Goal: Task Accomplishment & Management: Complete application form

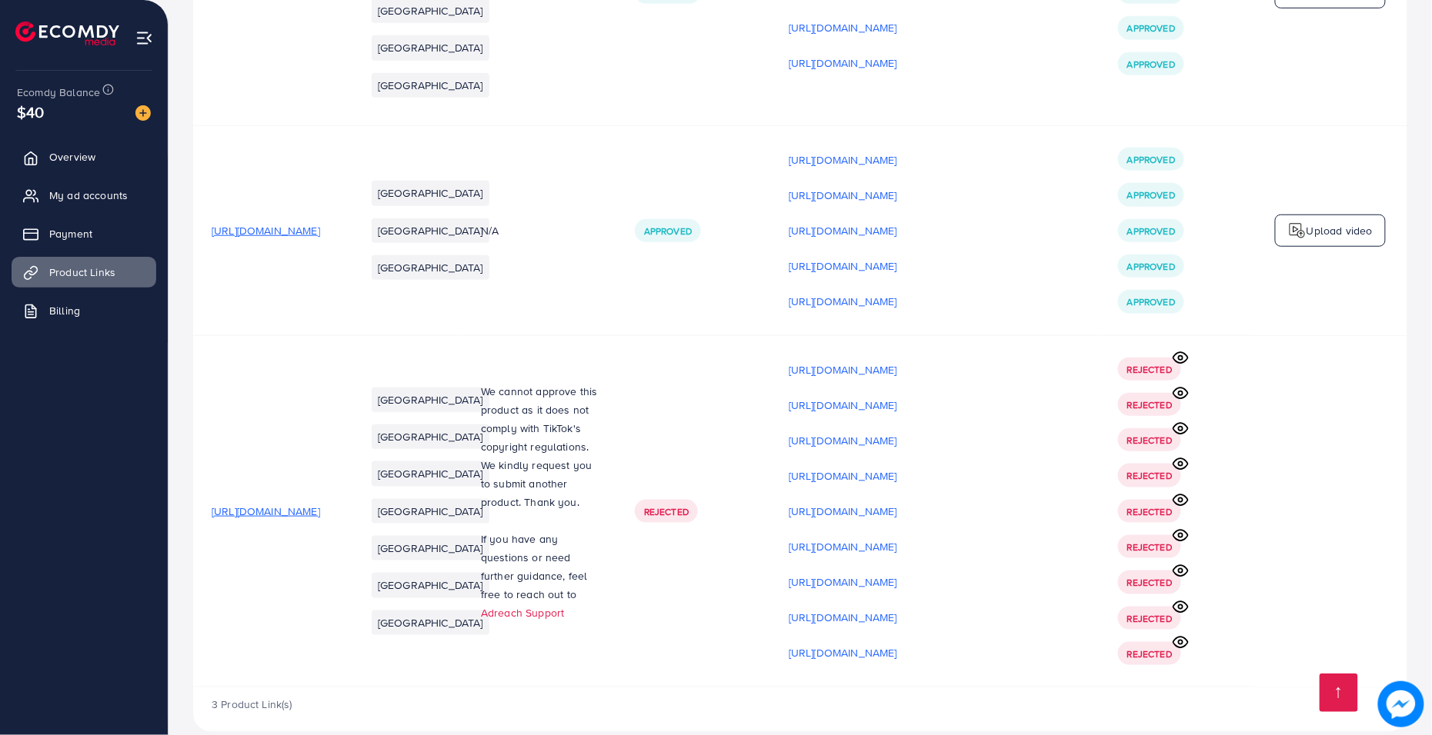
scroll to position [418, 0]
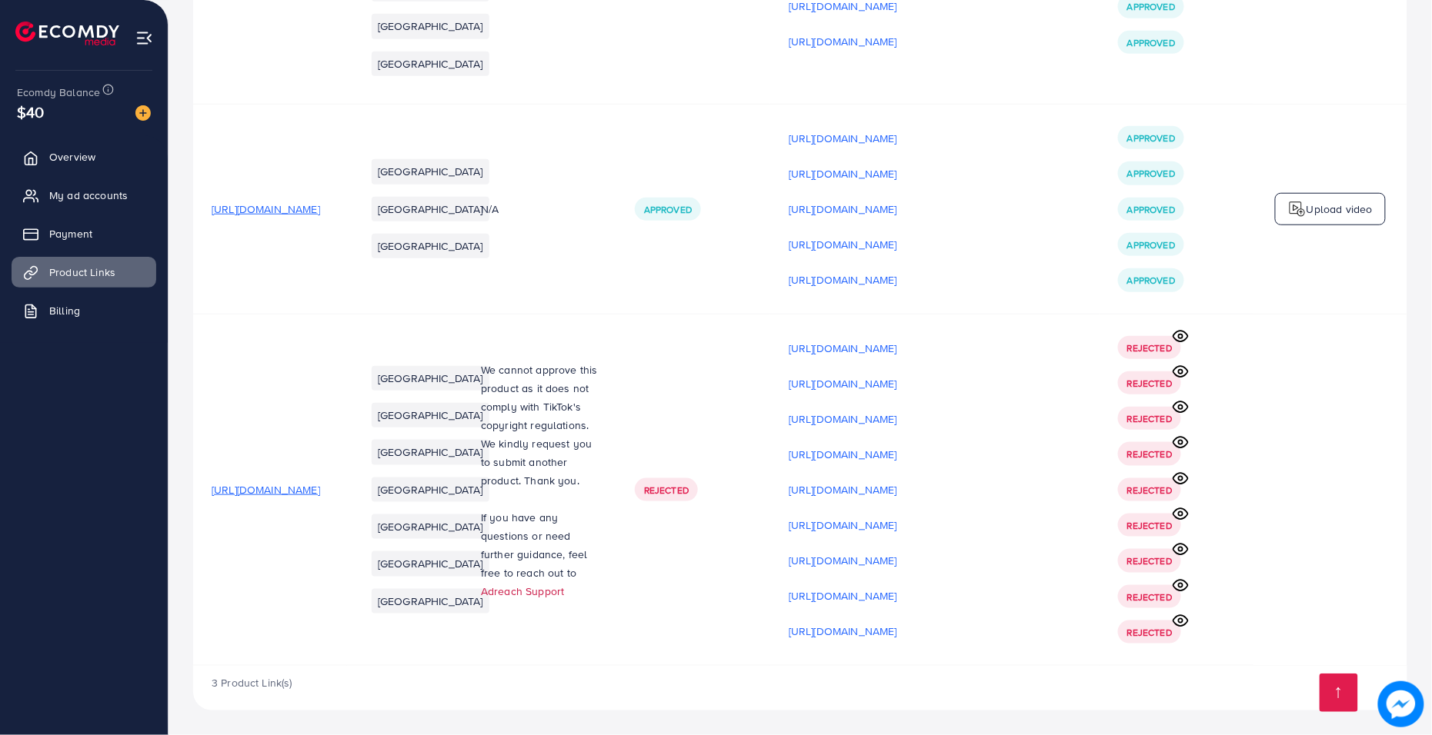
click at [564, 584] on link "Adreach Support" at bounding box center [522, 591] width 83 height 15
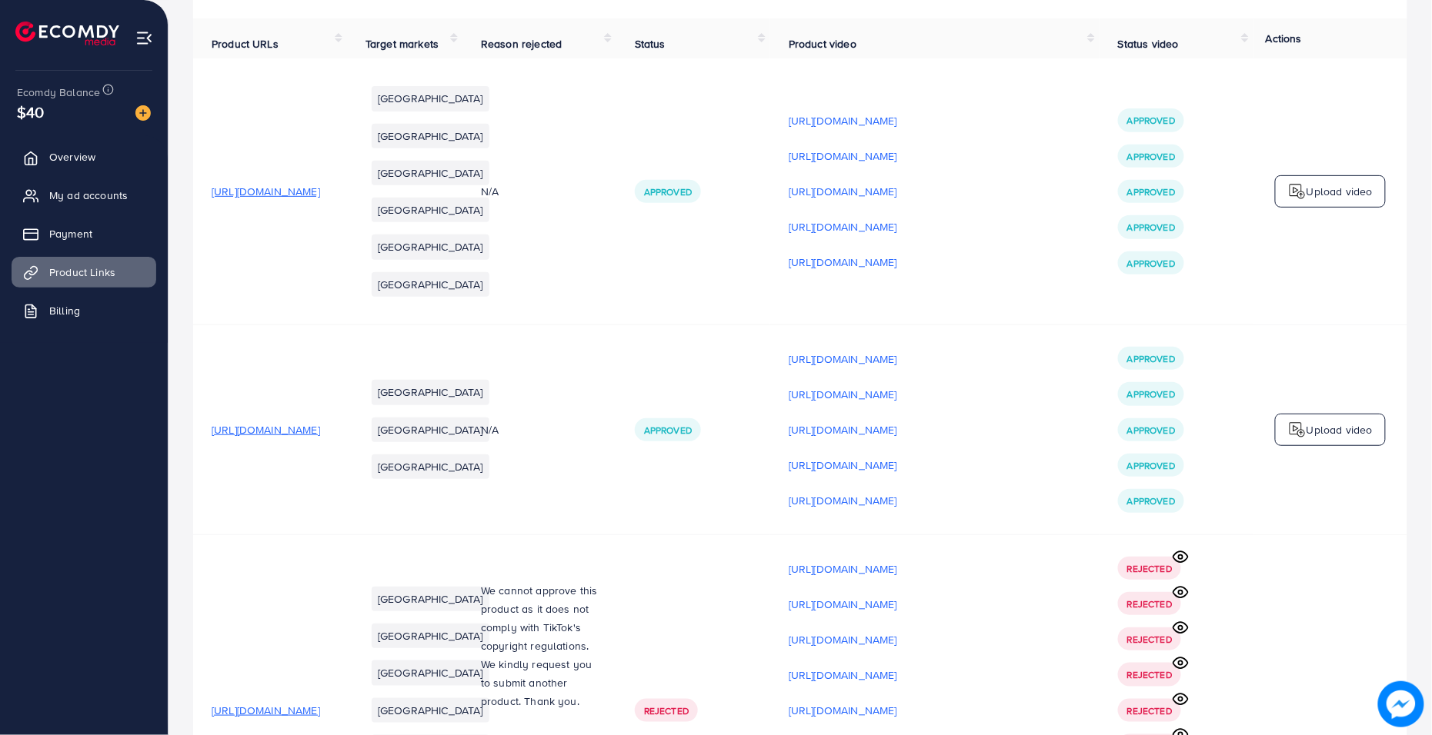
scroll to position [0, 0]
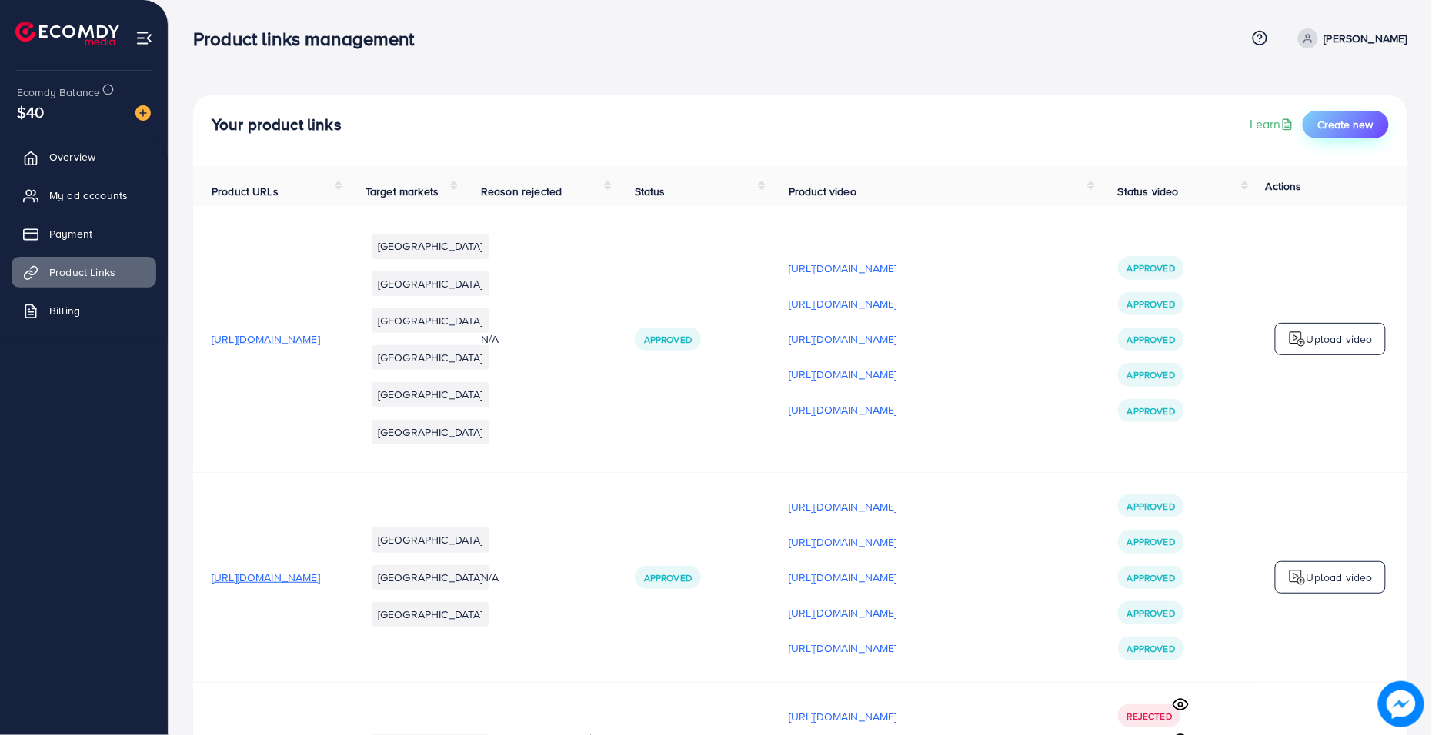
click at [1292, 134] on button "Create new" at bounding box center [1345, 125] width 86 height 28
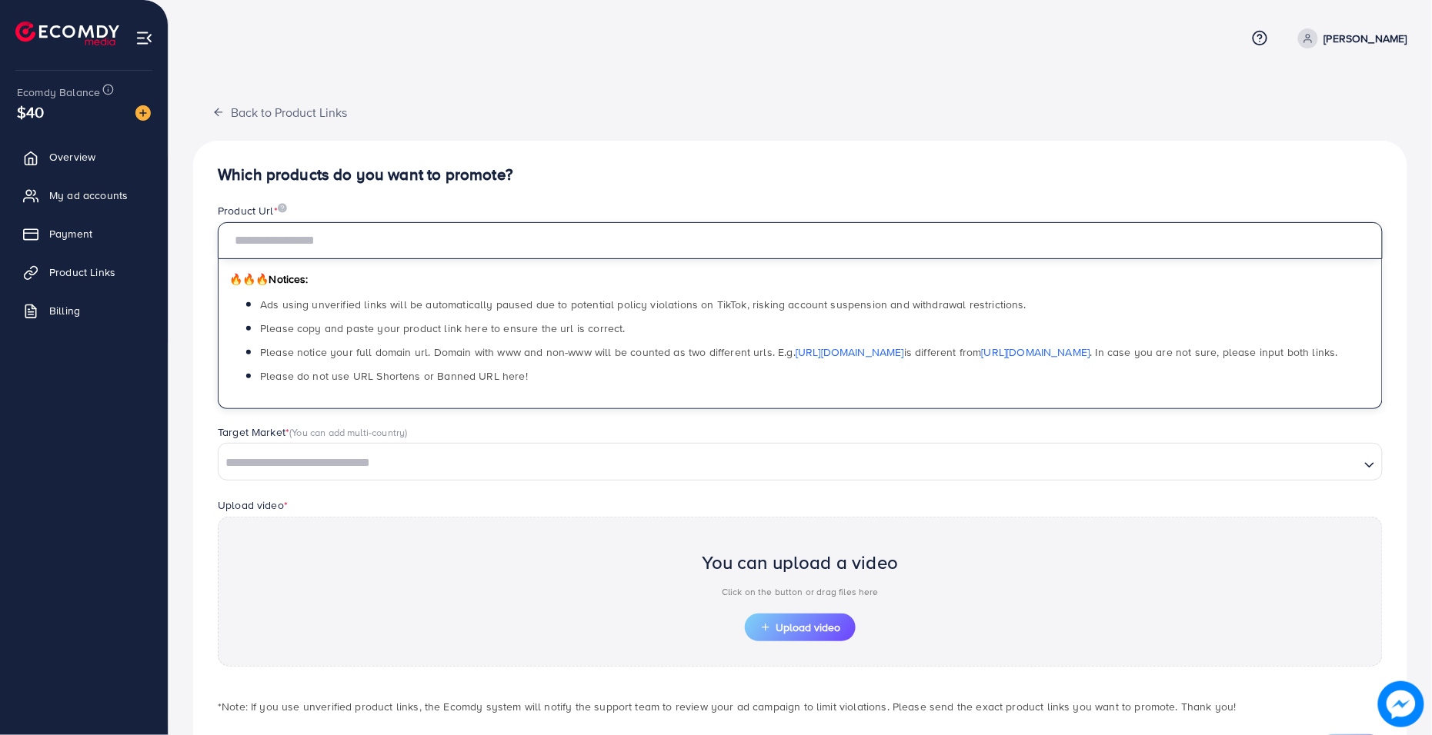
click at [378, 236] on input "text" at bounding box center [800, 240] width 1165 height 37
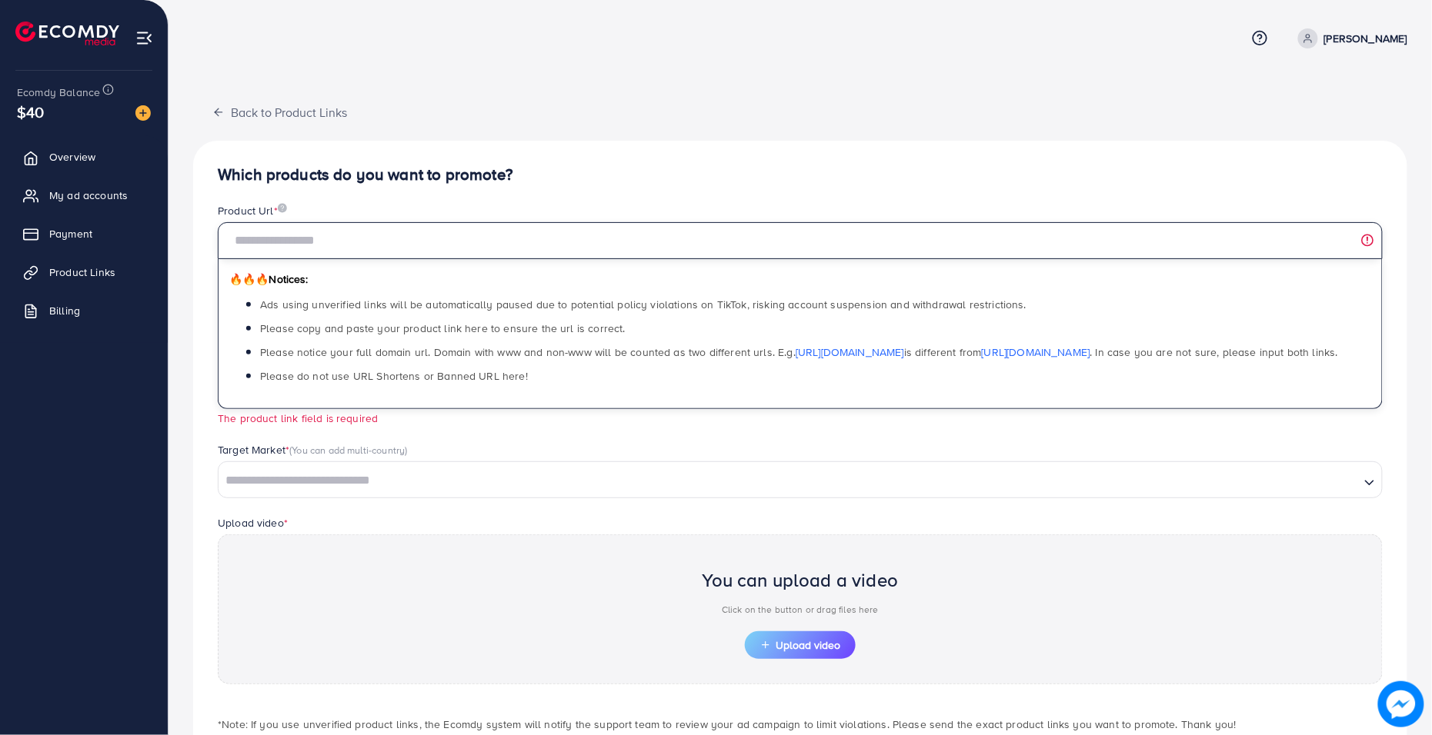
click at [642, 241] on input "text" at bounding box center [800, 240] width 1165 height 37
paste input "**********"
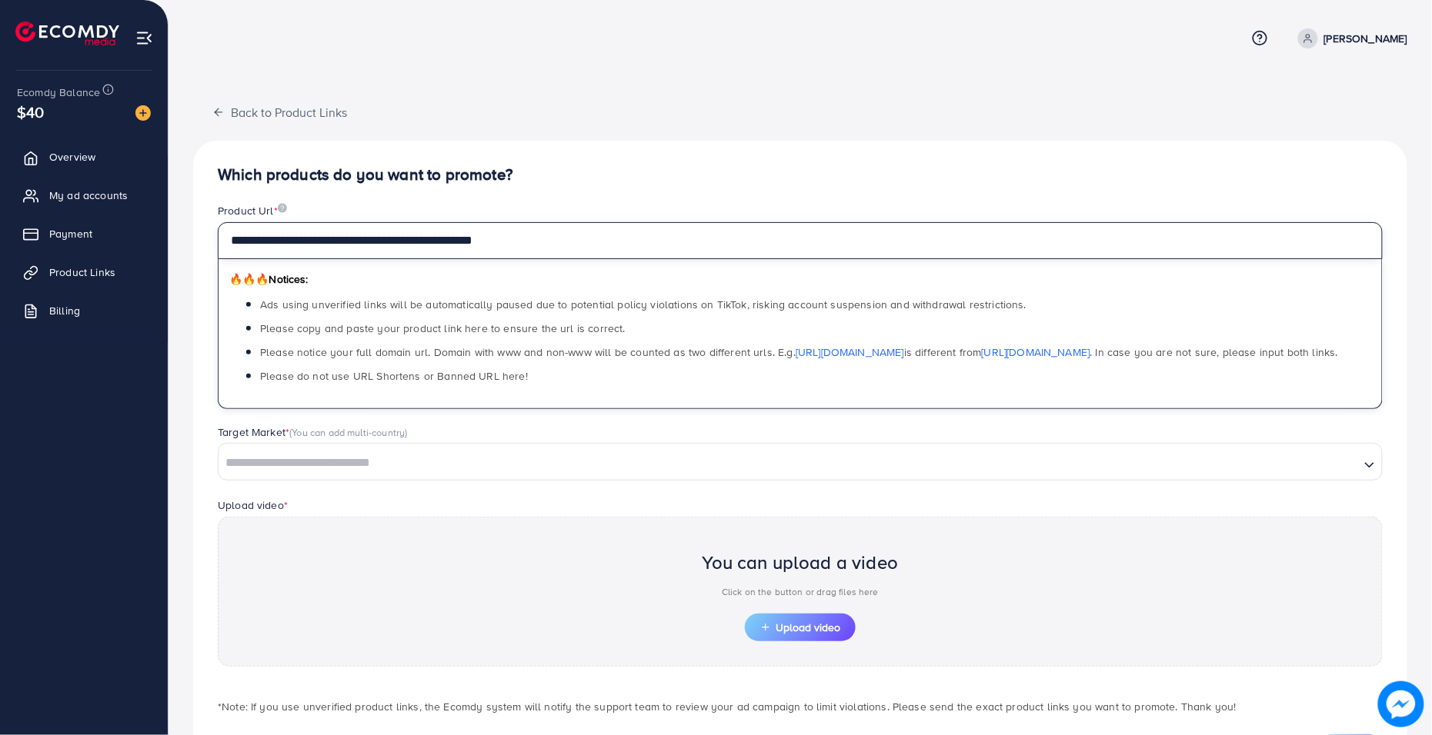
type input "**********"
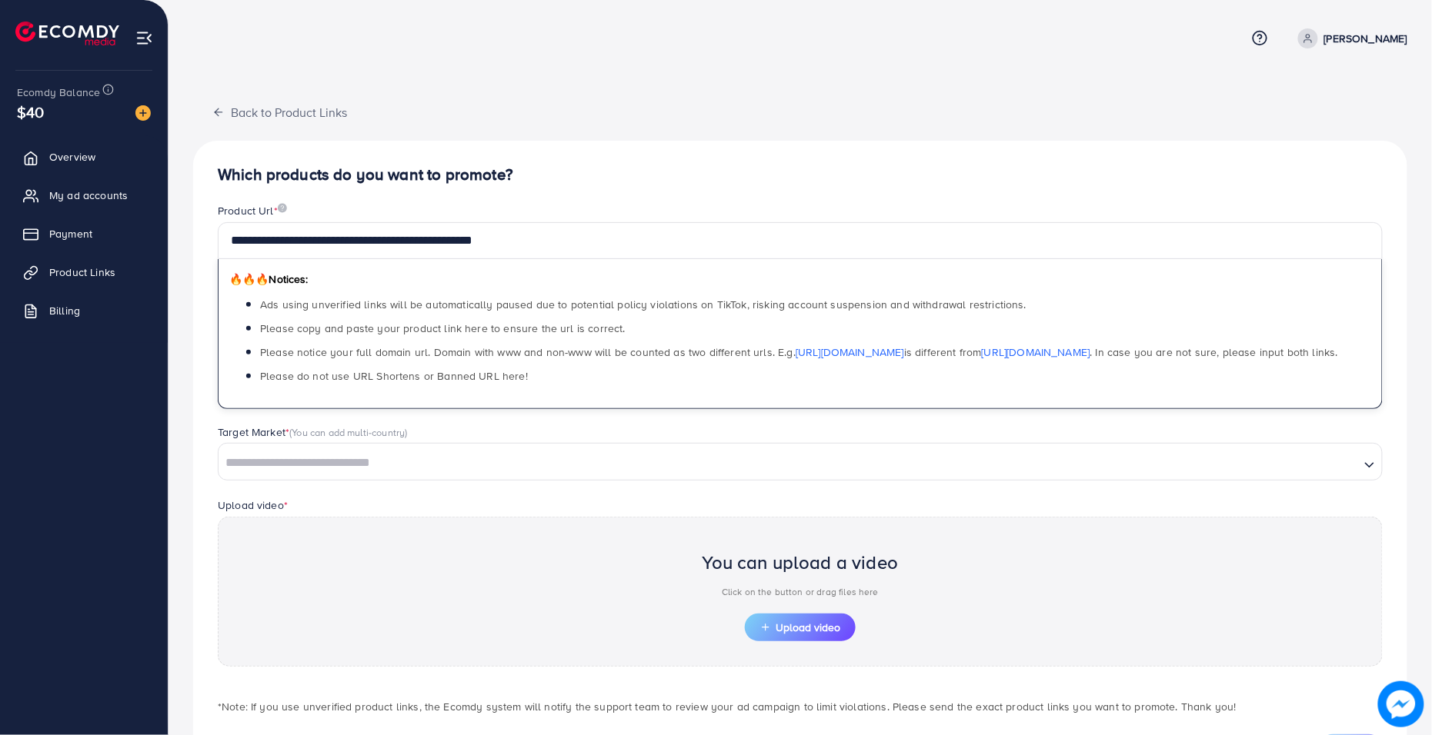
click at [651, 190] on div "**********" at bounding box center [800, 463] width 1214 height 645
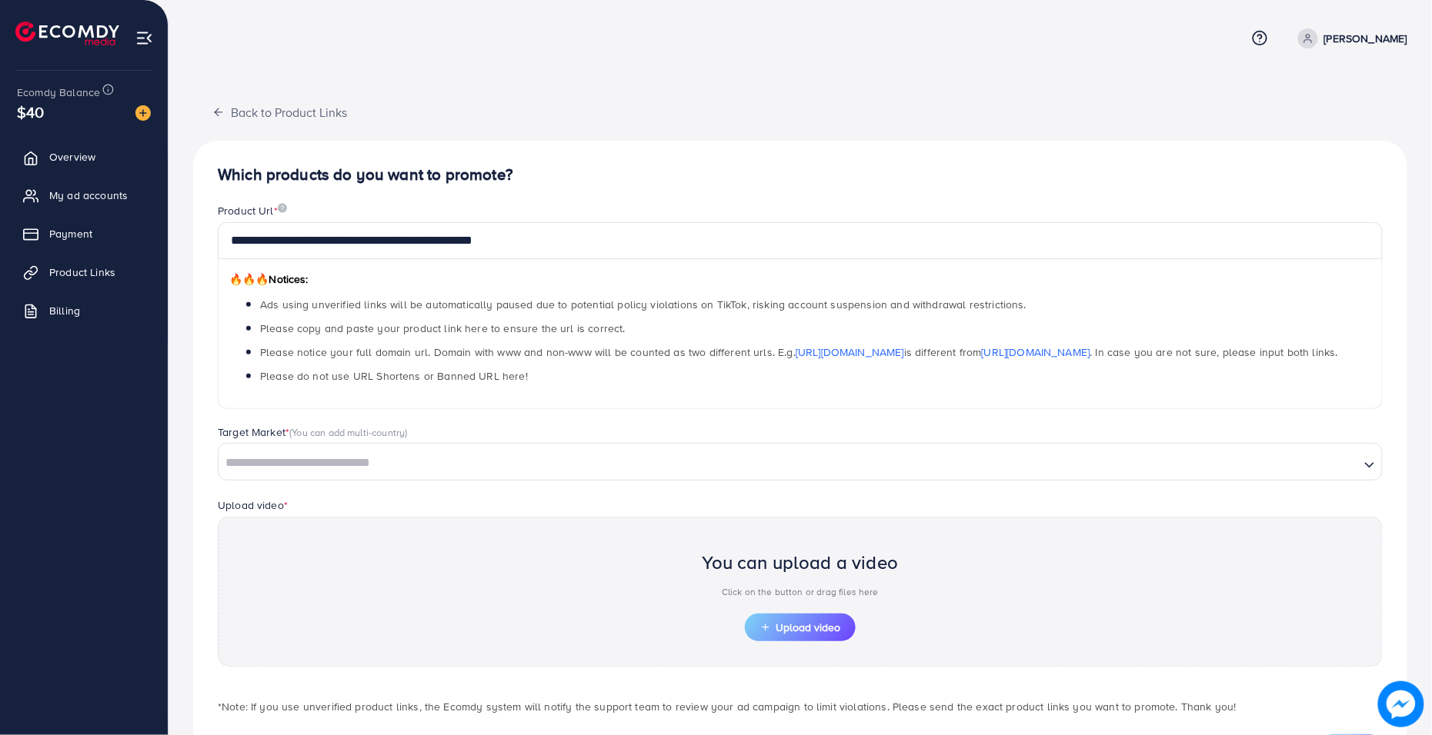
scroll to position [72, 0]
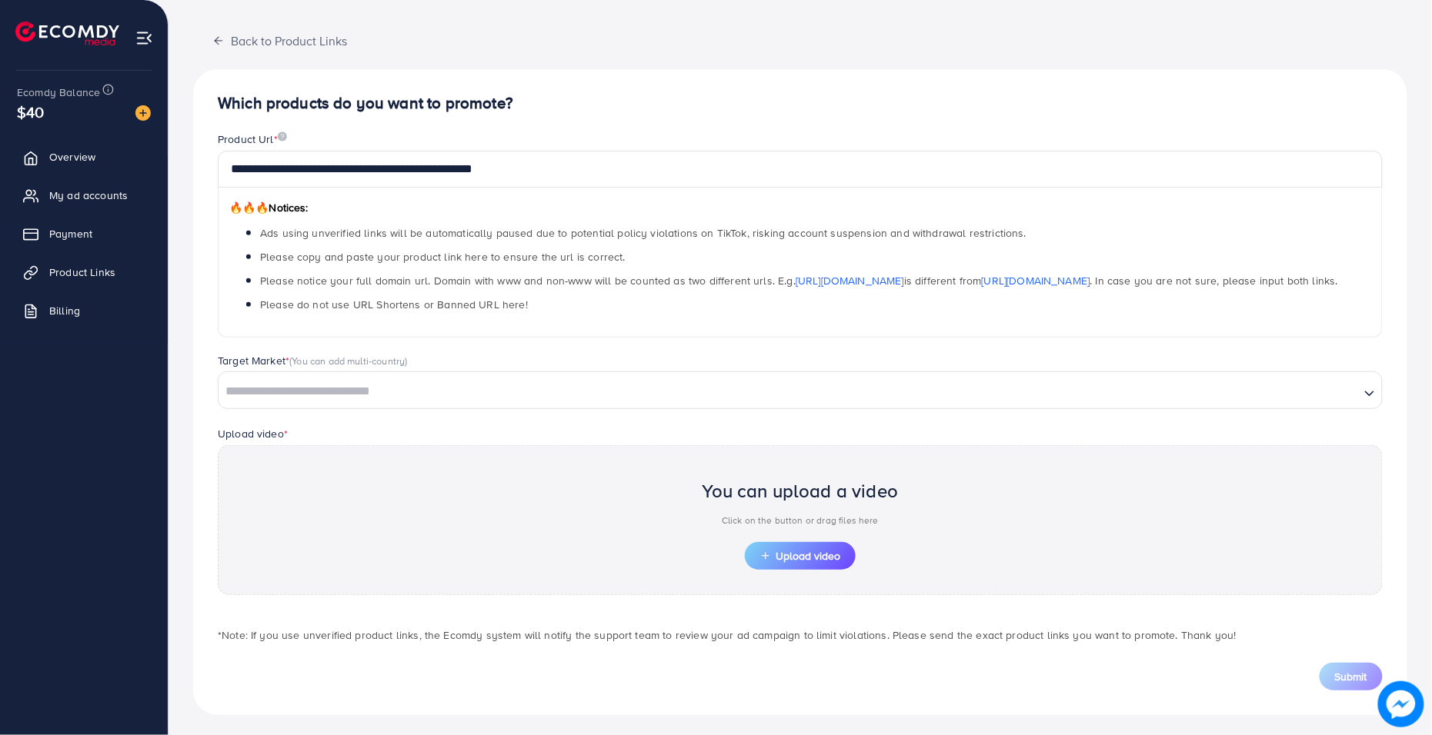
click at [898, 393] on input "Search for option" at bounding box center [789, 392] width 1138 height 24
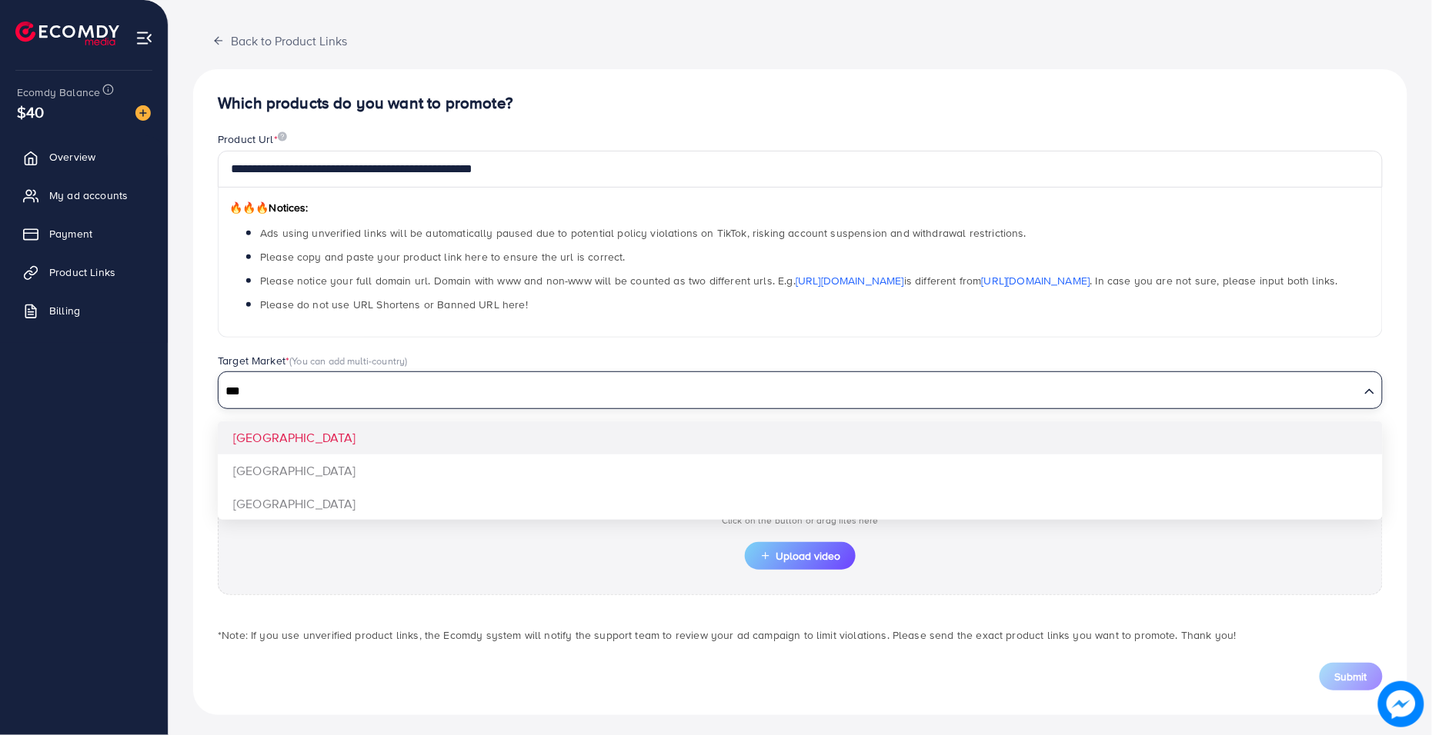
type input "***"
click at [485, 428] on div "**********" at bounding box center [800, 391] width 1214 height 645
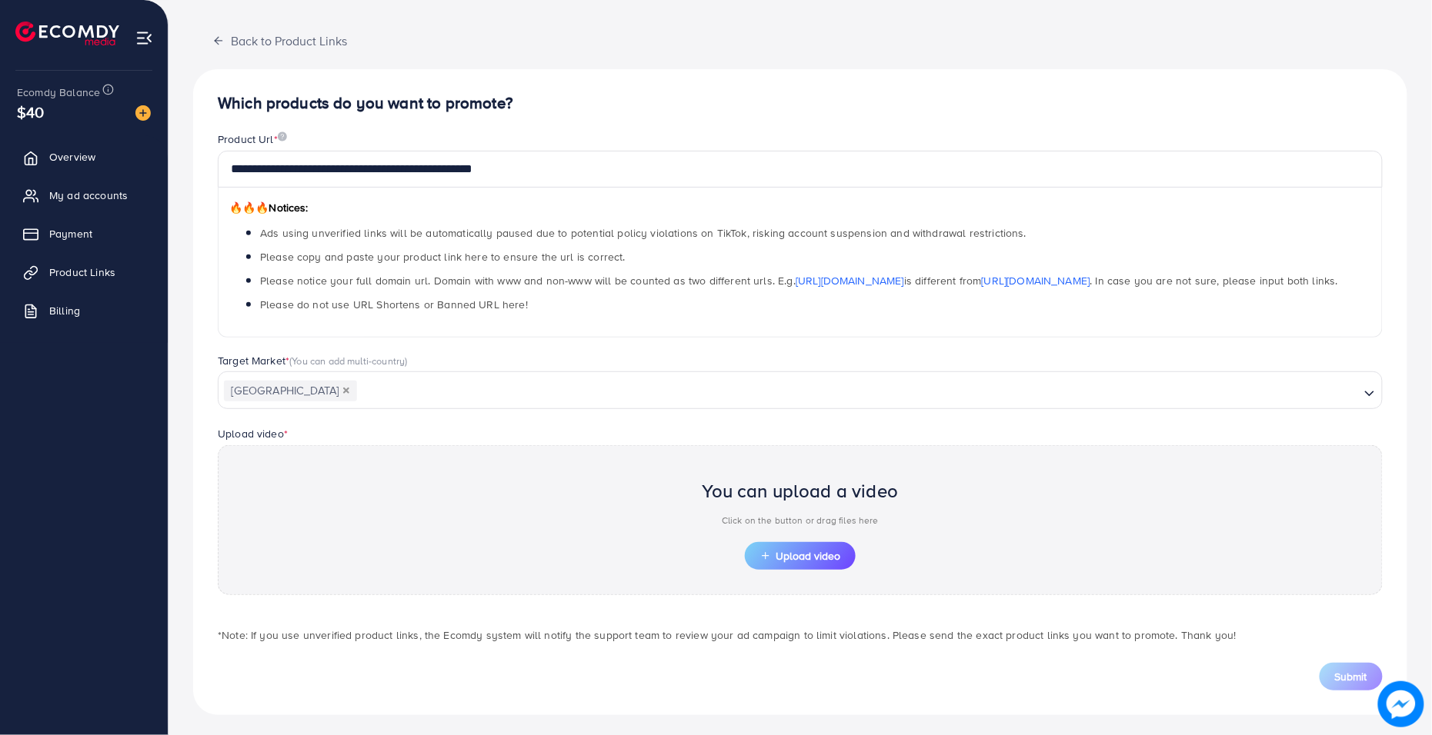
click at [530, 383] on input "Search for option" at bounding box center [857, 392] width 999 height 24
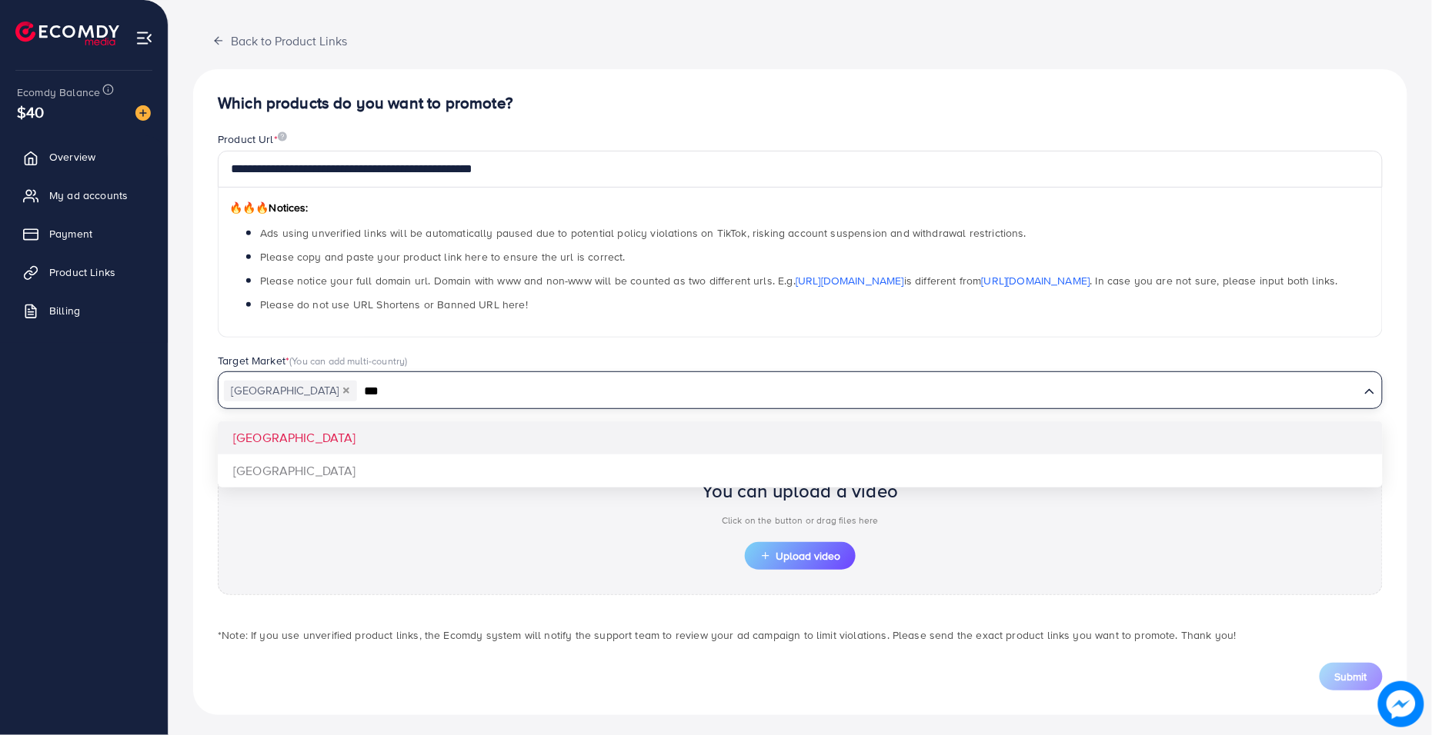
type input "***"
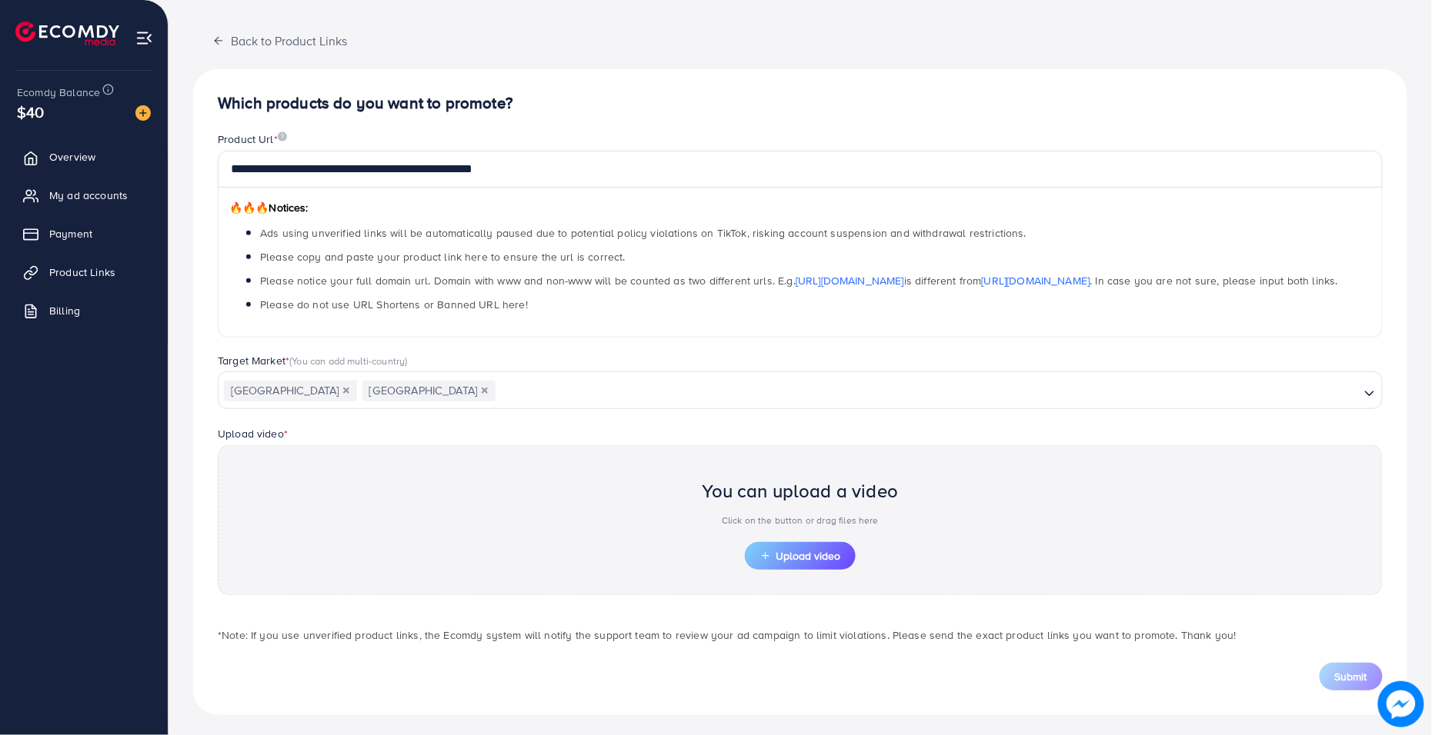
click at [500, 451] on div "**********" at bounding box center [800, 391] width 1214 height 645
click at [531, 385] on input "Search for option" at bounding box center [927, 392] width 861 height 24
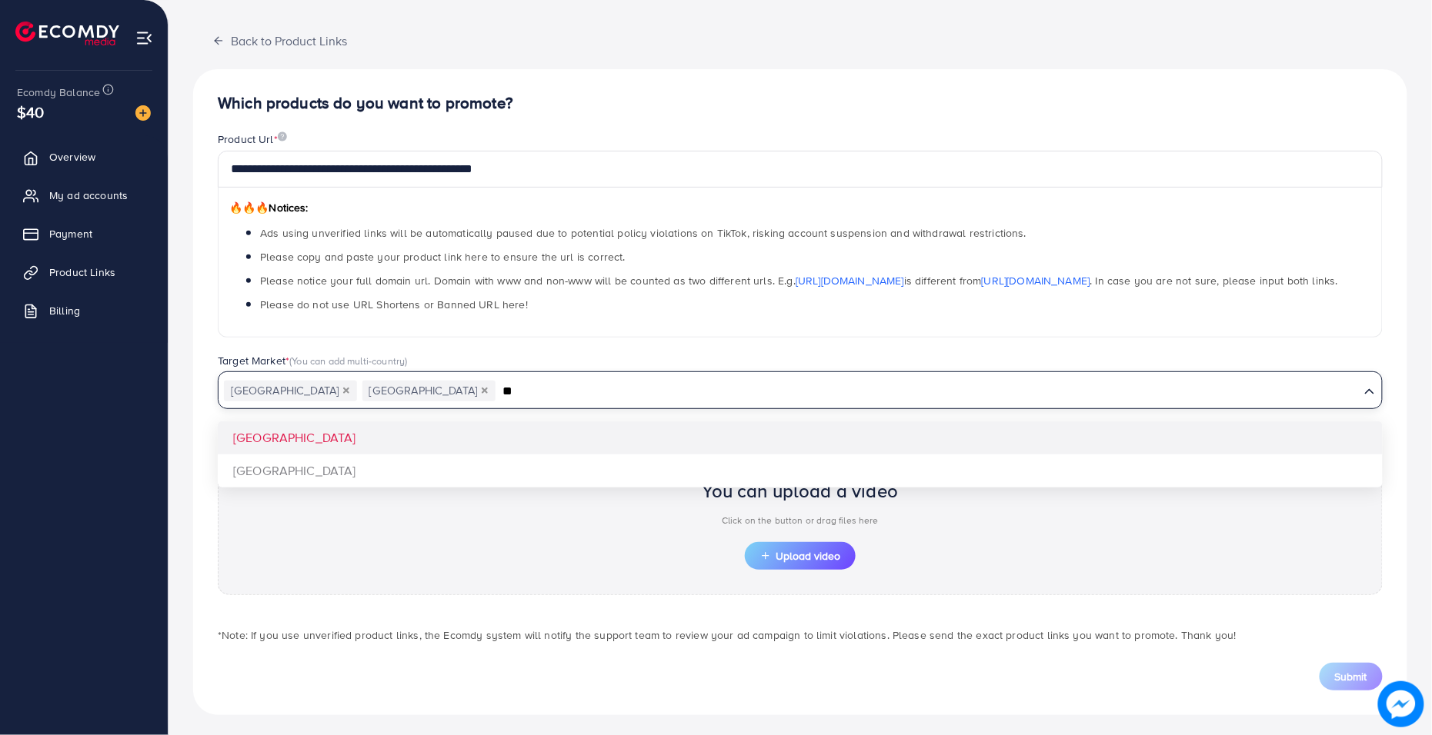
type input "**"
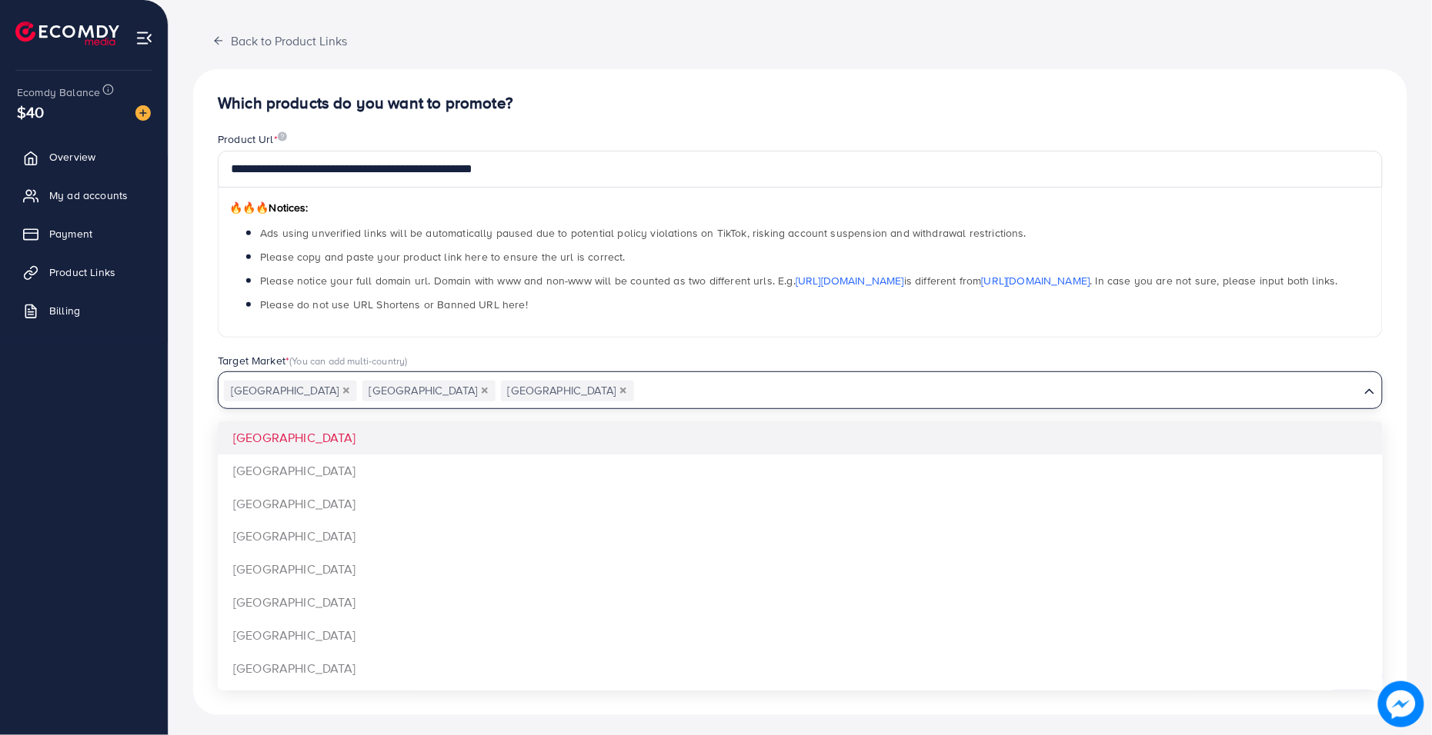
click at [635, 388] on input "Search for option" at bounding box center [996, 392] width 722 height 24
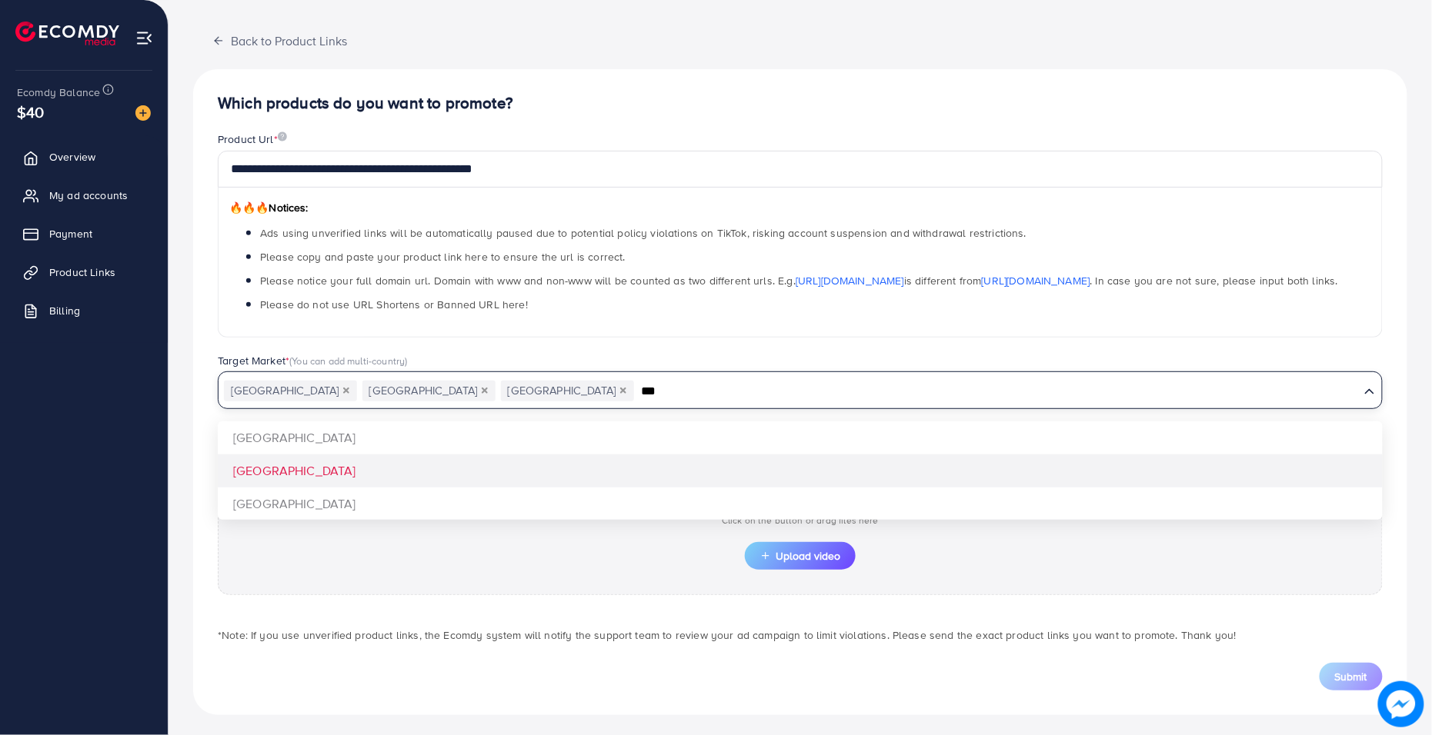
type input "***"
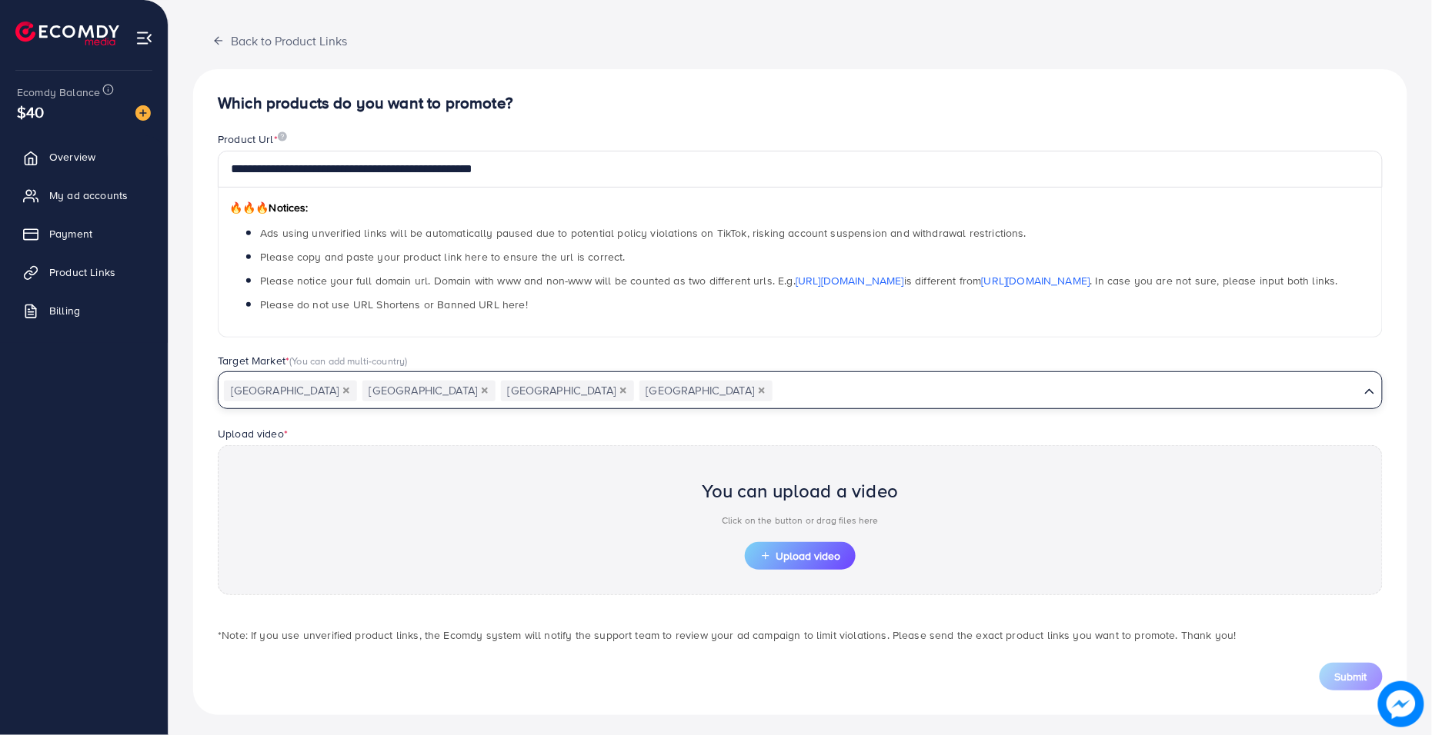
click at [774, 395] on input "Search for option" at bounding box center [1066, 392] width 584 height 24
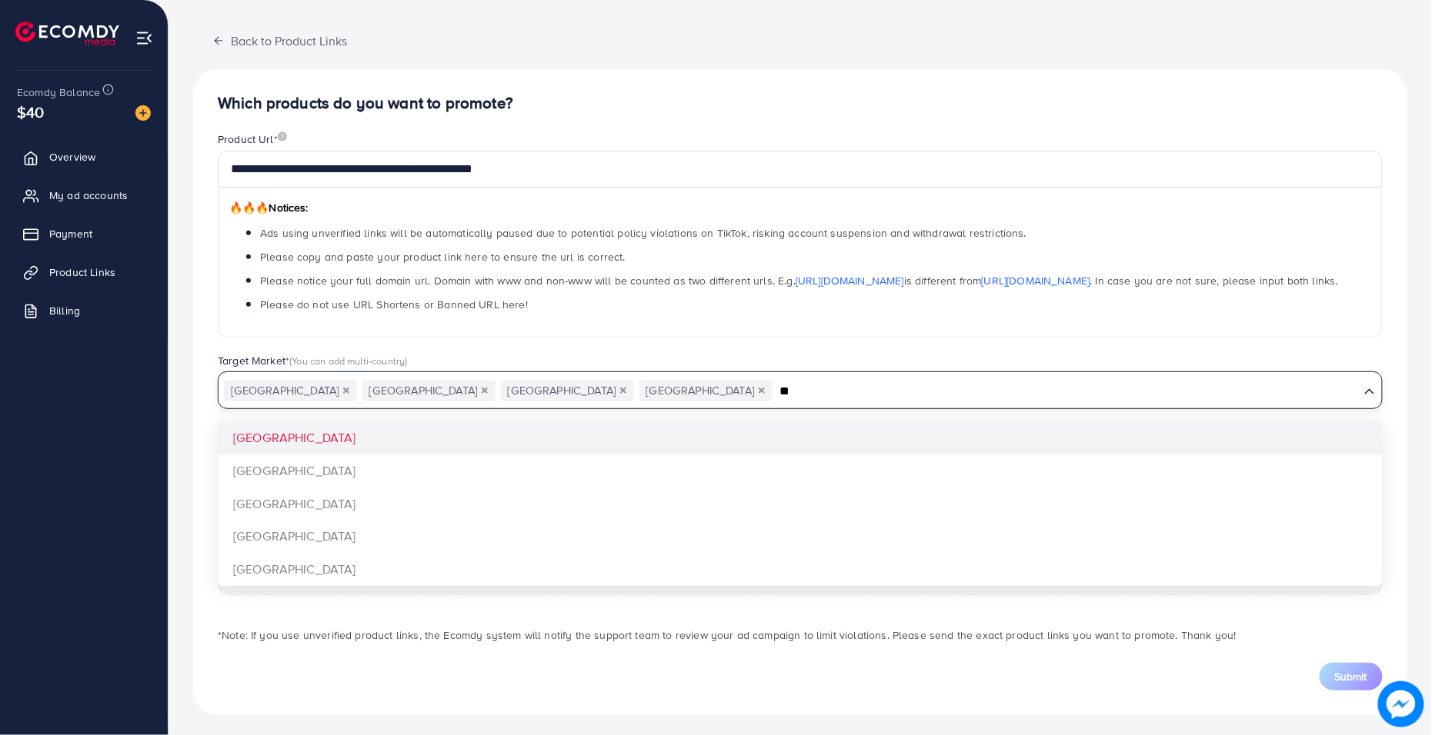
type input "*"
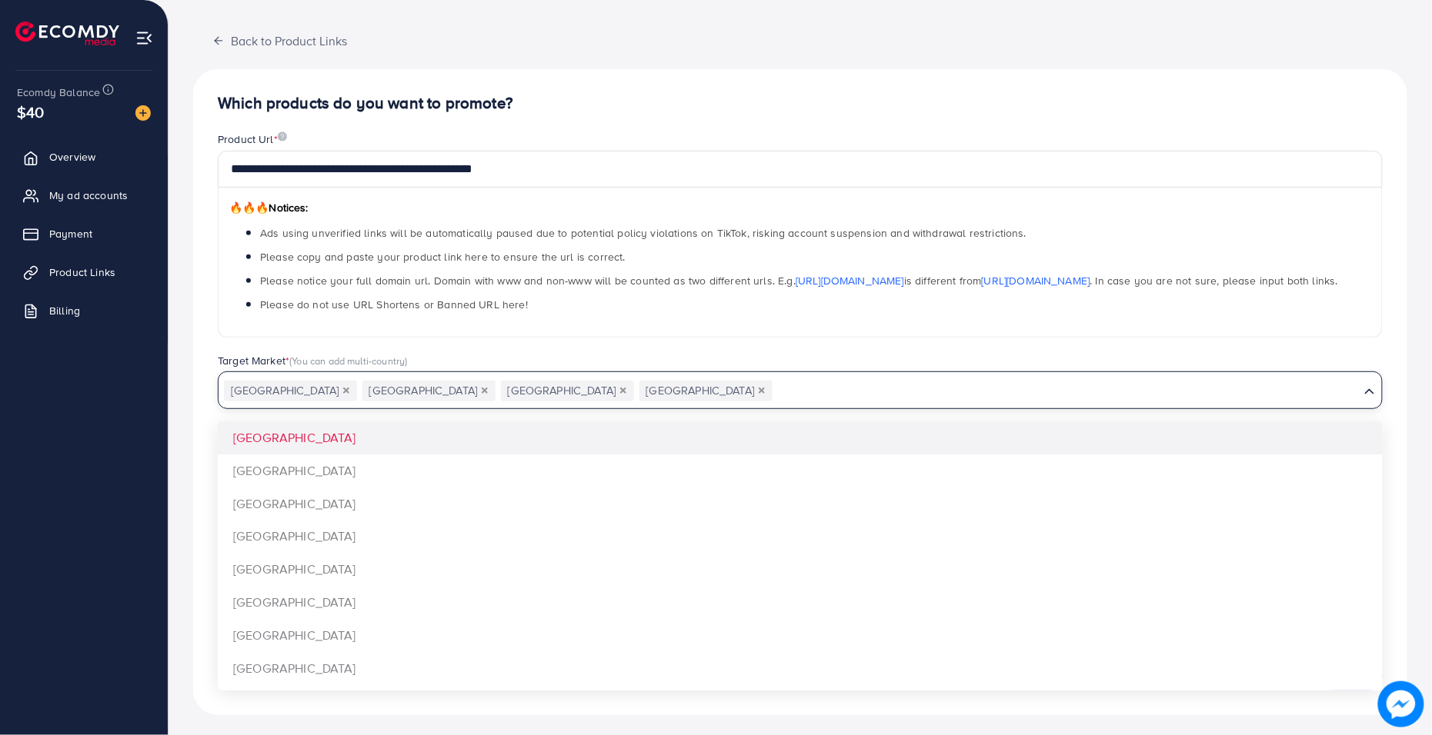
click at [758, 388] on icon "Deselect United Kingdom" at bounding box center [761, 391] width 6 height 6
click at [898, 350] on div "**********" at bounding box center [799, 243] width 1189 height 222
click at [862, 394] on input "Search for option" at bounding box center [996, 392] width 722 height 24
click at [954, 385] on input "Search for option" at bounding box center [996, 392] width 722 height 24
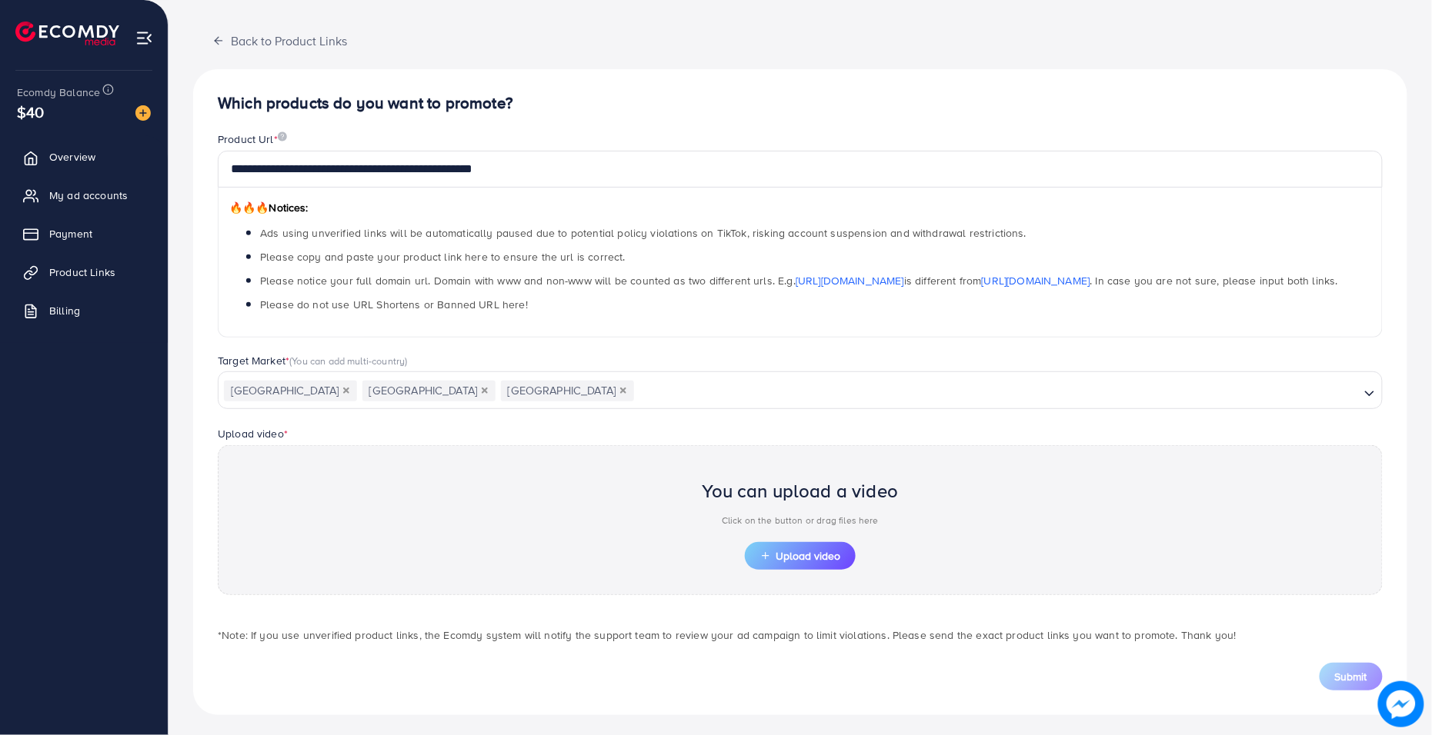
click at [985, 355] on div "Target Market * (You can add multi-country)" at bounding box center [800, 362] width 1165 height 19
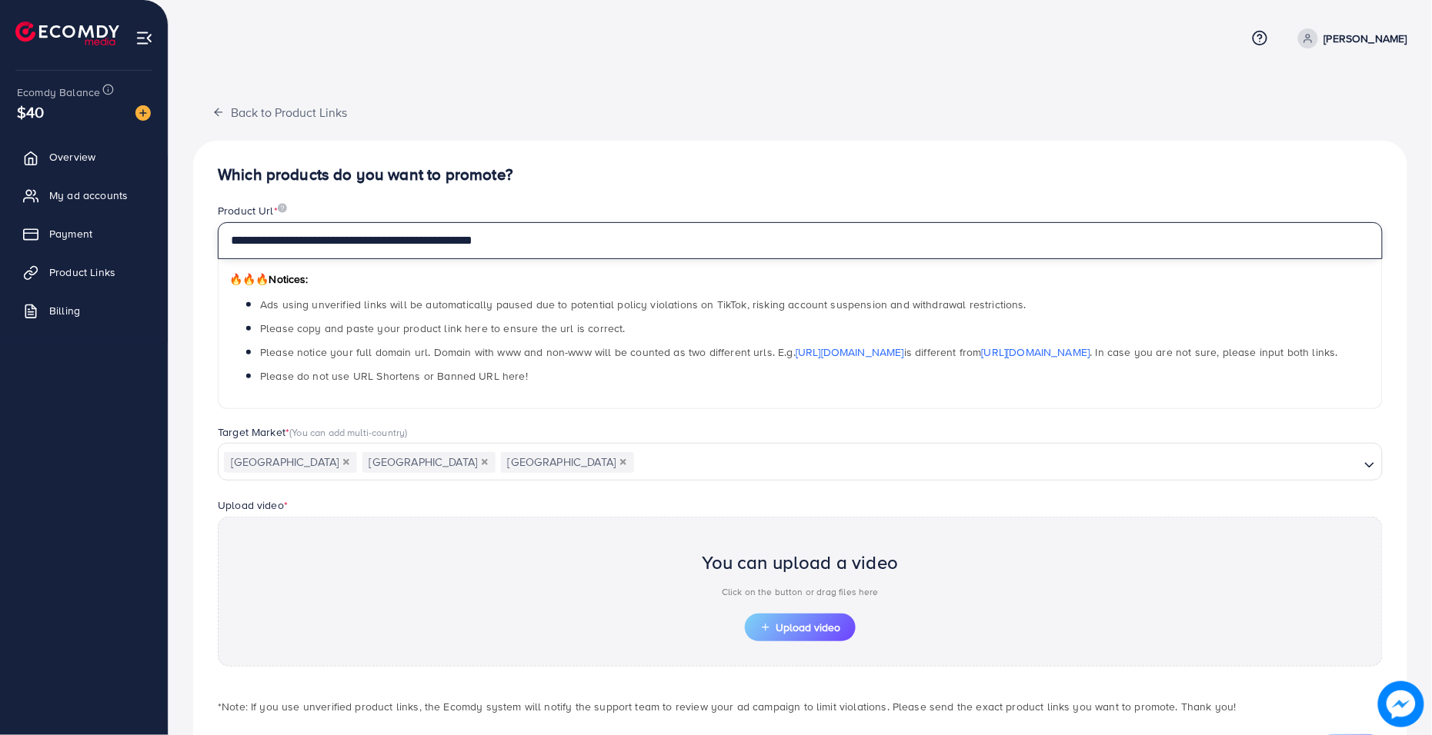
click at [558, 242] on input "**********" at bounding box center [800, 240] width 1165 height 37
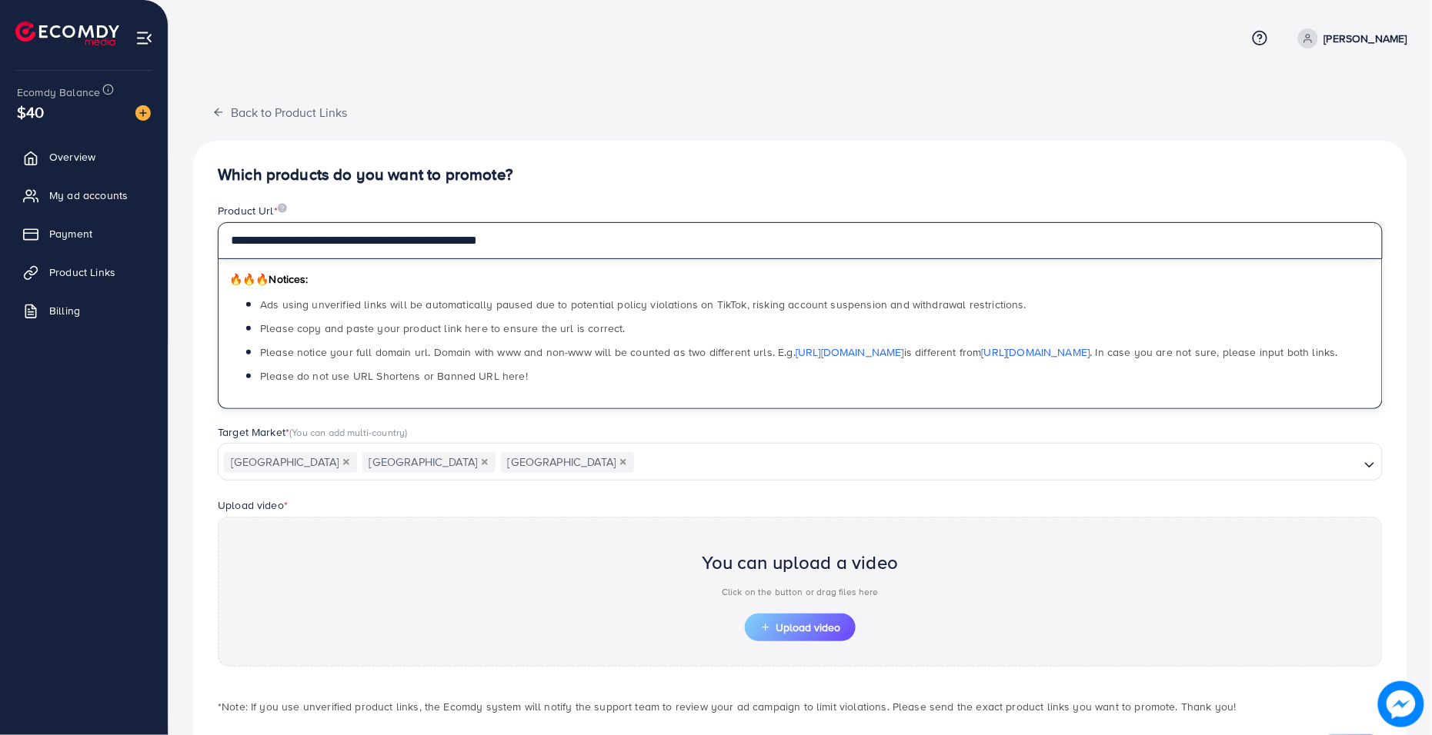
scroll to position [72, 0]
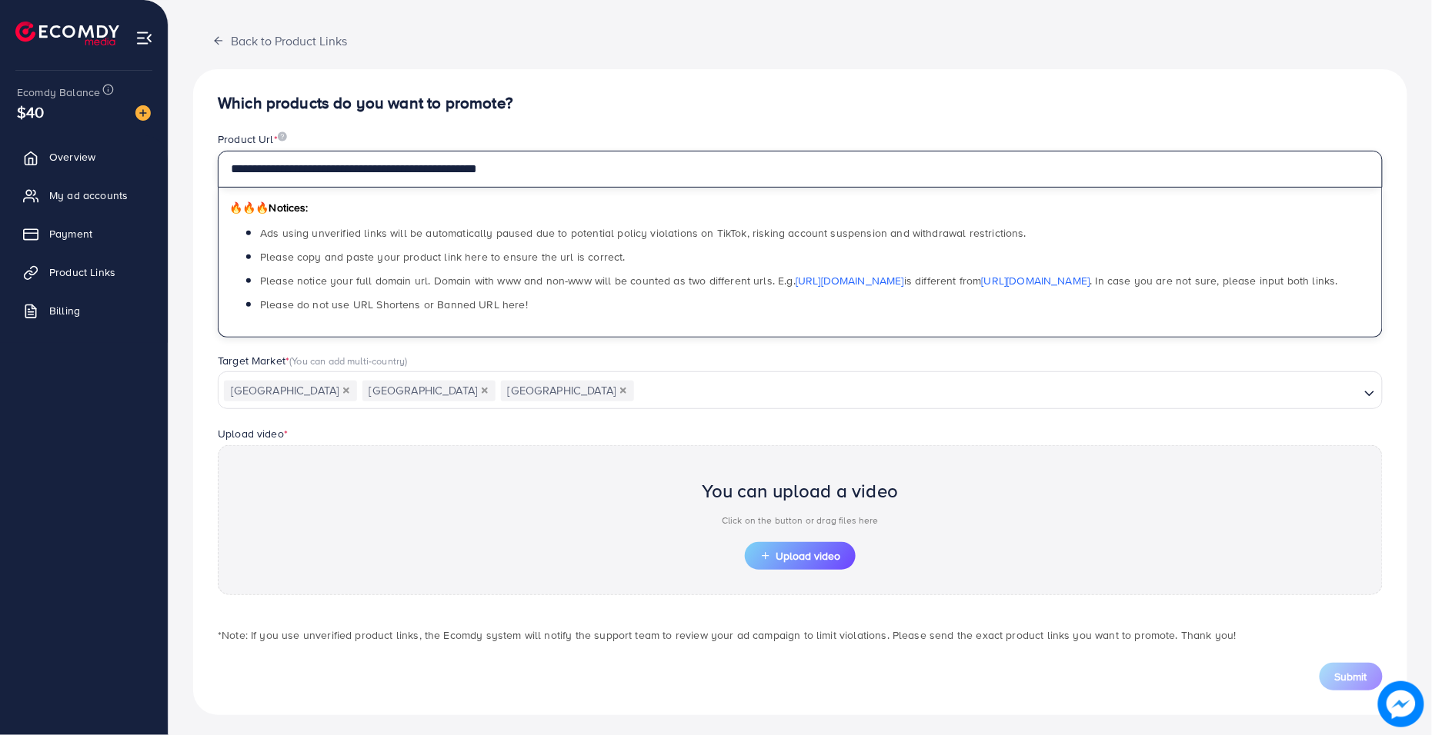
type input "**********"
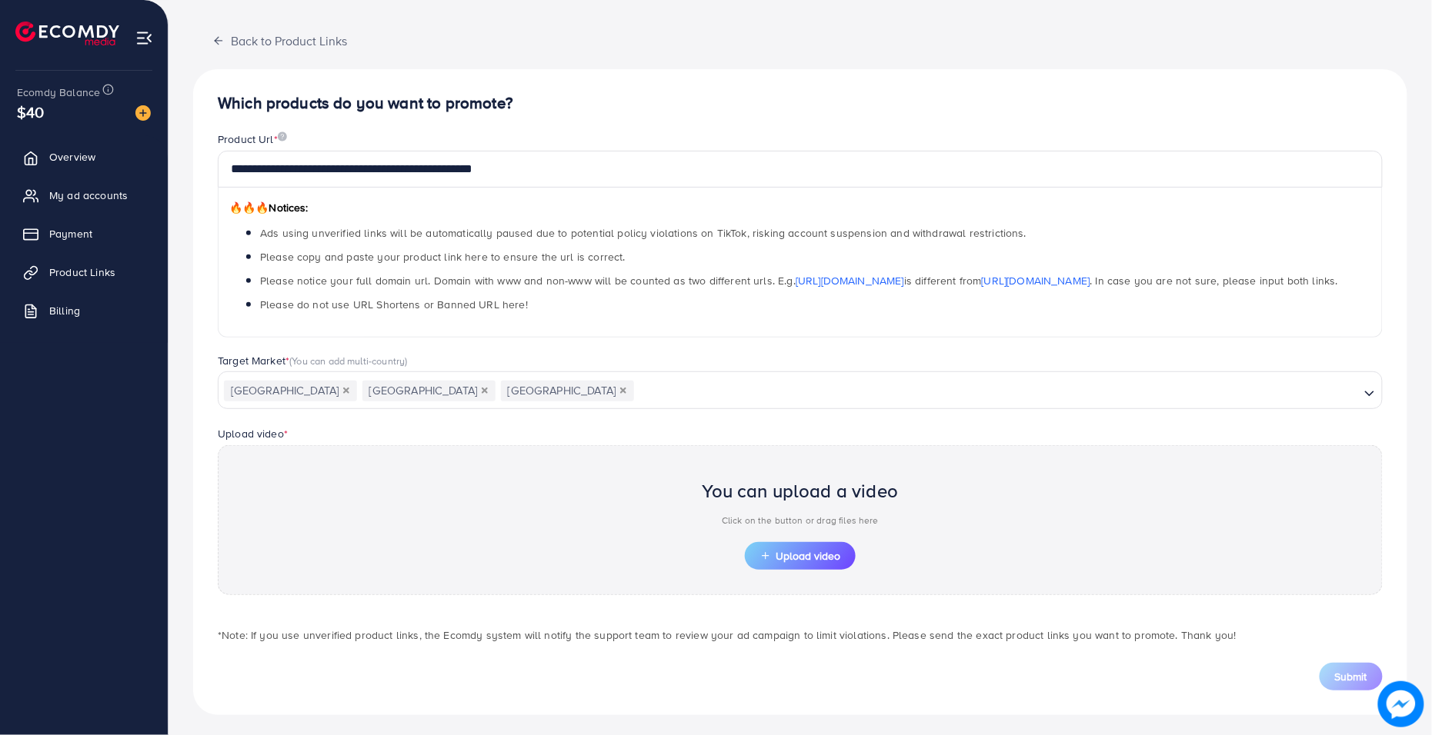
click at [675, 365] on div "Target Market * (You can add multi-country)" at bounding box center [800, 362] width 1165 height 19
click at [1292, 658] on div "Submit" at bounding box center [799, 668] width 1189 height 46
click at [824, 554] on span "Upload video" at bounding box center [800, 556] width 80 height 11
click at [249, 426] on label "Upload video *" at bounding box center [253, 433] width 70 height 15
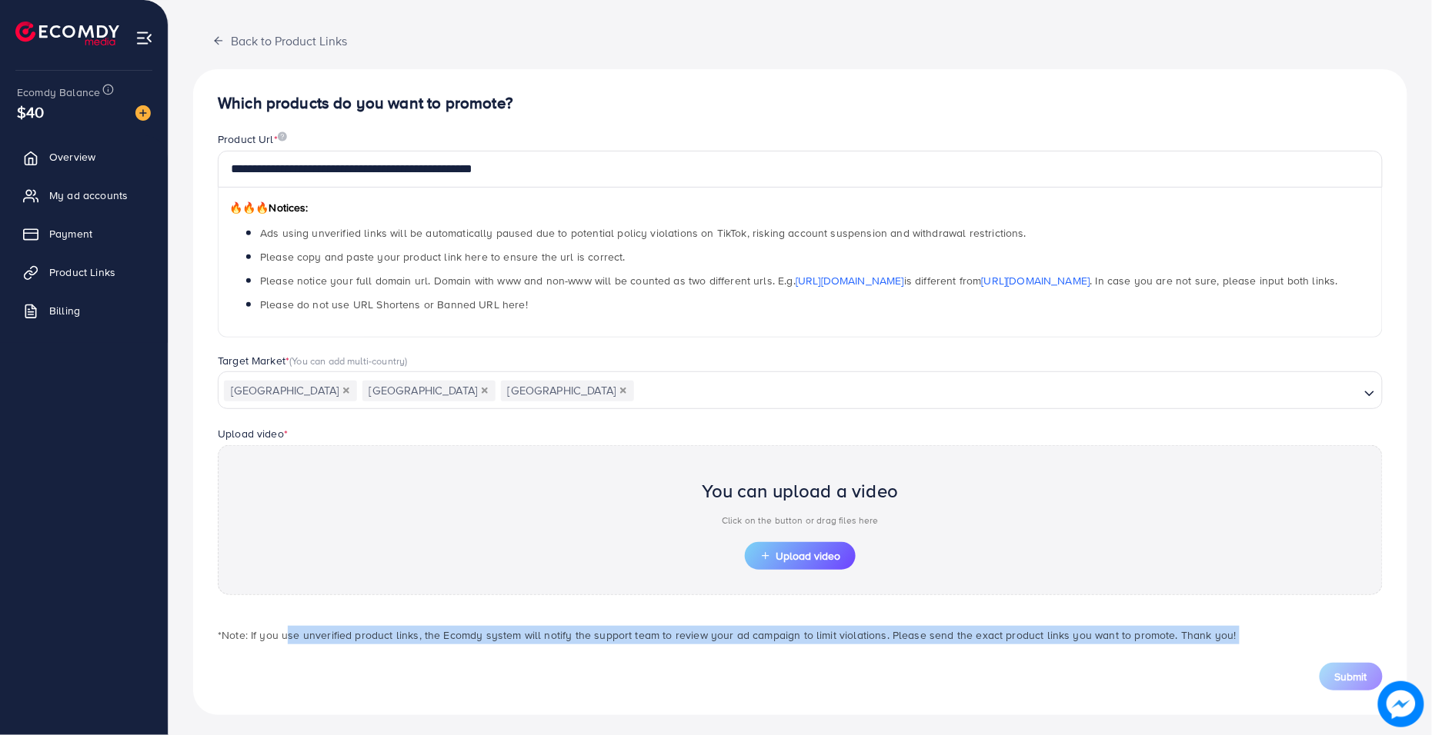
drag, startPoint x: 282, startPoint y: 635, endPoint x: 579, endPoint y: 644, distance: 297.8
click at [579, 645] on div "*Note: If you use unverified product links, the Ecomdy system will notify the s…" at bounding box center [799, 651] width 1189 height 80
click at [579, 645] on div "Submit" at bounding box center [799, 668] width 1189 height 46
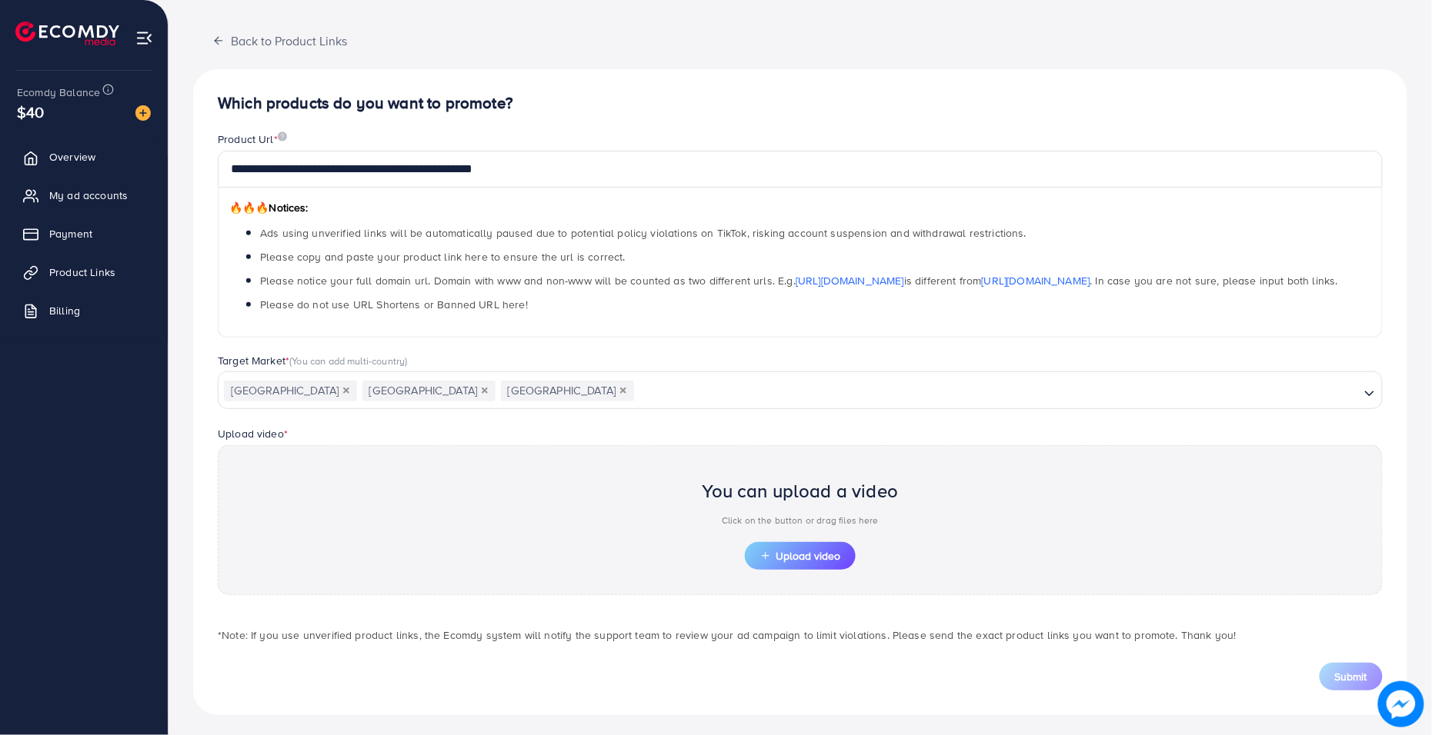
click at [905, 380] on input "Search for option" at bounding box center [996, 392] width 722 height 24
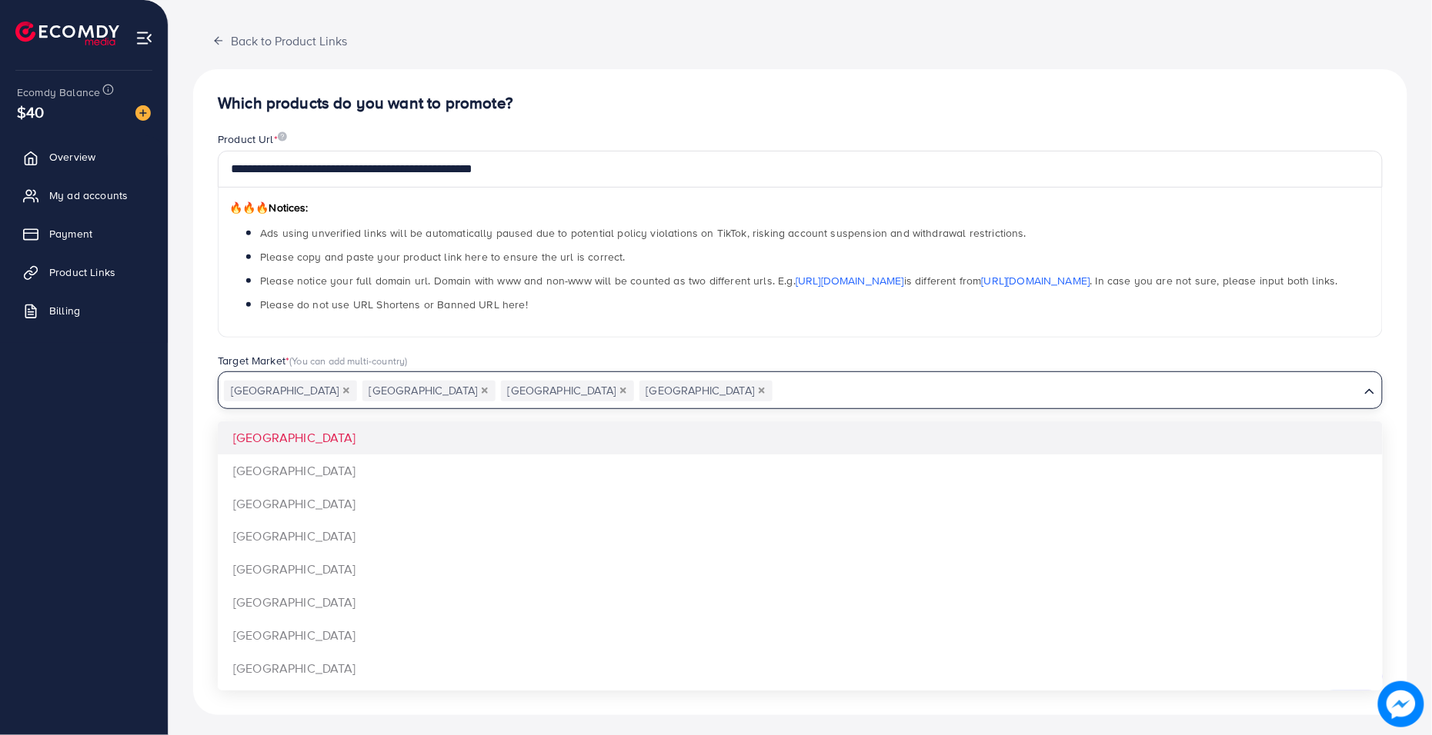
click at [717, 402] on div "[GEOGRAPHIC_DATA] [GEOGRAPHIC_DATA] [GEOGRAPHIC_DATA] Australia Loading..." at bounding box center [800, 390] width 1165 height 37
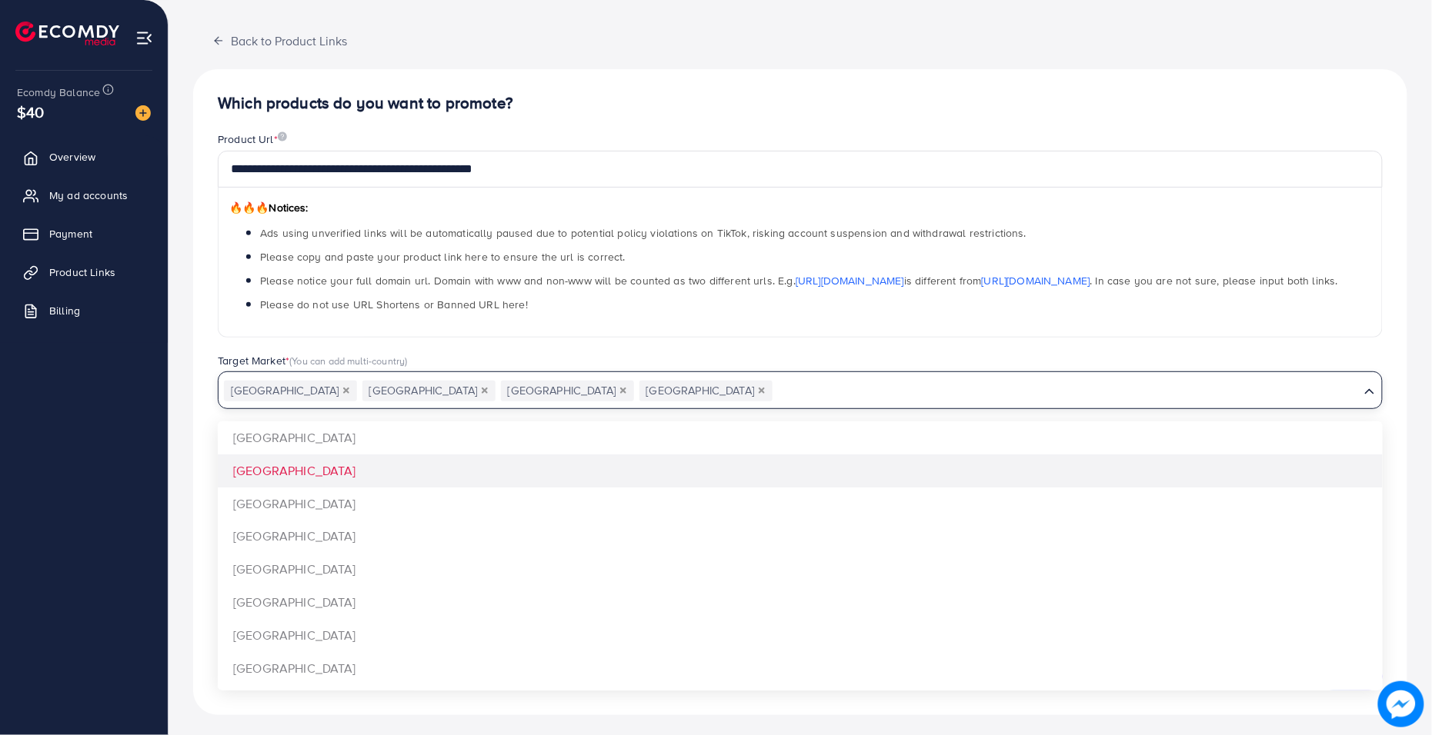
click at [672, 496] on div "**********" at bounding box center [800, 391] width 1214 height 645
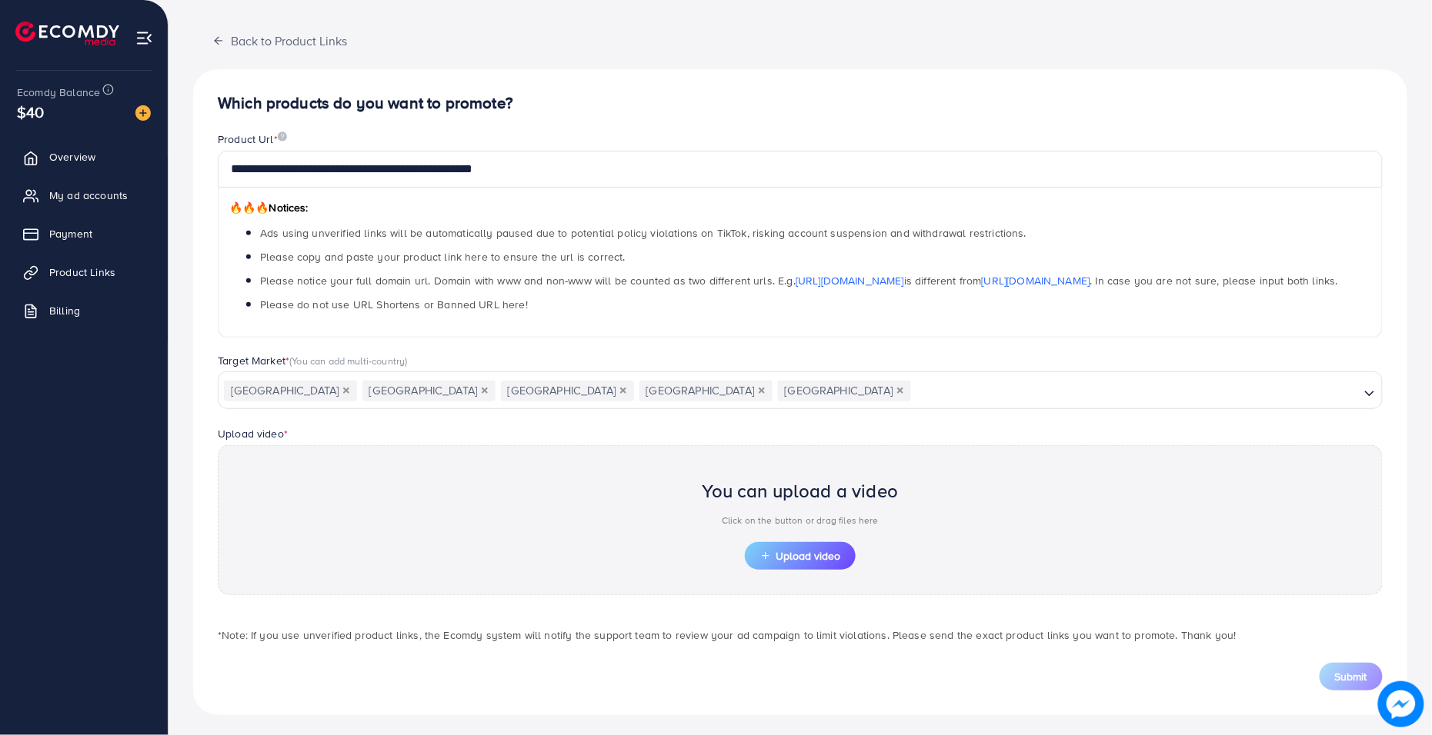
click at [912, 388] on input "Search for option" at bounding box center [1134, 392] width 445 height 24
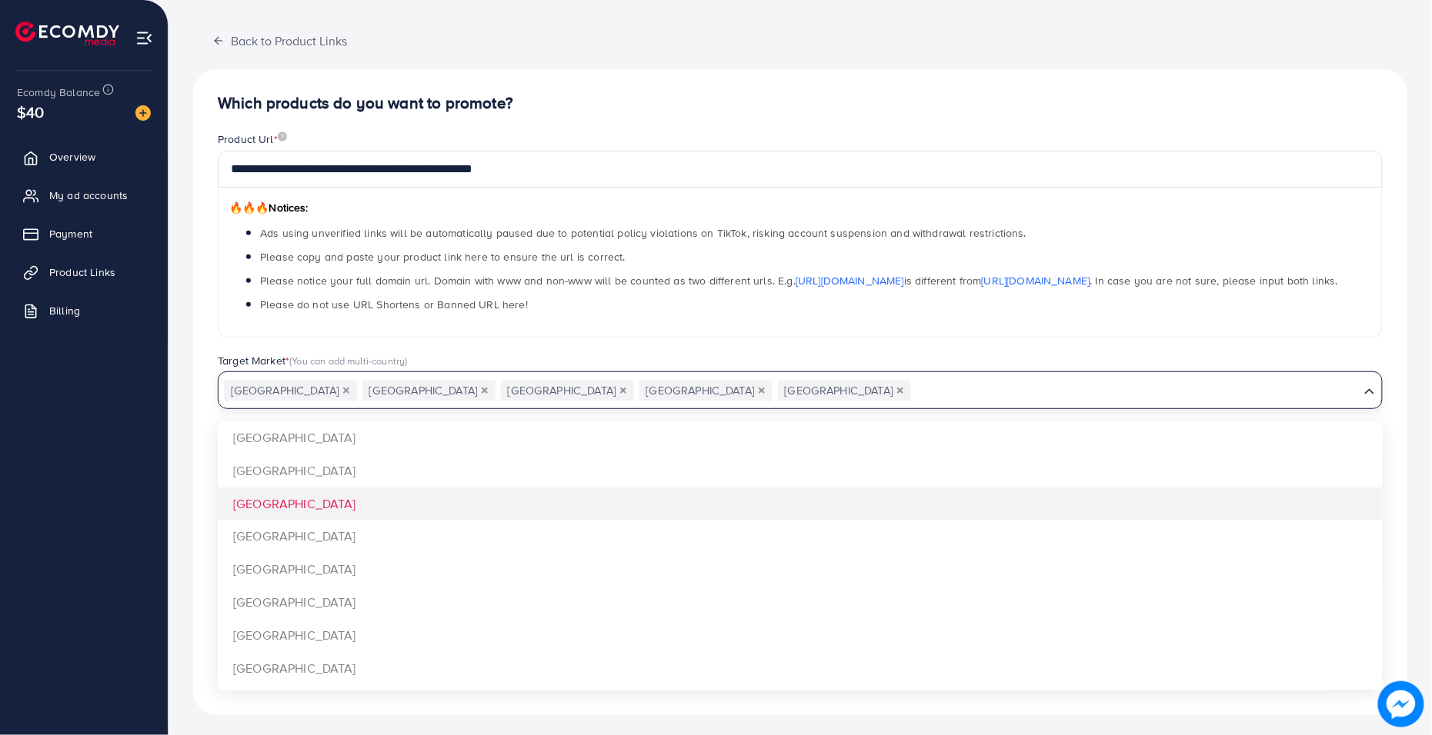
click at [682, 488] on div "**********" at bounding box center [800, 391] width 1214 height 645
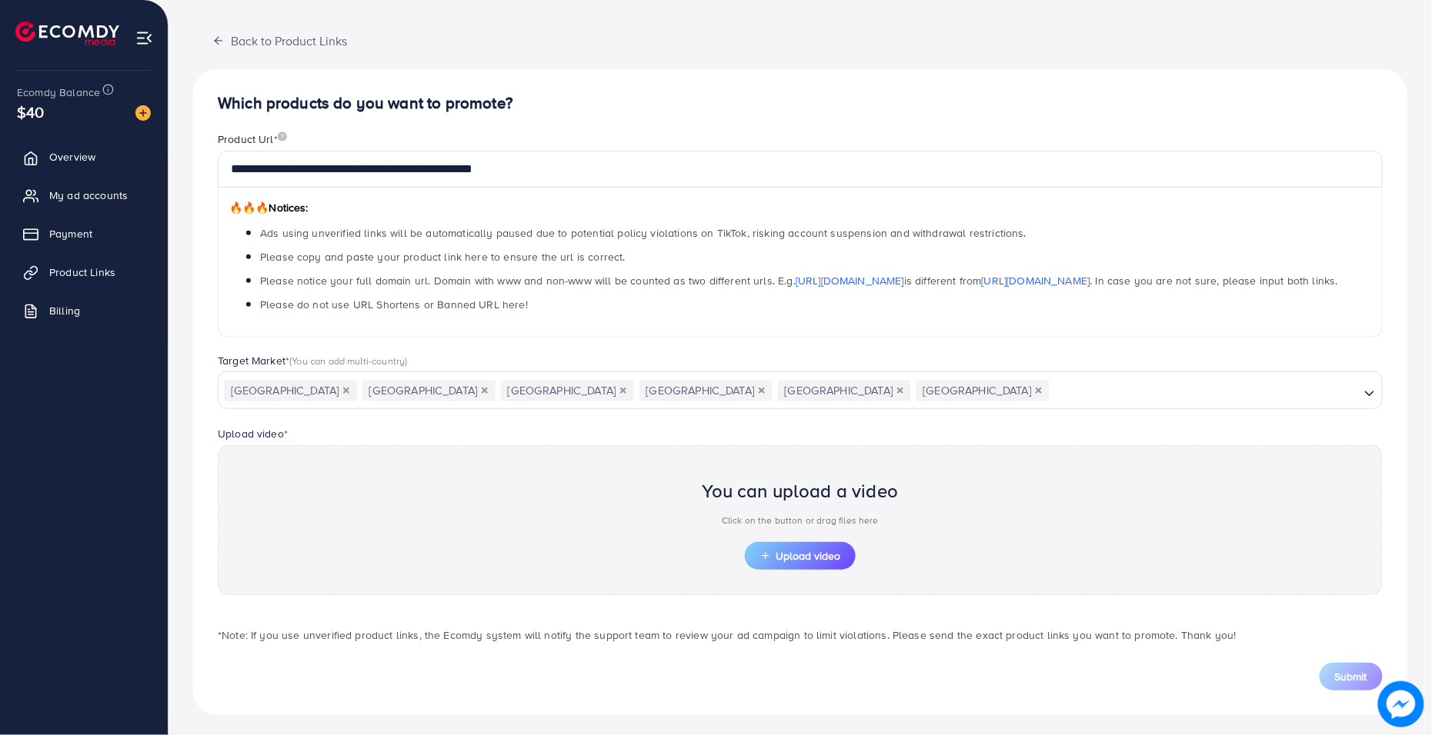
click at [837, 364] on div "Target Market * (You can add multi-country)" at bounding box center [800, 362] width 1165 height 19
click at [835, 377] on div "[GEOGRAPHIC_DATA] [GEOGRAPHIC_DATA] [GEOGRAPHIC_DATA] [GEOGRAPHIC_DATA] [GEOGRA…" at bounding box center [788, 390] width 1141 height 27
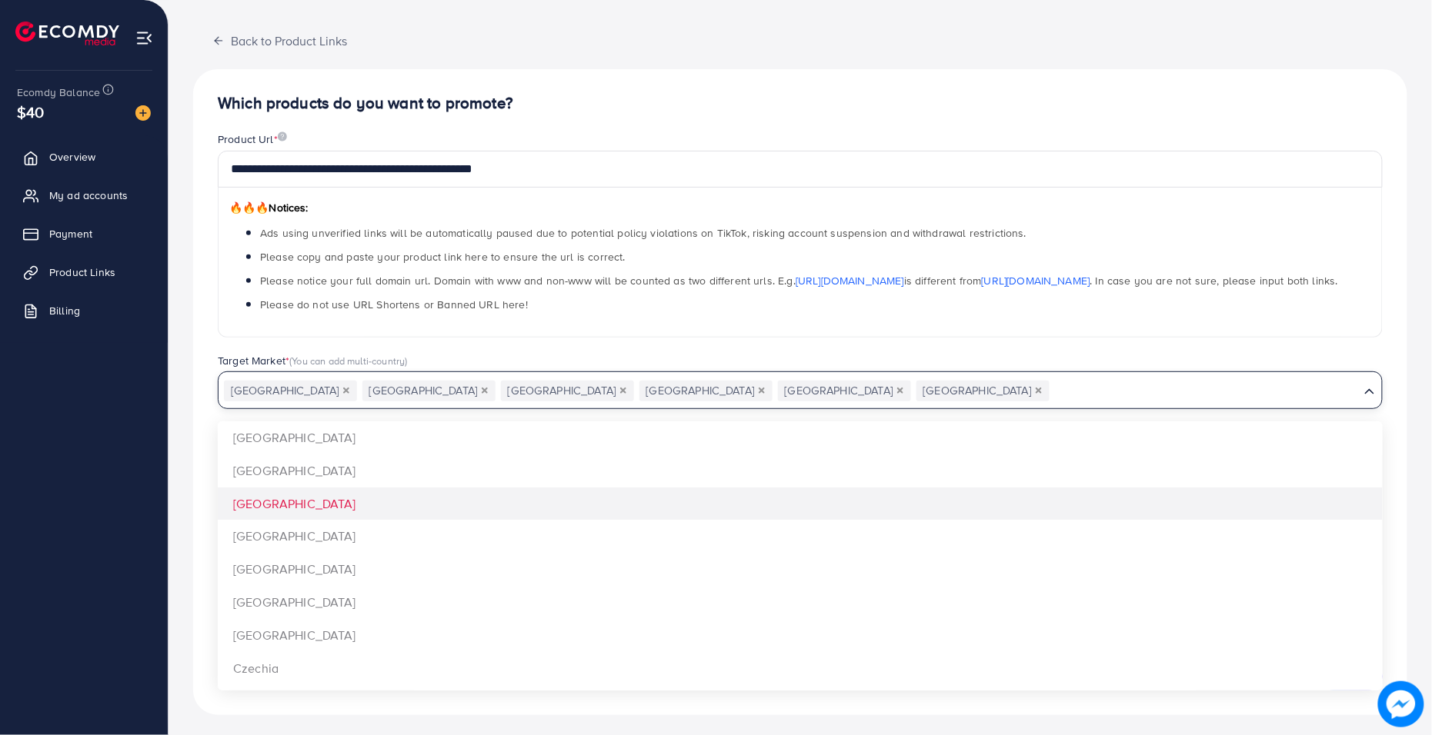
click at [780, 509] on div "**********" at bounding box center [800, 391] width 1214 height 645
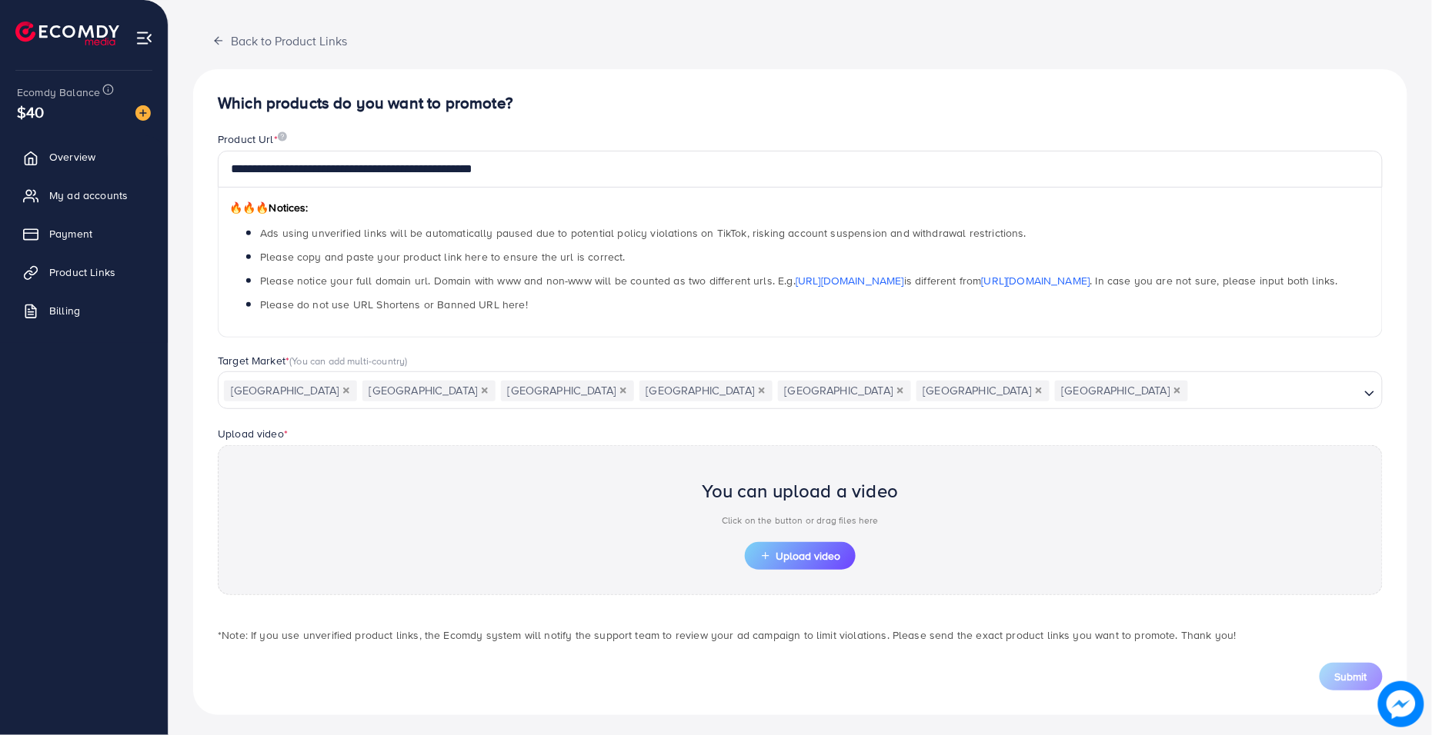
click at [1174, 389] on icon "Deselect Brazil" at bounding box center [1177, 391] width 6 height 6
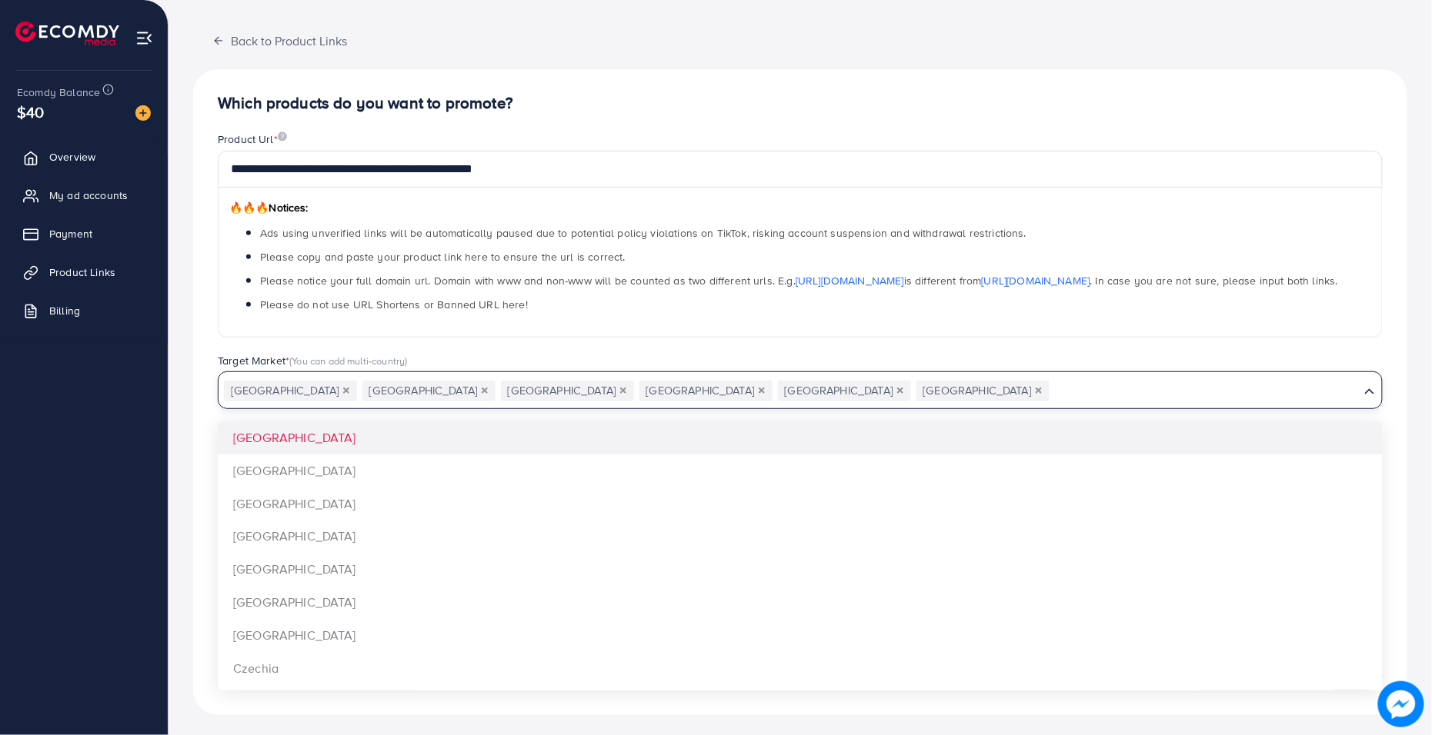
click at [916, 390] on span "[GEOGRAPHIC_DATA]" at bounding box center [982, 392] width 133 height 22
click at [1035, 389] on icon "Deselect Belgium" at bounding box center [1038, 391] width 6 height 6
click at [897, 388] on icon "Deselect Belarus" at bounding box center [900, 391] width 6 height 6
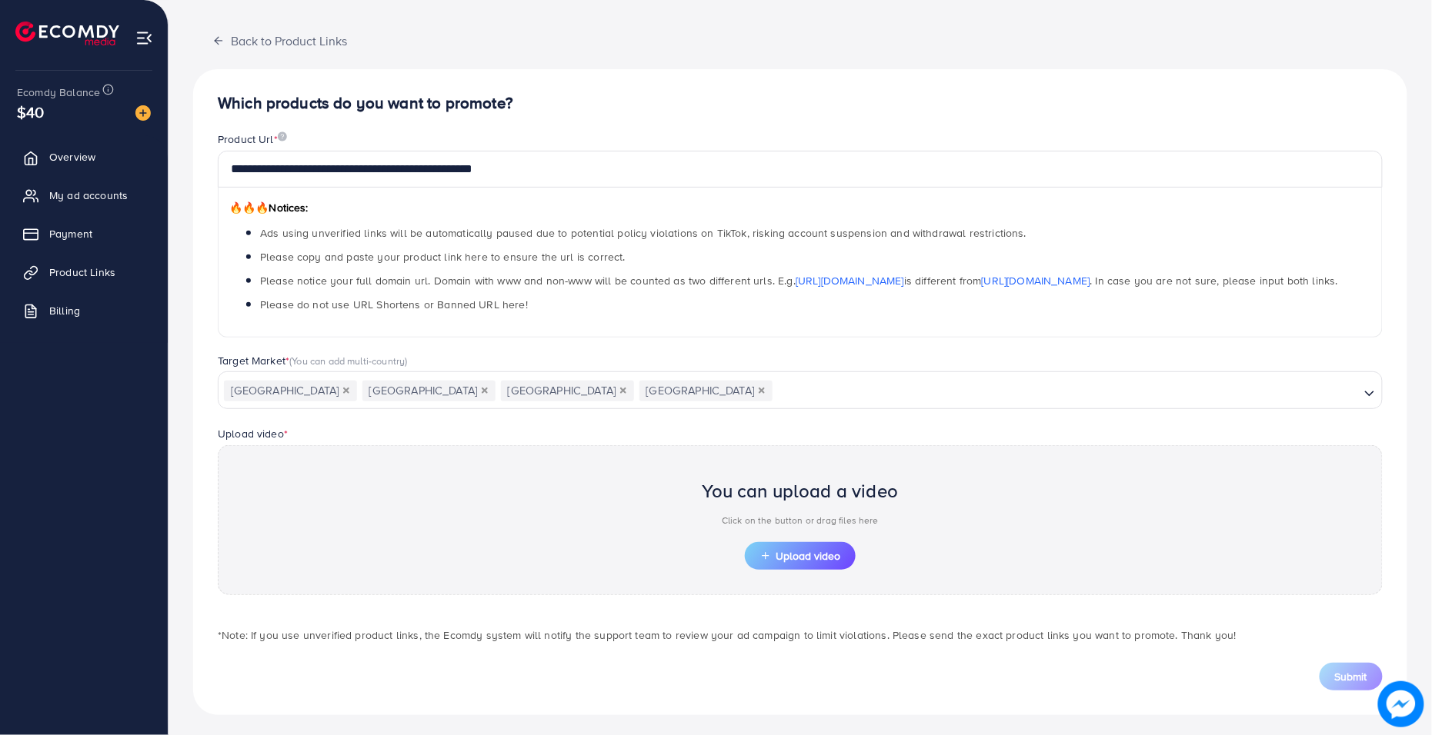
click at [639, 391] on span "[GEOGRAPHIC_DATA]" at bounding box center [705, 392] width 133 height 22
click at [758, 391] on icon "Deselect Australia" at bounding box center [761, 391] width 6 height 6
click at [796, 559] on span "Upload video" at bounding box center [800, 556] width 80 height 11
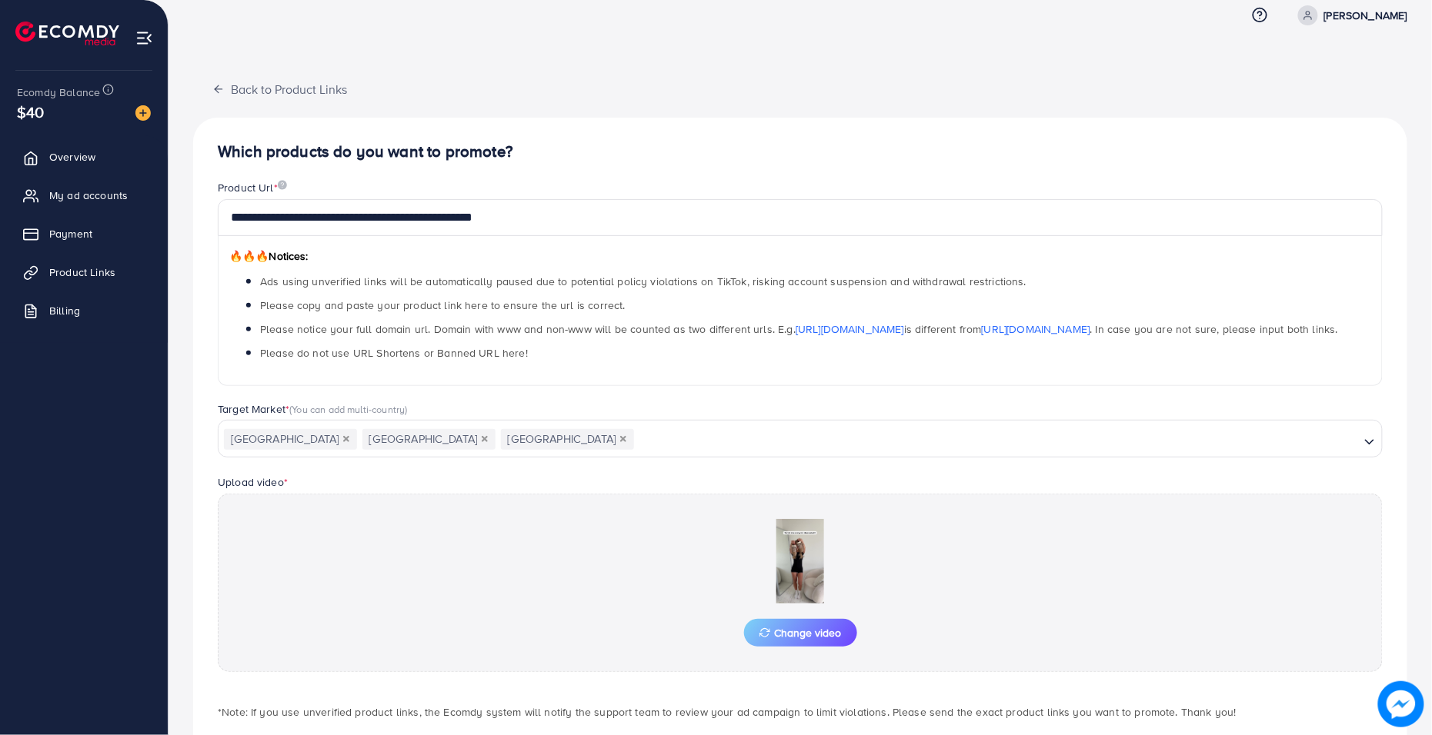
scroll to position [101, 0]
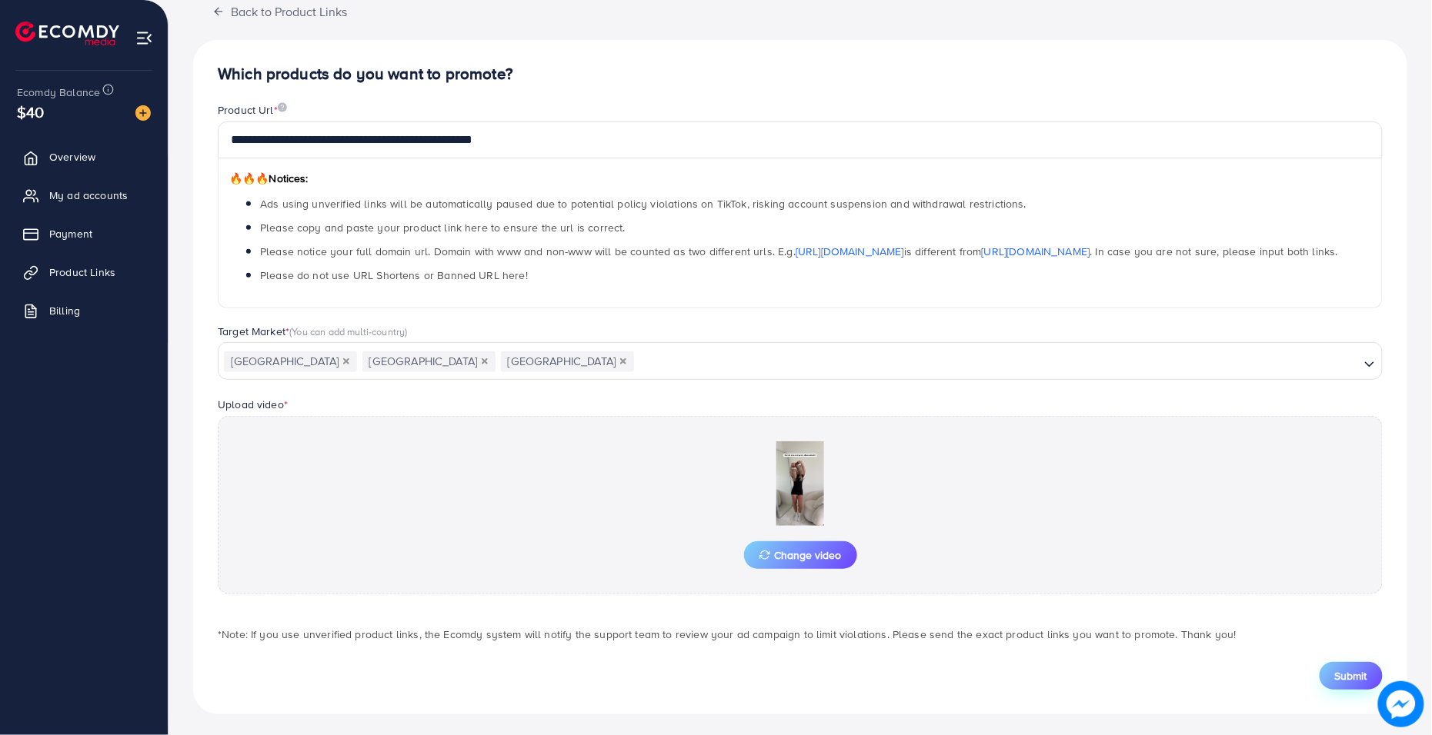
click at [1292, 662] on button "Submit" at bounding box center [1350, 676] width 63 height 28
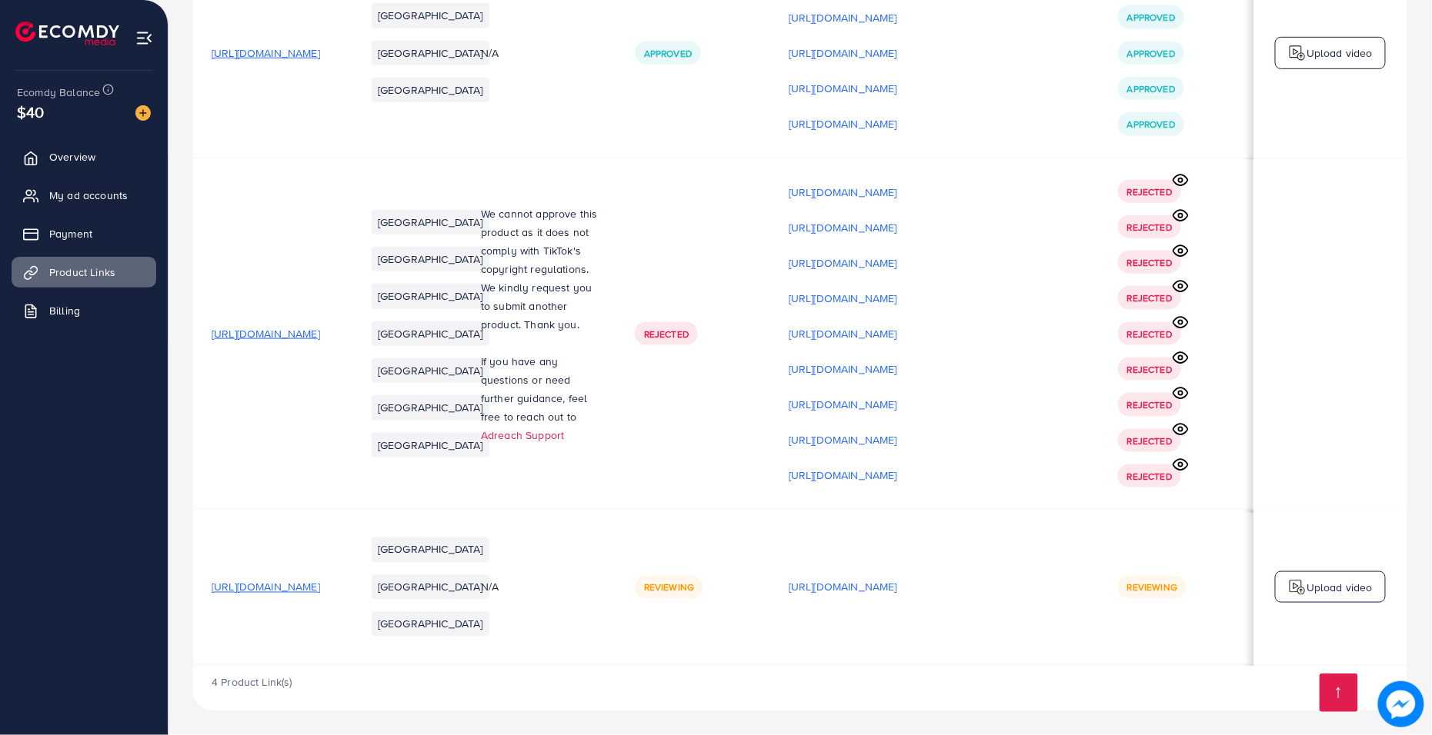
scroll to position [0, 16]
click at [897, 579] on p "[URL][DOMAIN_NAME]" at bounding box center [842, 588] width 108 height 18
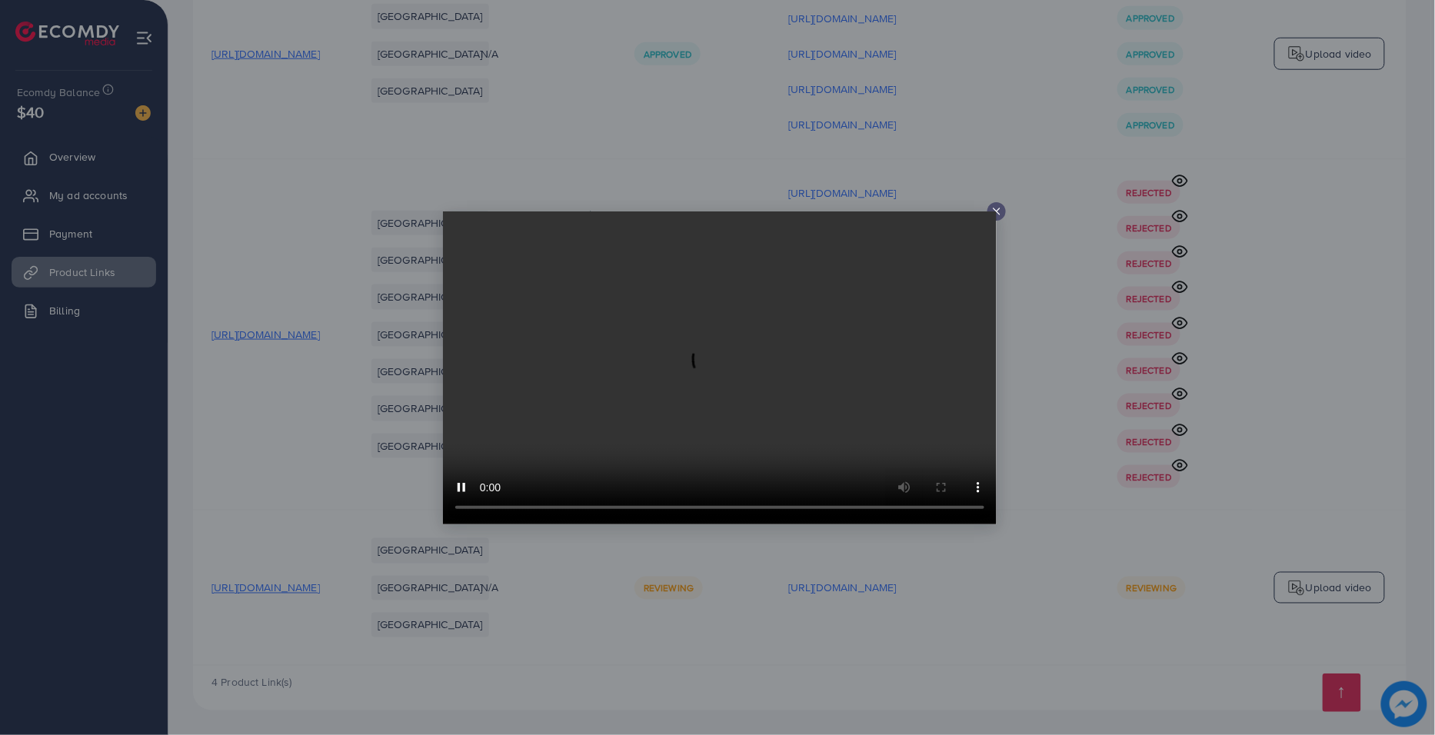
click at [998, 215] on icon at bounding box center [997, 211] width 12 height 12
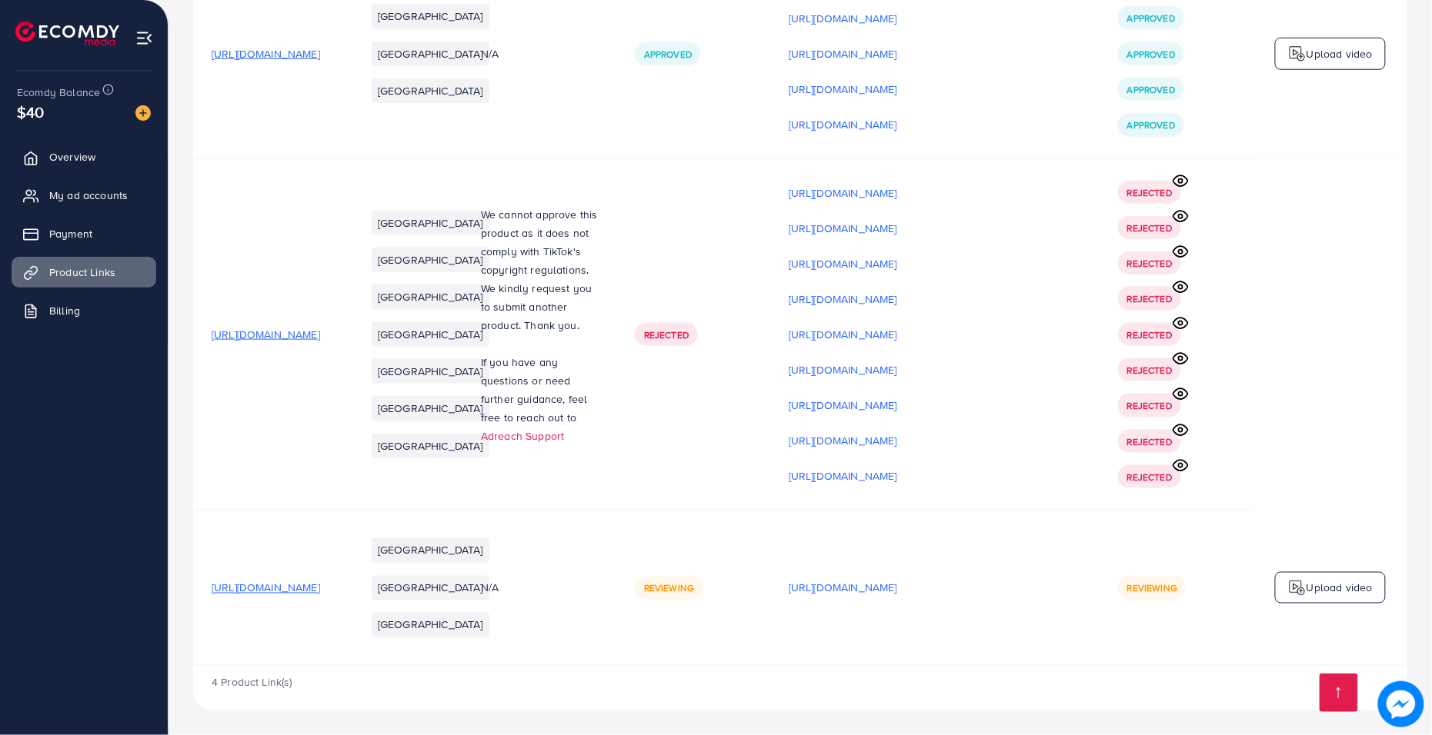
click at [1292, 595] on div "Upload video" at bounding box center [1330, 588] width 111 height 32
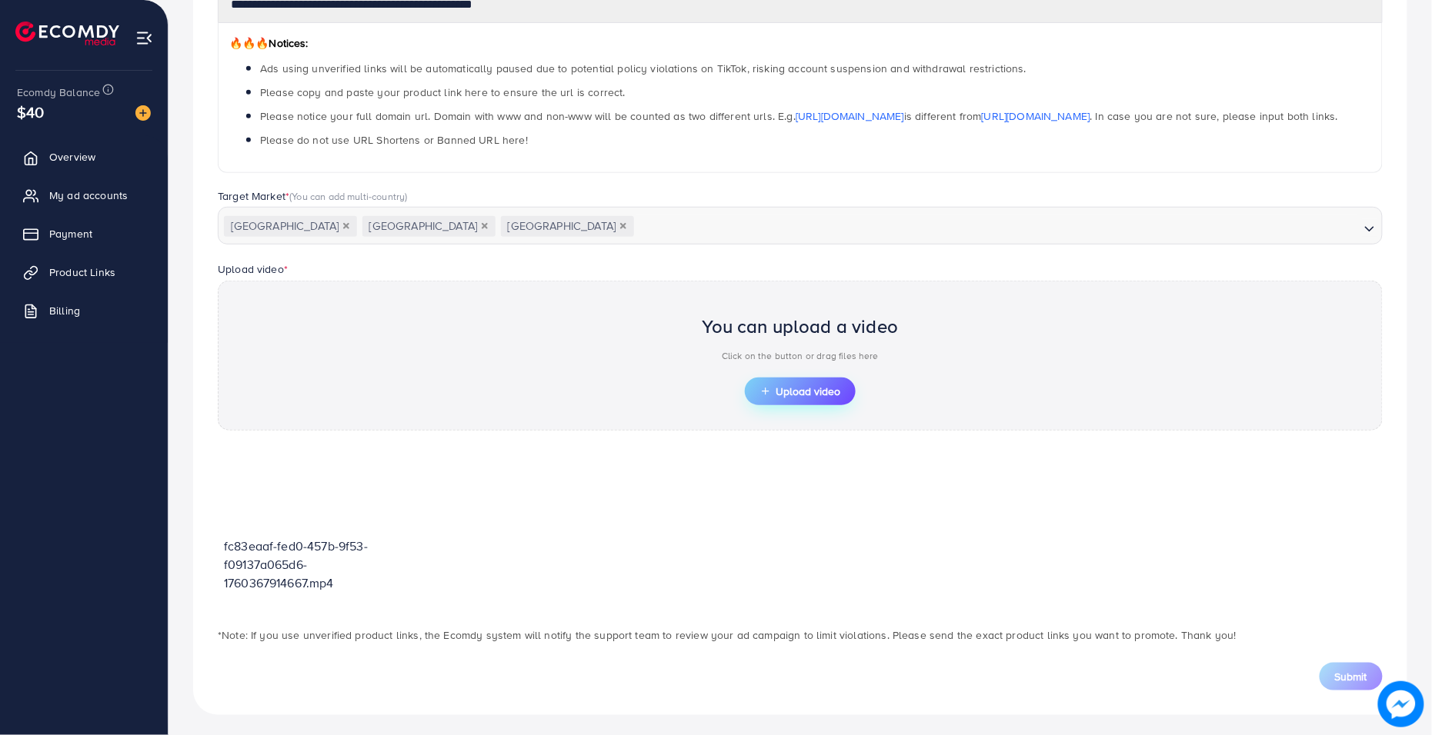
click at [788, 386] on span "Upload video" at bounding box center [800, 391] width 80 height 11
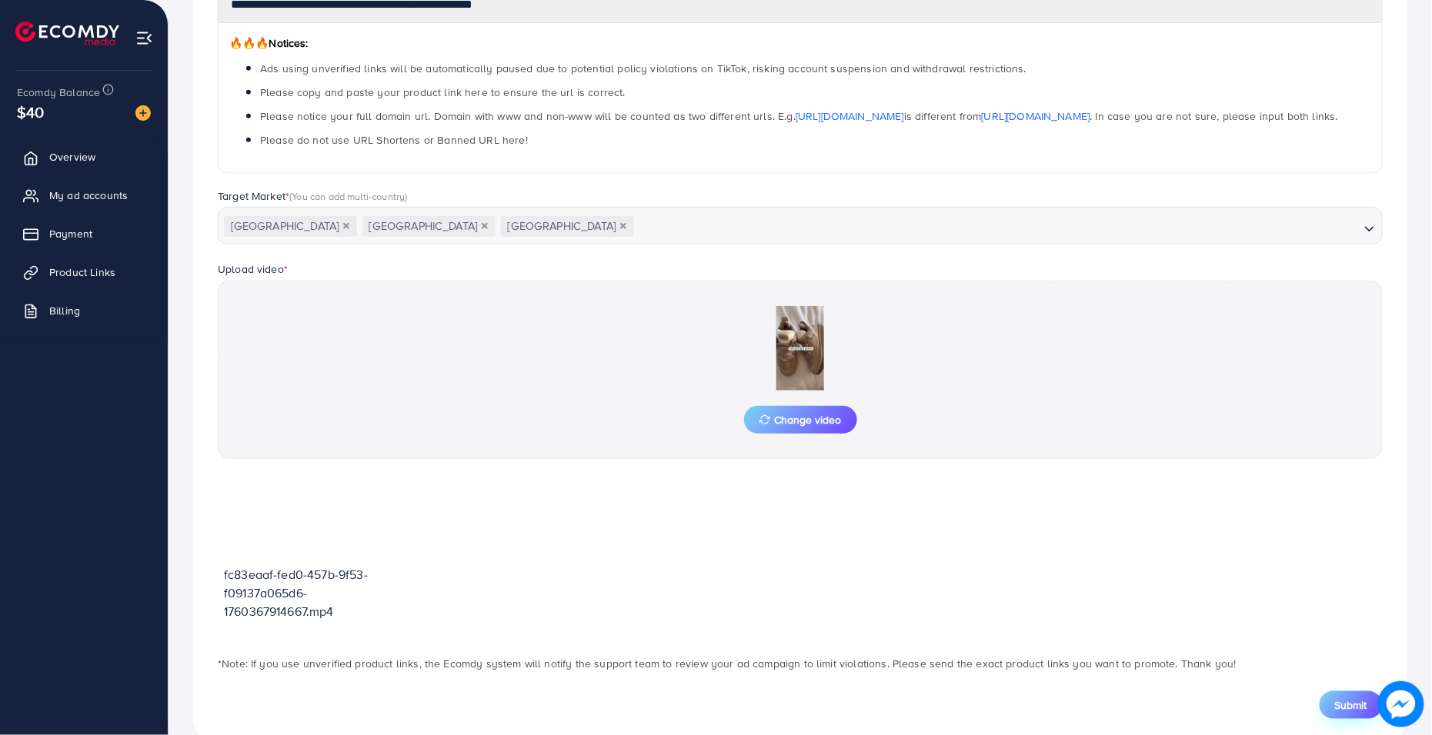
click at [1292, 662] on span "Submit" at bounding box center [1351, 705] width 32 height 15
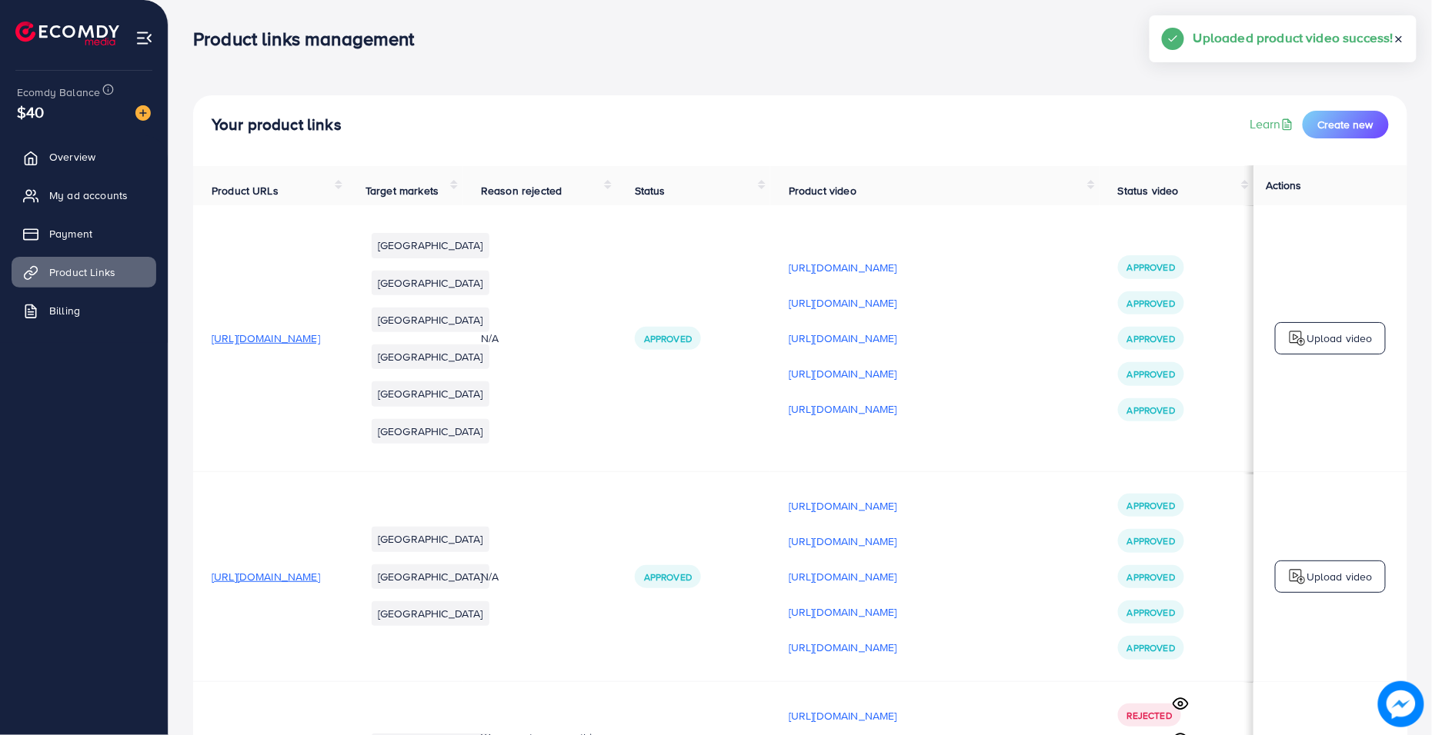
scroll to position [572, 0]
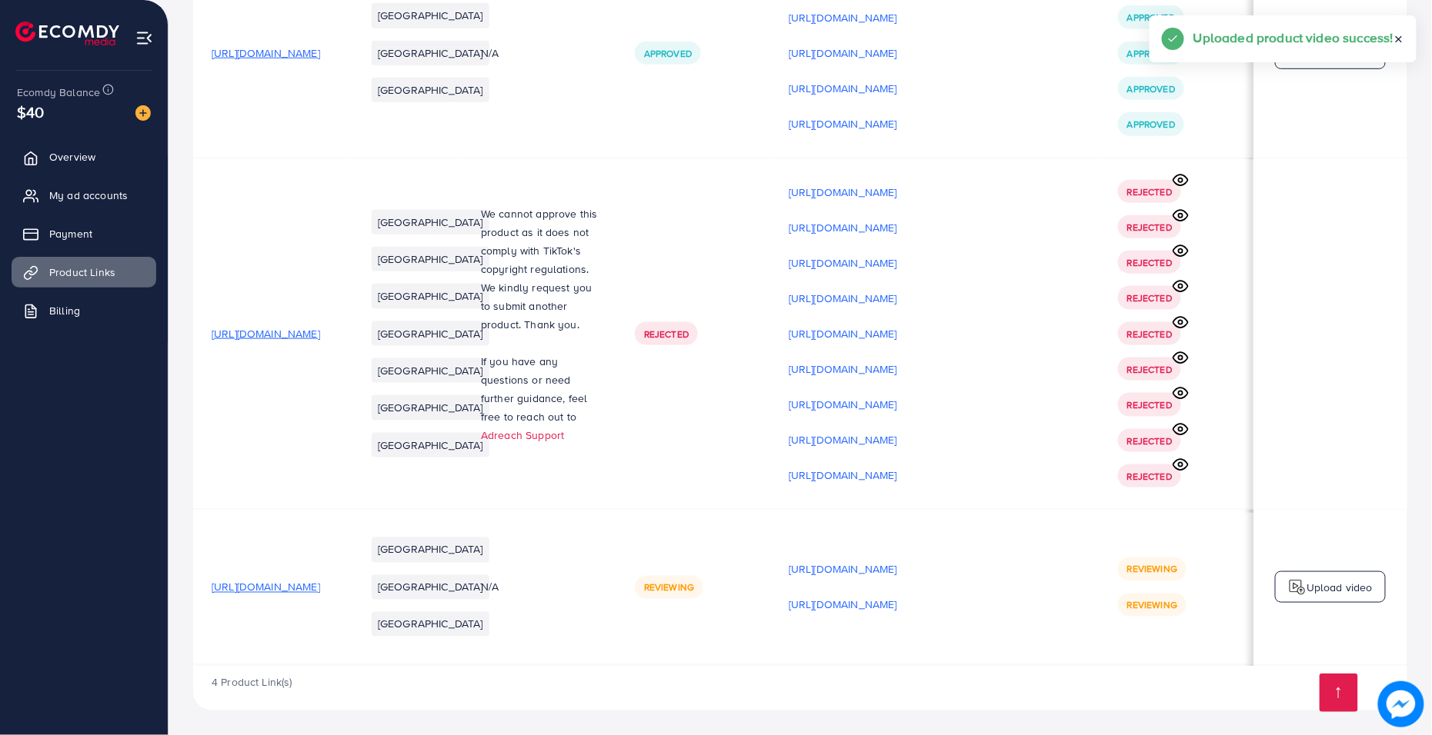
click at [1292, 586] on p "Upload video" at bounding box center [1339, 587] width 66 height 18
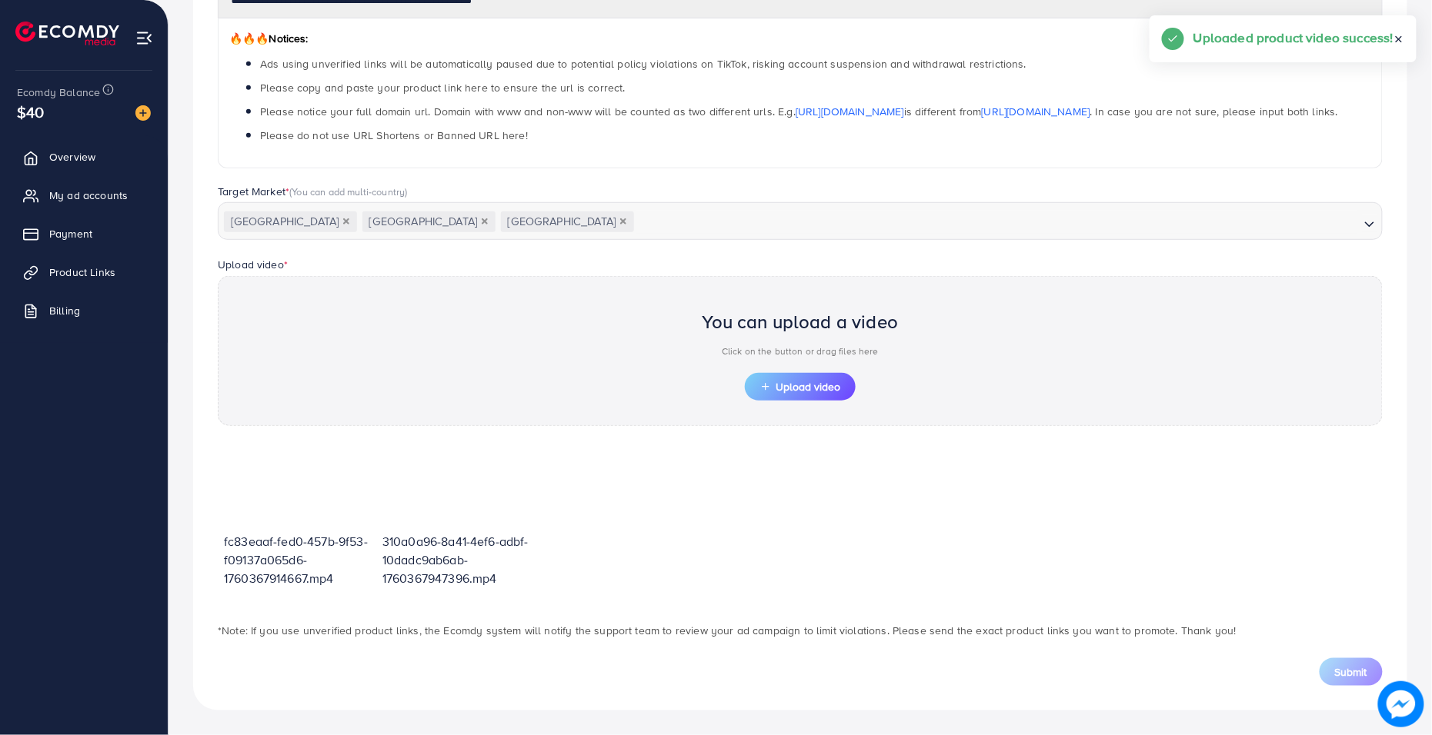
scroll to position [236, 0]
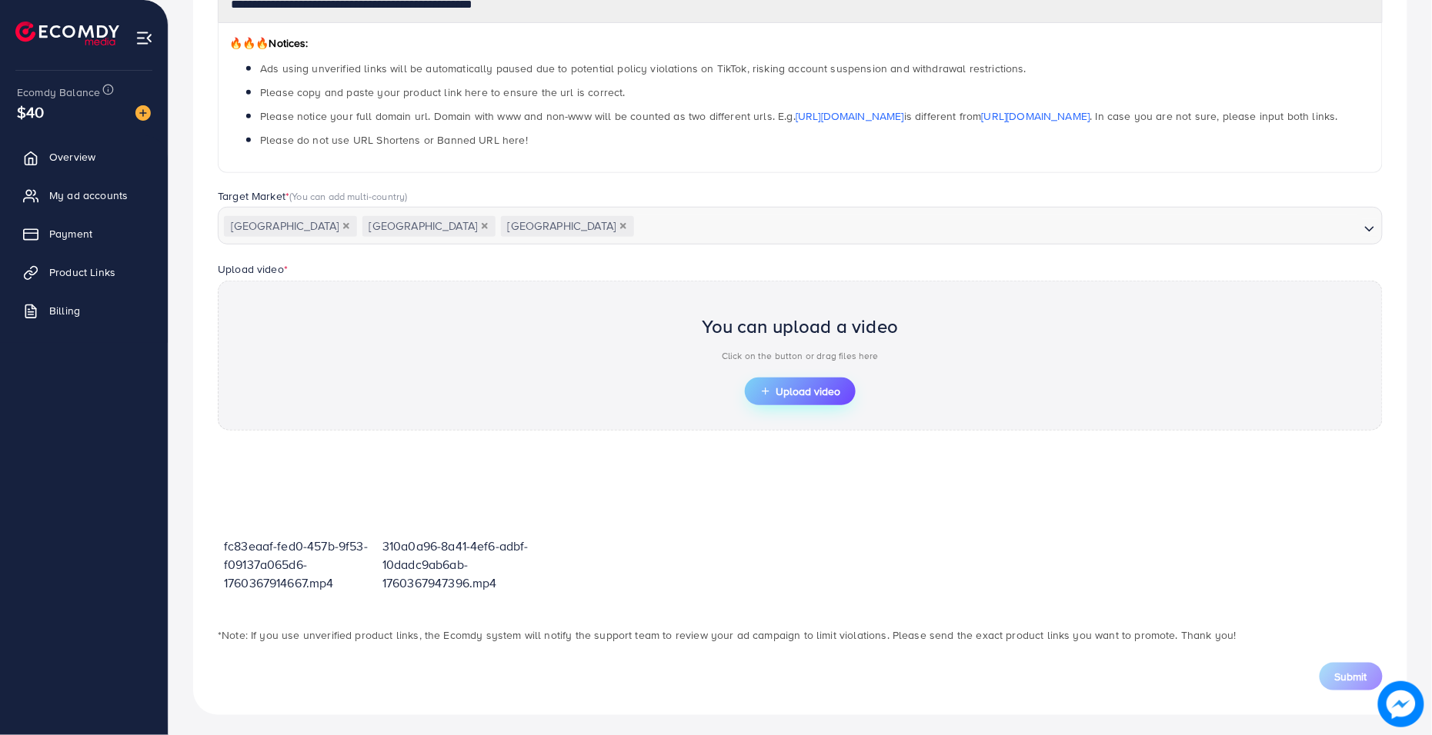
click at [788, 386] on span "Upload video" at bounding box center [800, 391] width 80 height 11
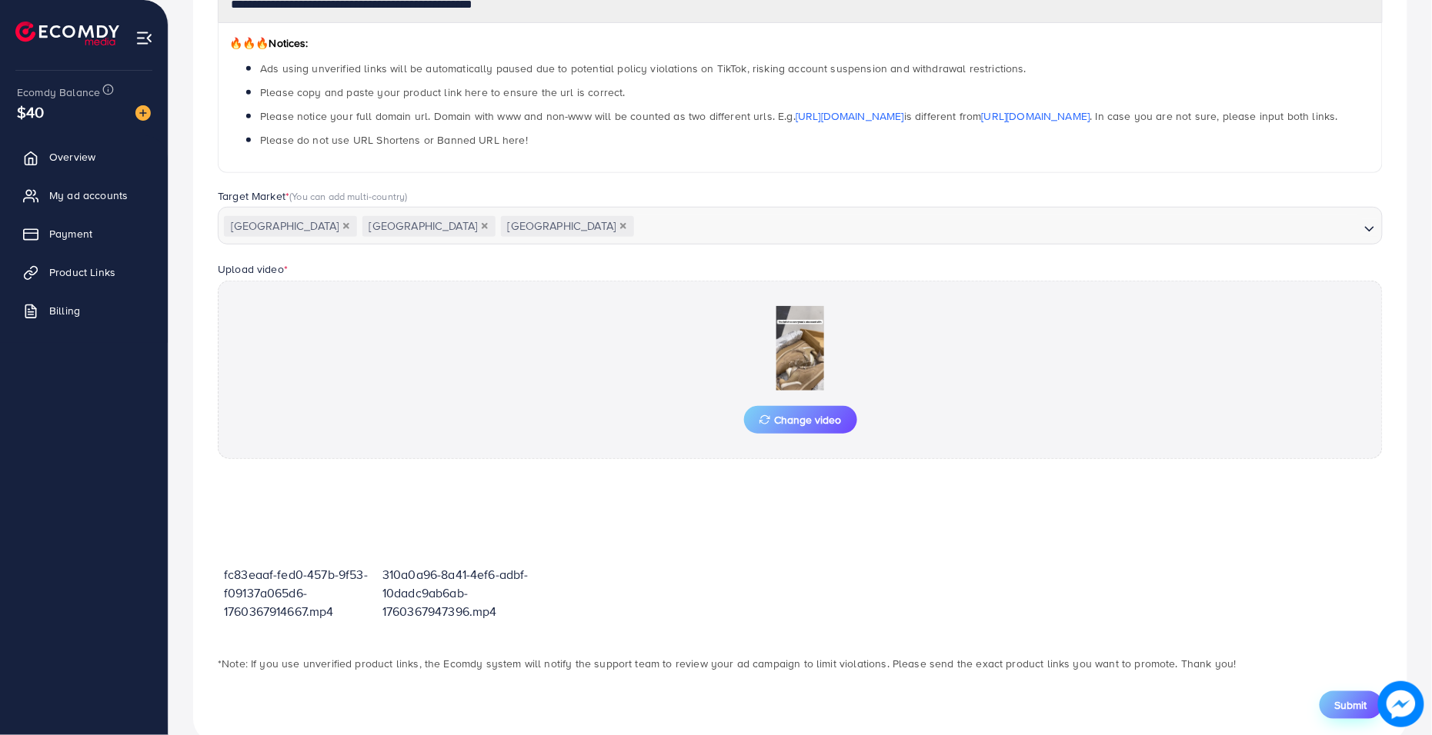
click at [1292, 662] on span "Submit" at bounding box center [1351, 705] width 32 height 15
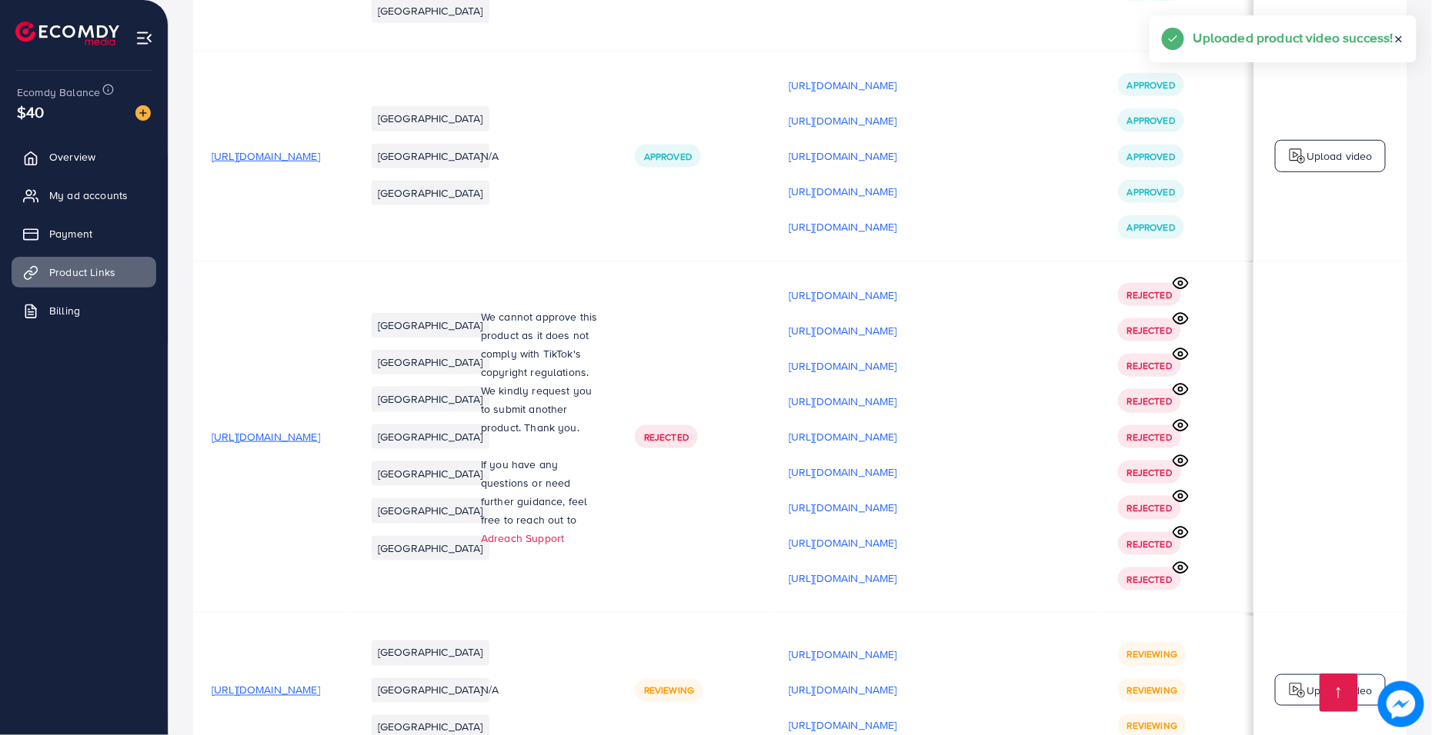
scroll to position [572, 0]
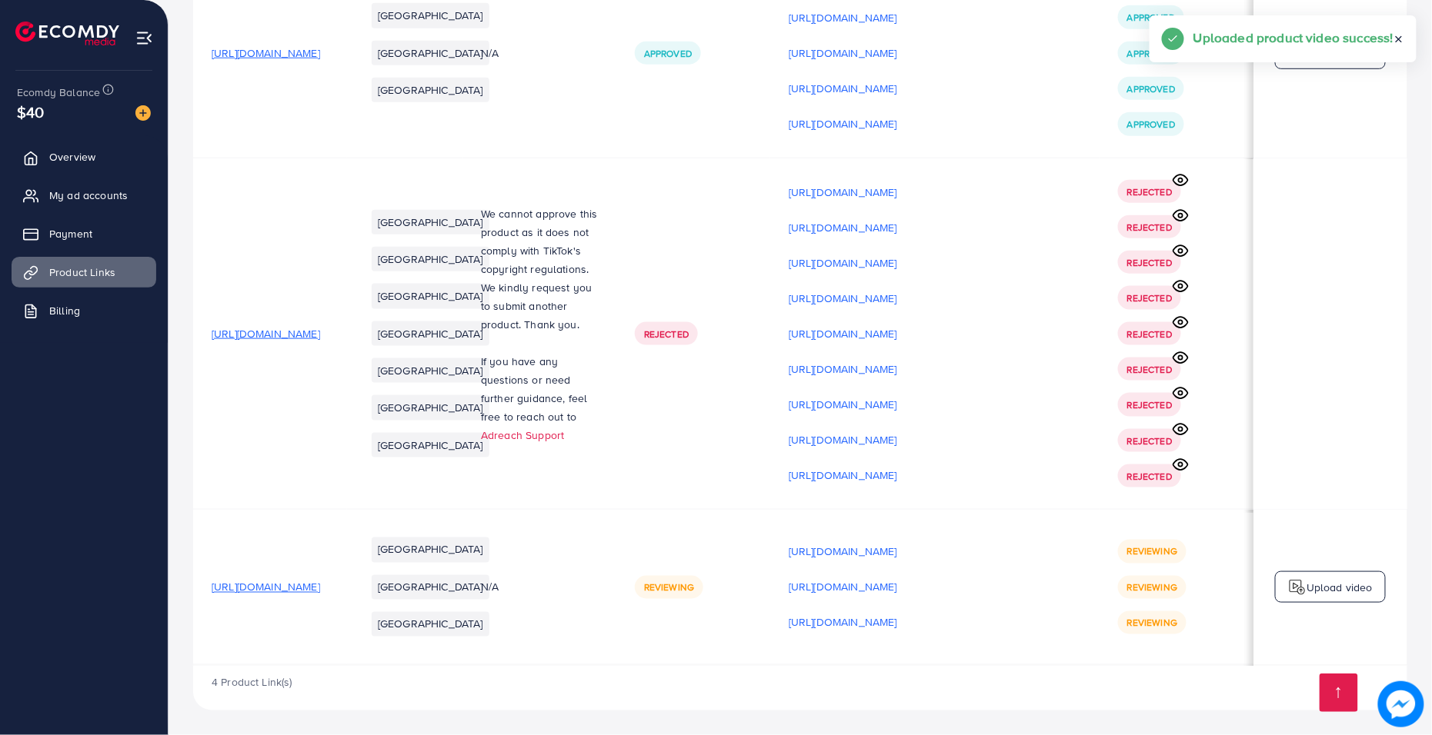
click at [1292, 584] on p "Upload video" at bounding box center [1339, 587] width 66 height 18
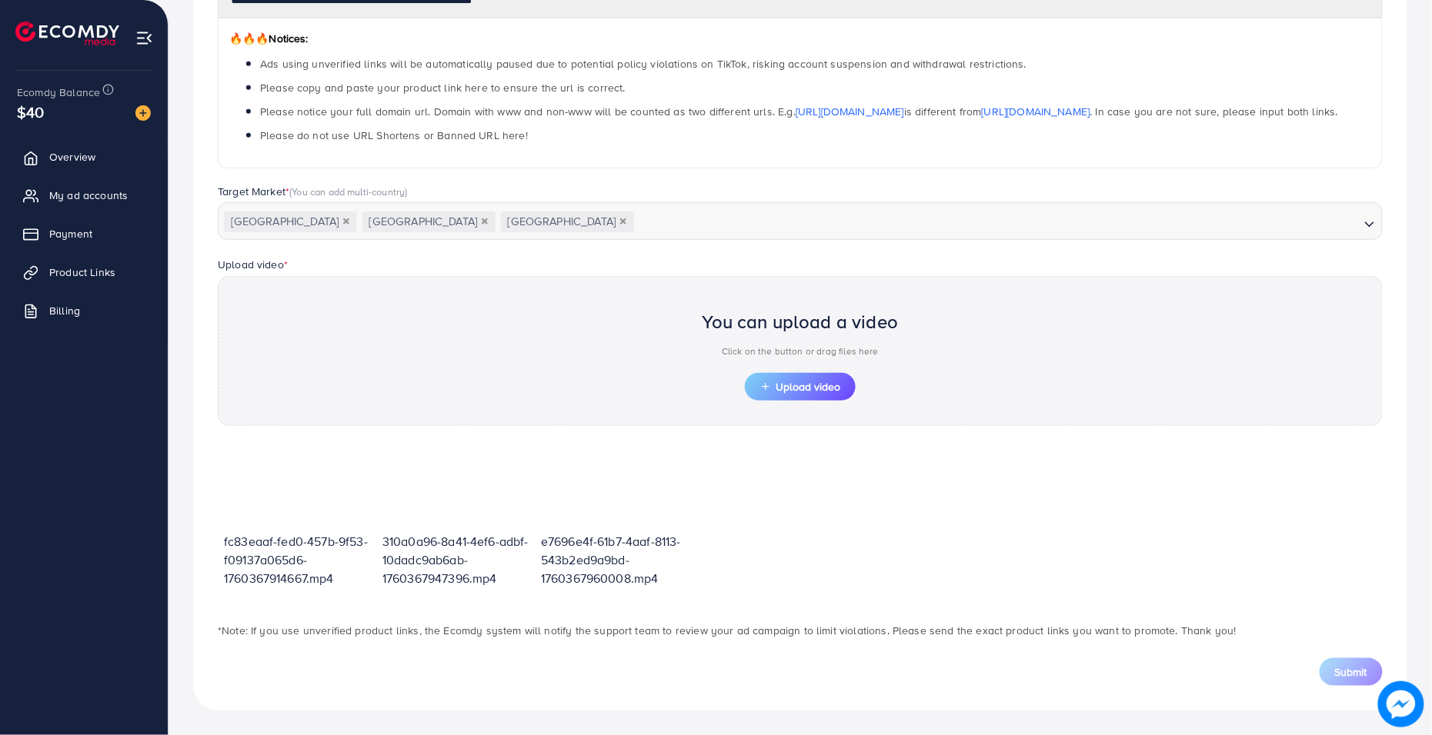
scroll to position [236, 0]
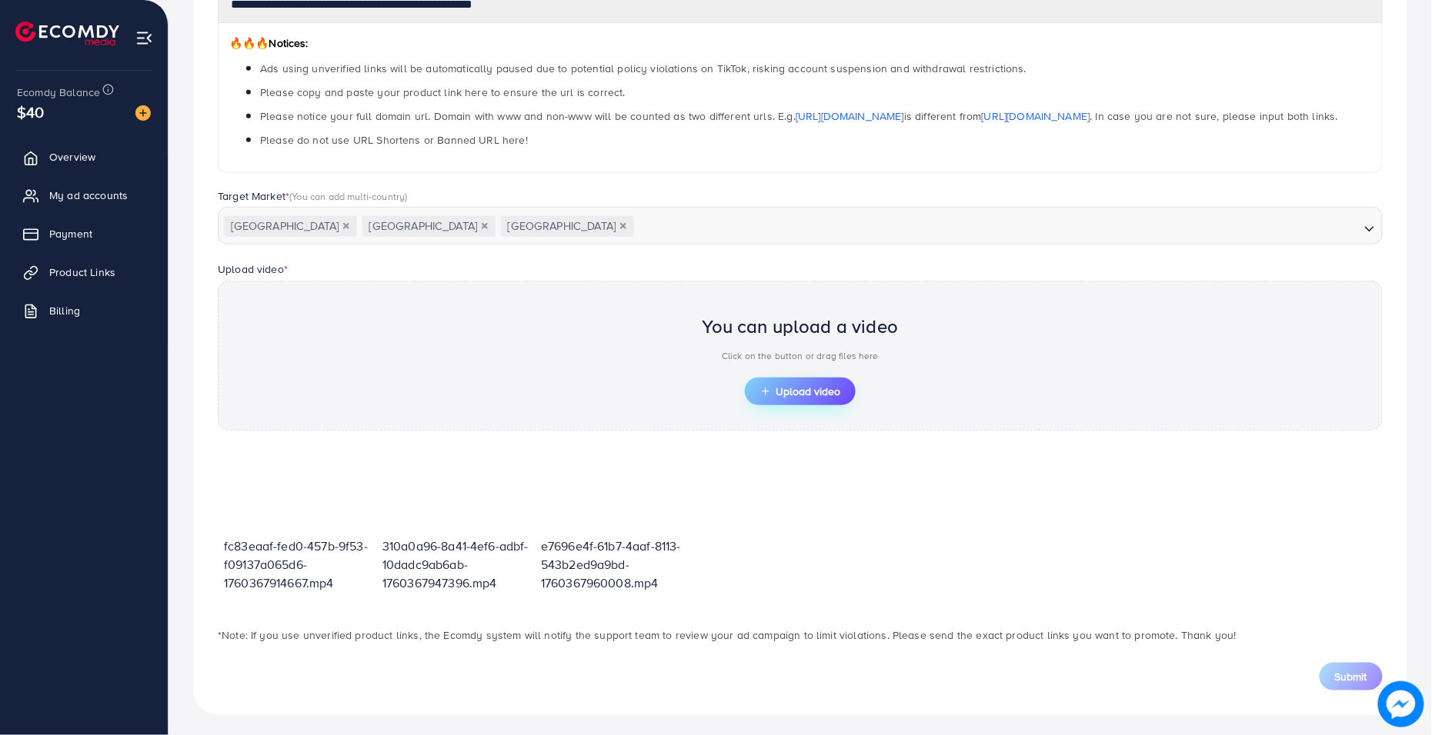
click at [807, 389] on span "Upload video" at bounding box center [800, 391] width 80 height 11
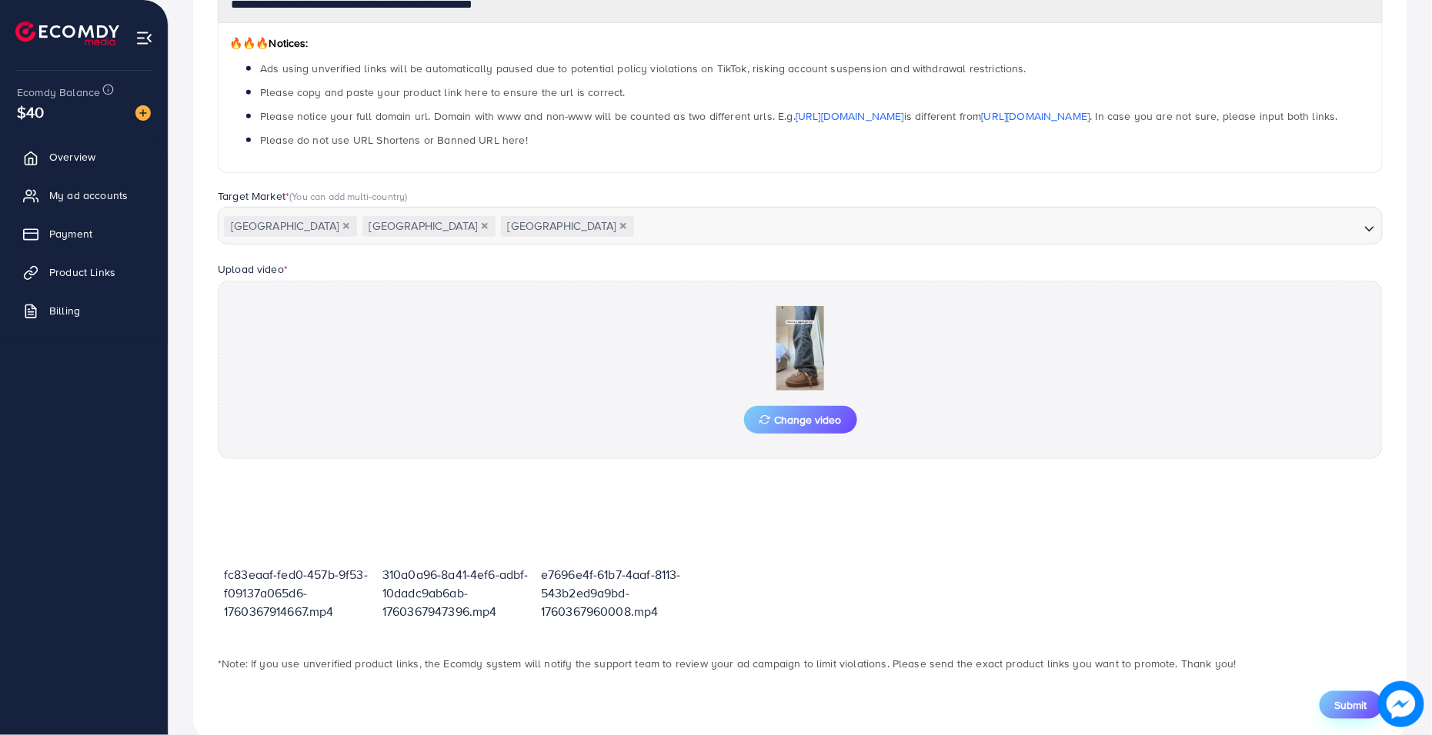
click at [1292, 662] on span "Submit" at bounding box center [1351, 705] width 32 height 15
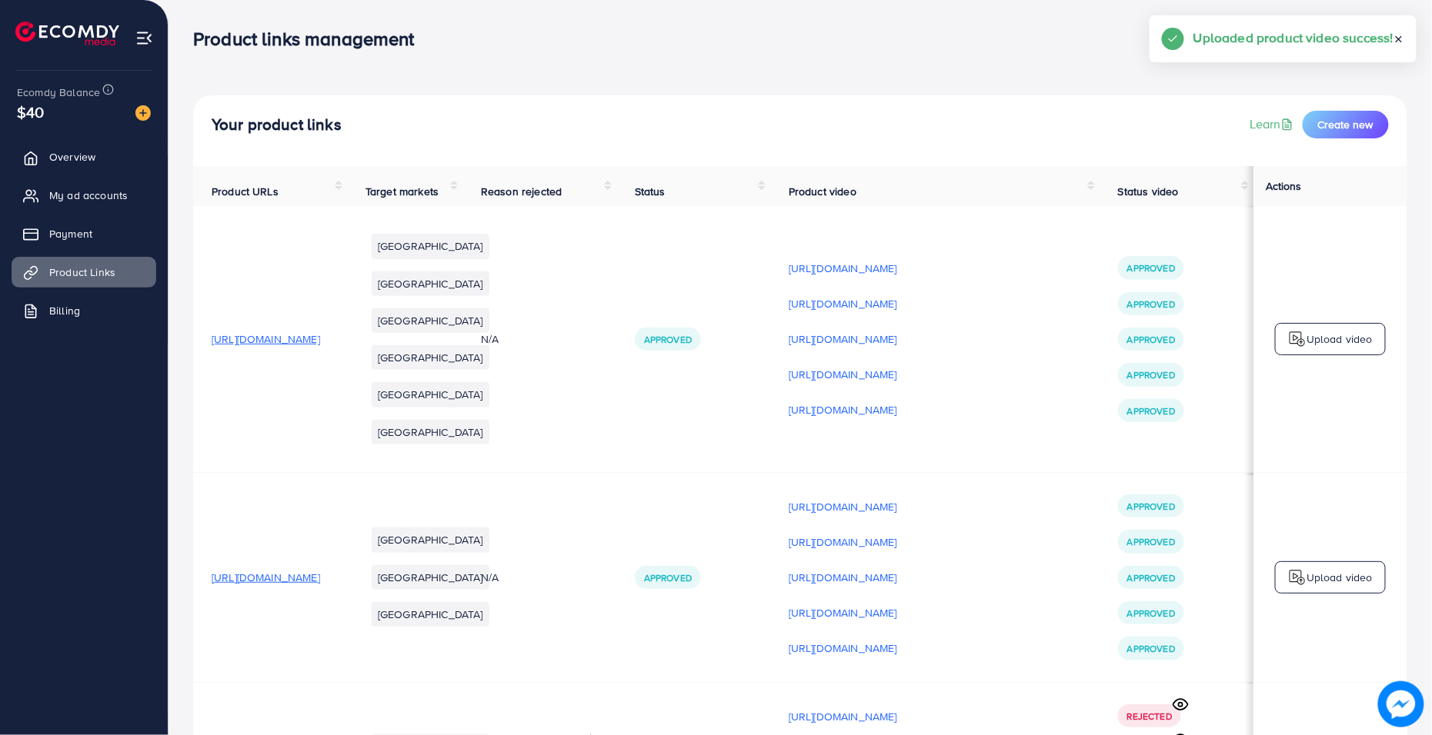
scroll to position [1, 0]
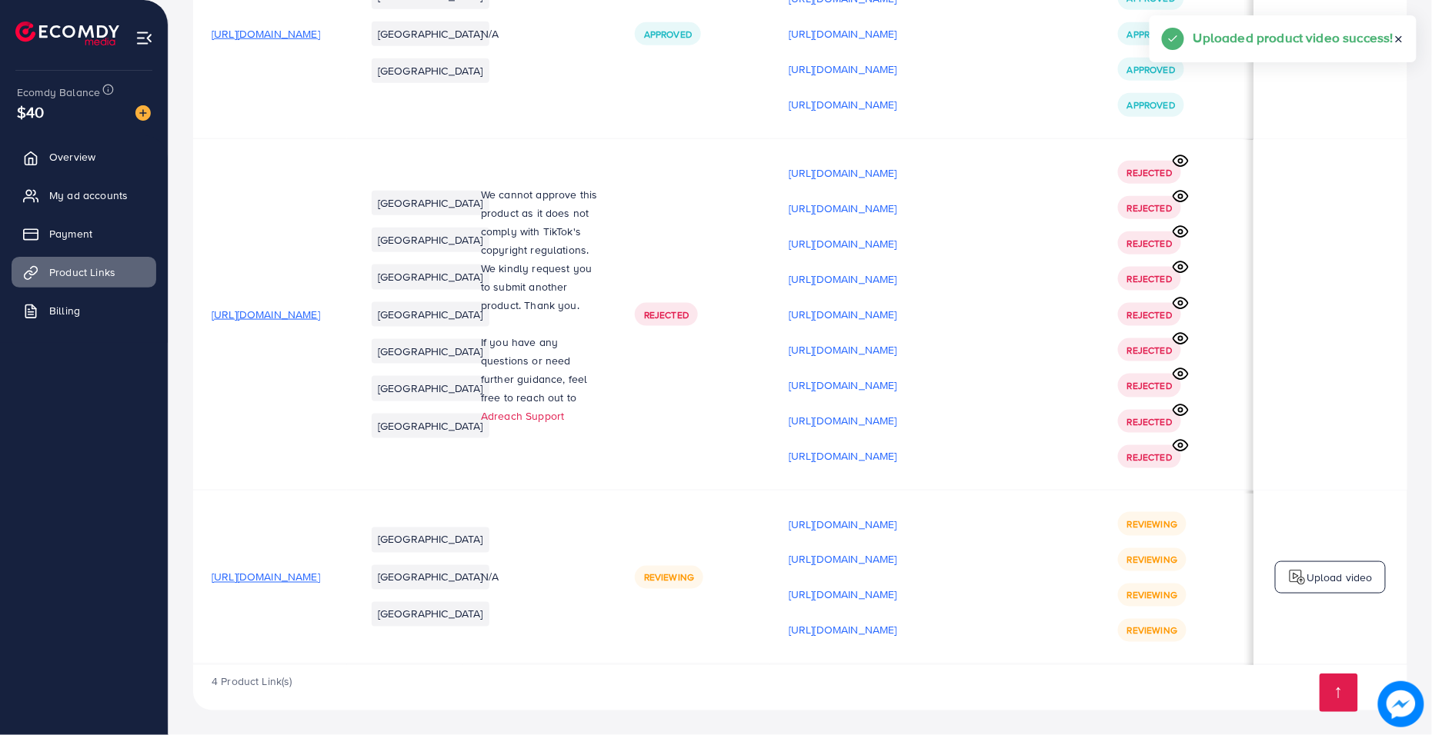
click at [1292, 568] on p "Upload video" at bounding box center [1339, 577] width 66 height 18
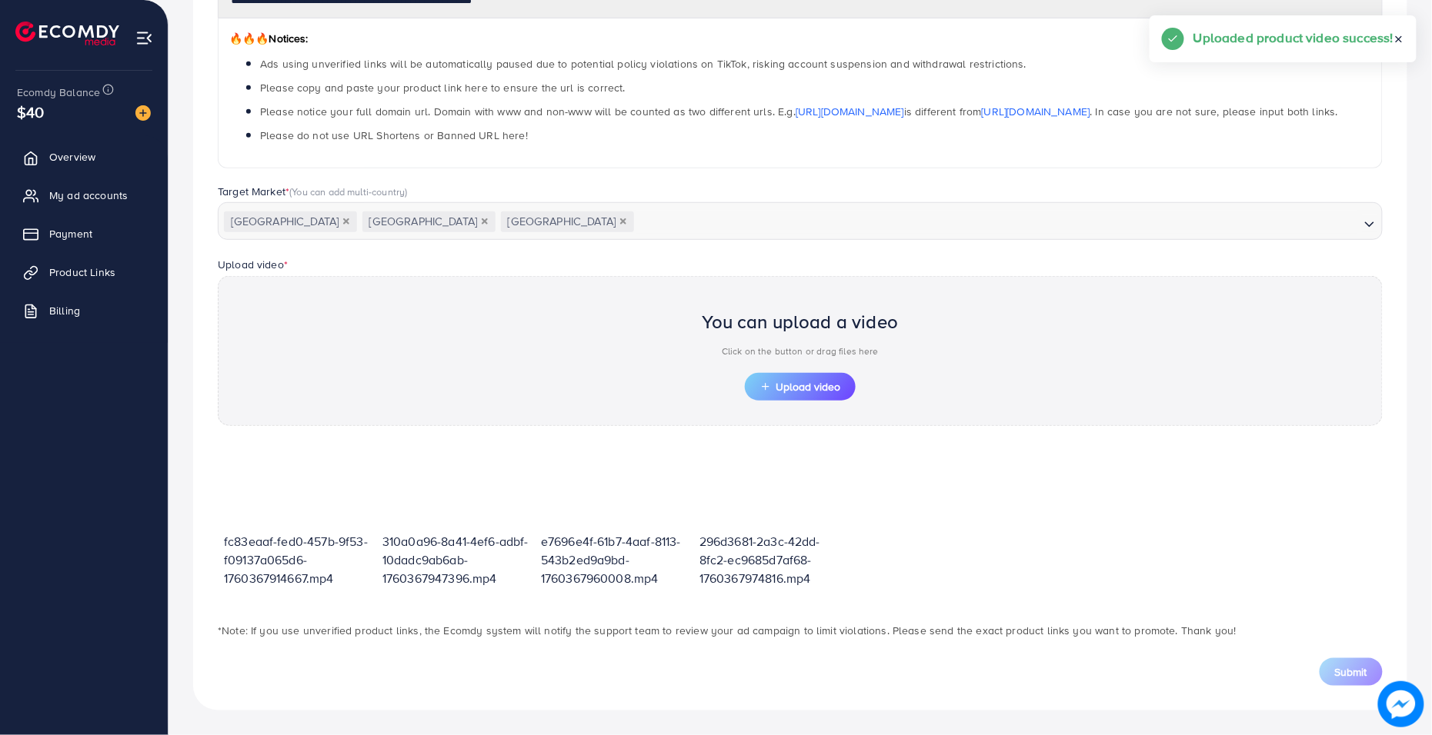
scroll to position [236, 0]
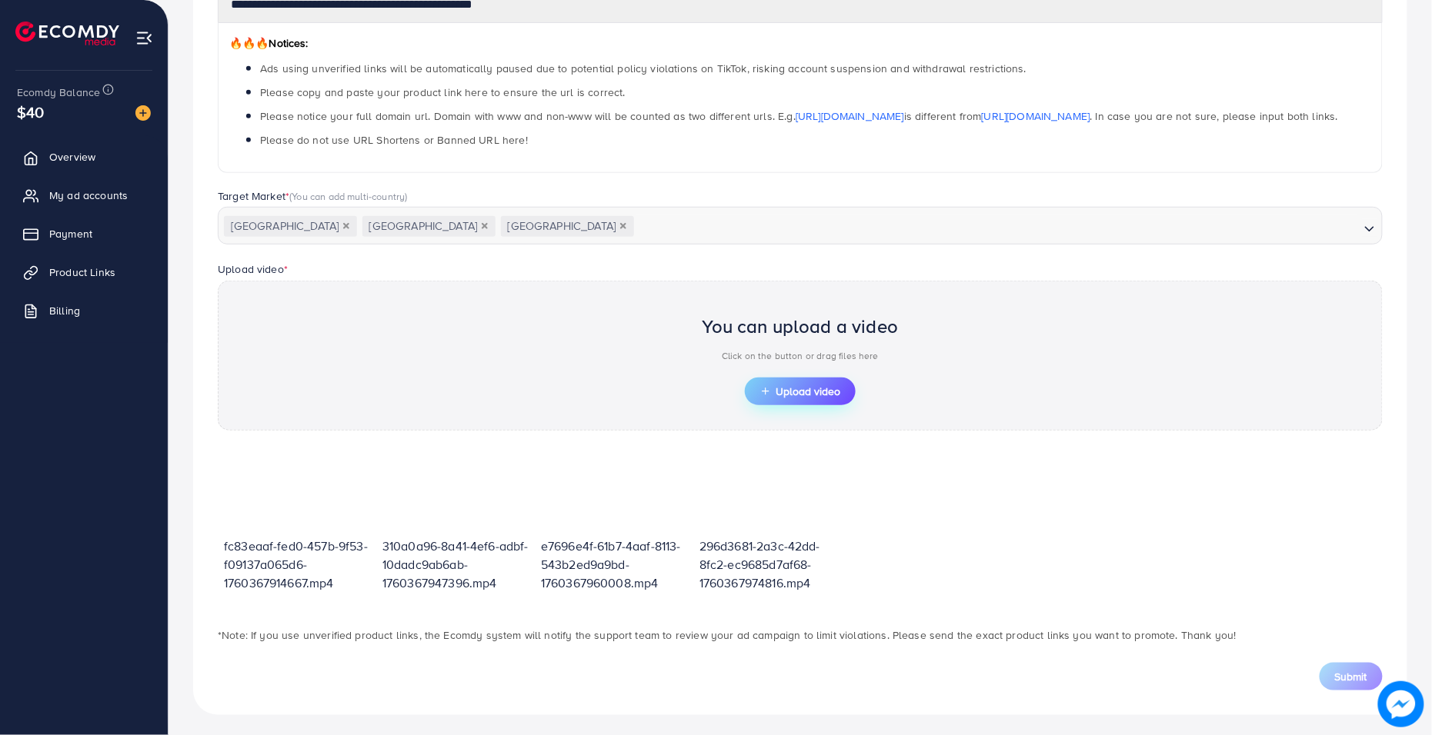
click at [804, 378] on button "Upload video" at bounding box center [800, 392] width 111 height 28
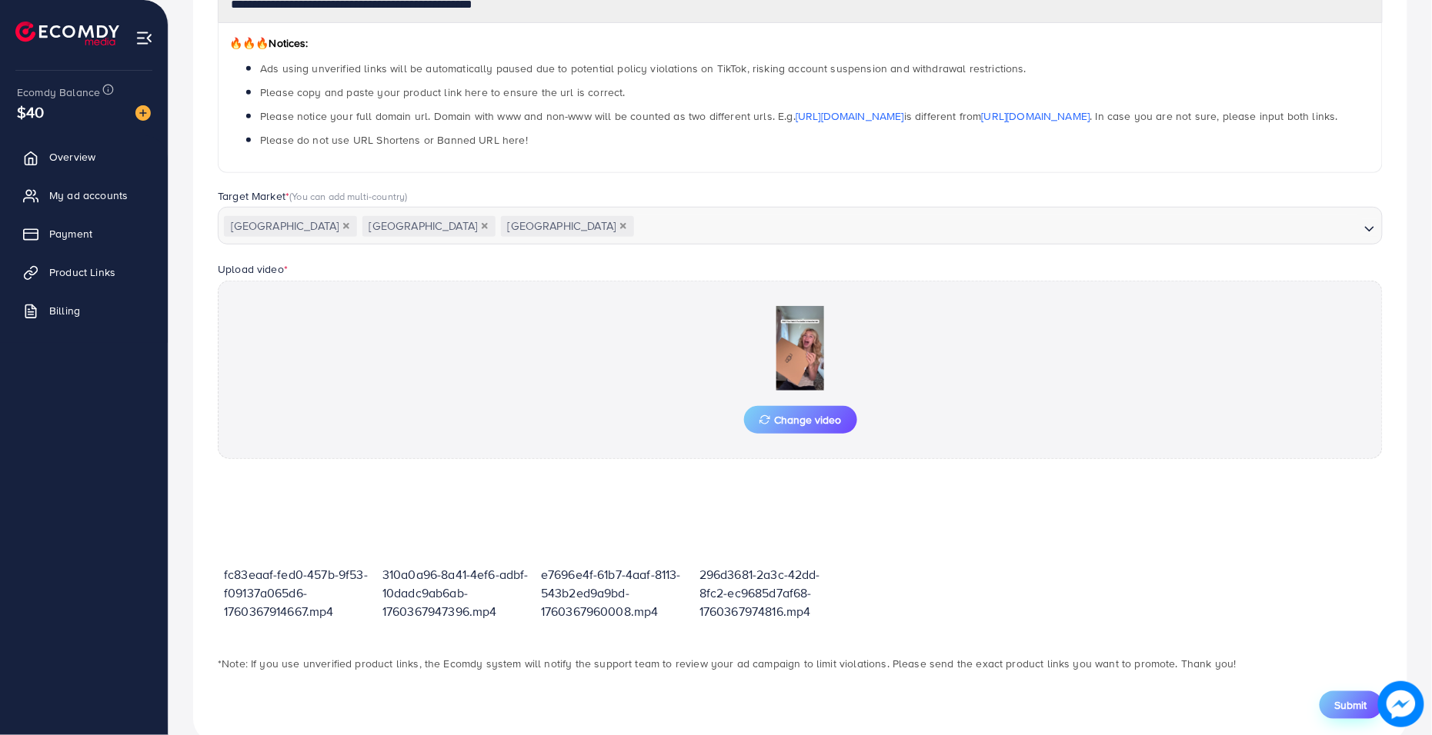
click at [1292, 662] on span "Submit" at bounding box center [1351, 705] width 32 height 15
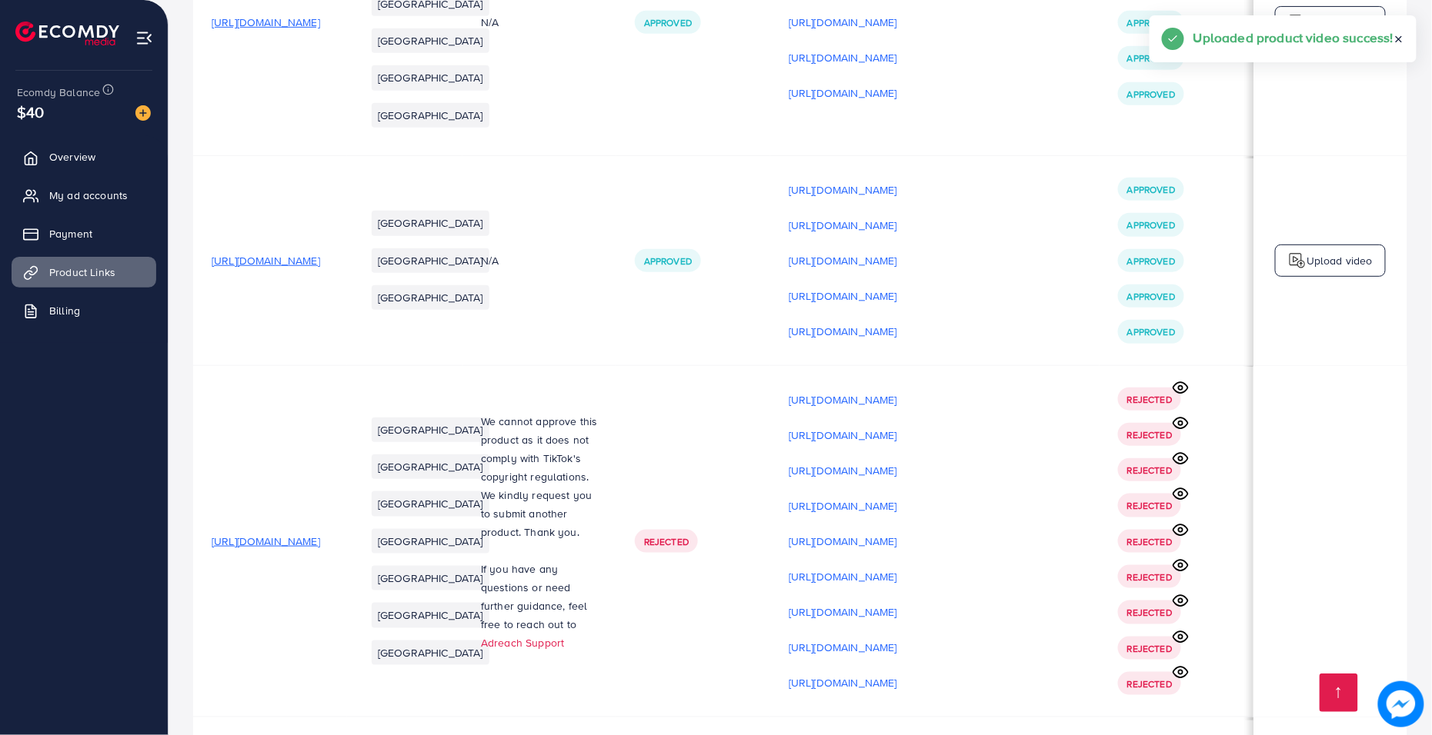
scroll to position [627, 0]
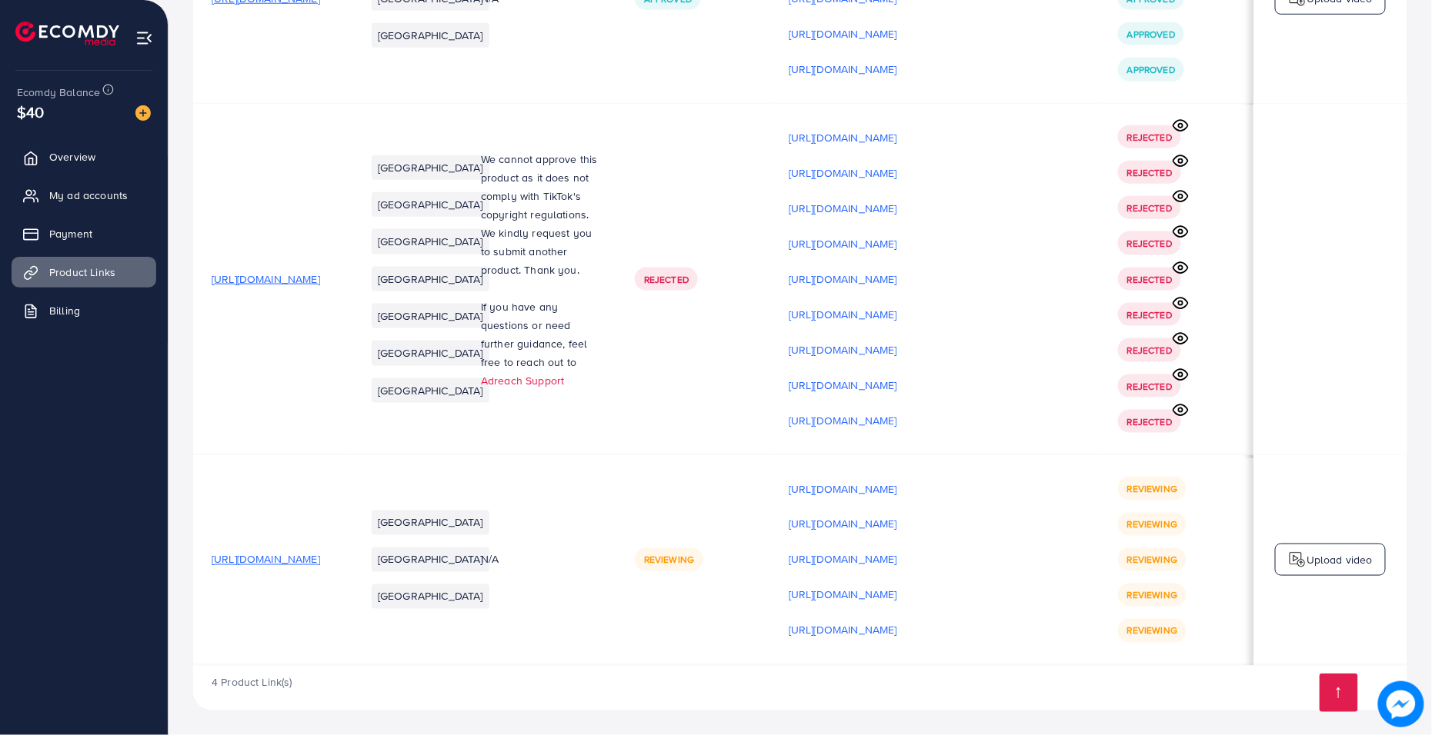
click at [1292, 552] on p "Upload video" at bounding box center [1339, 560] width 66 height 18
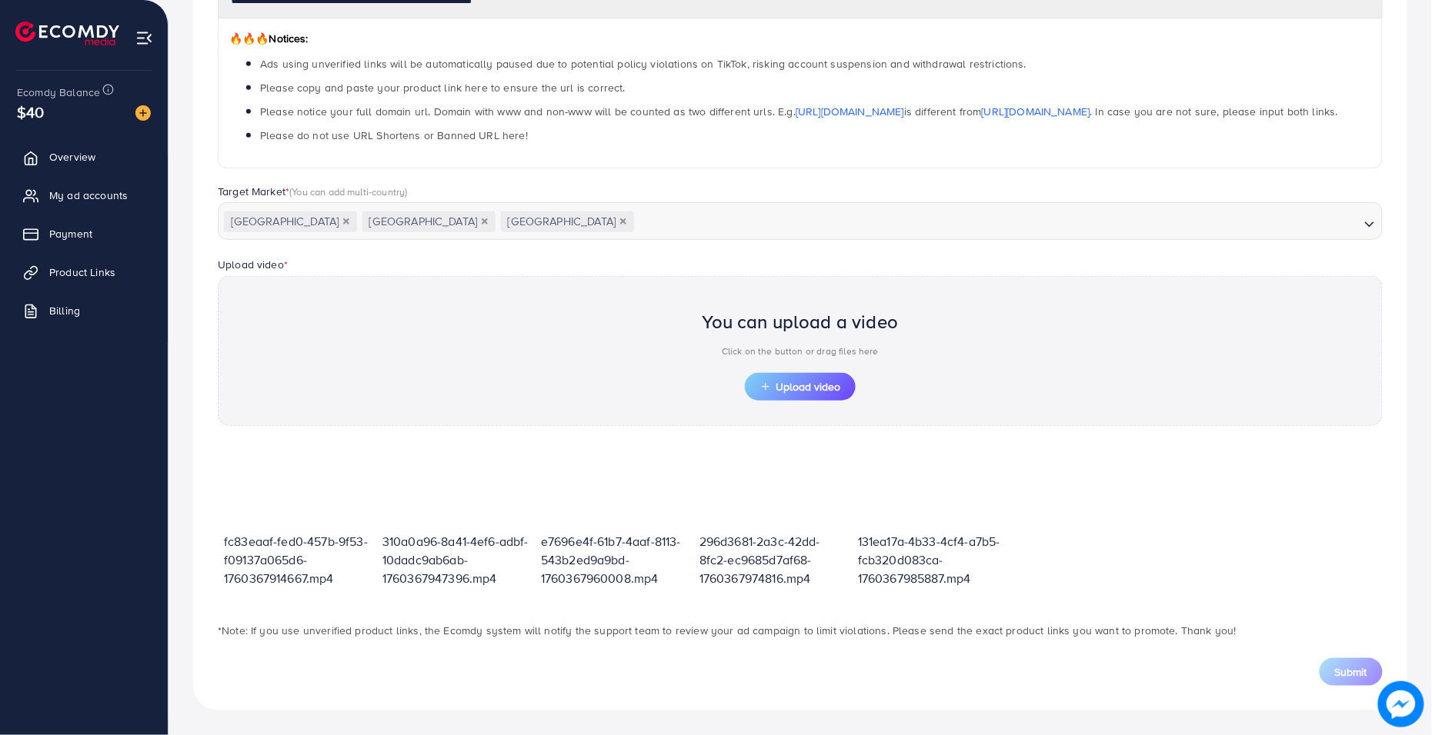
scroll to position [236, 0]
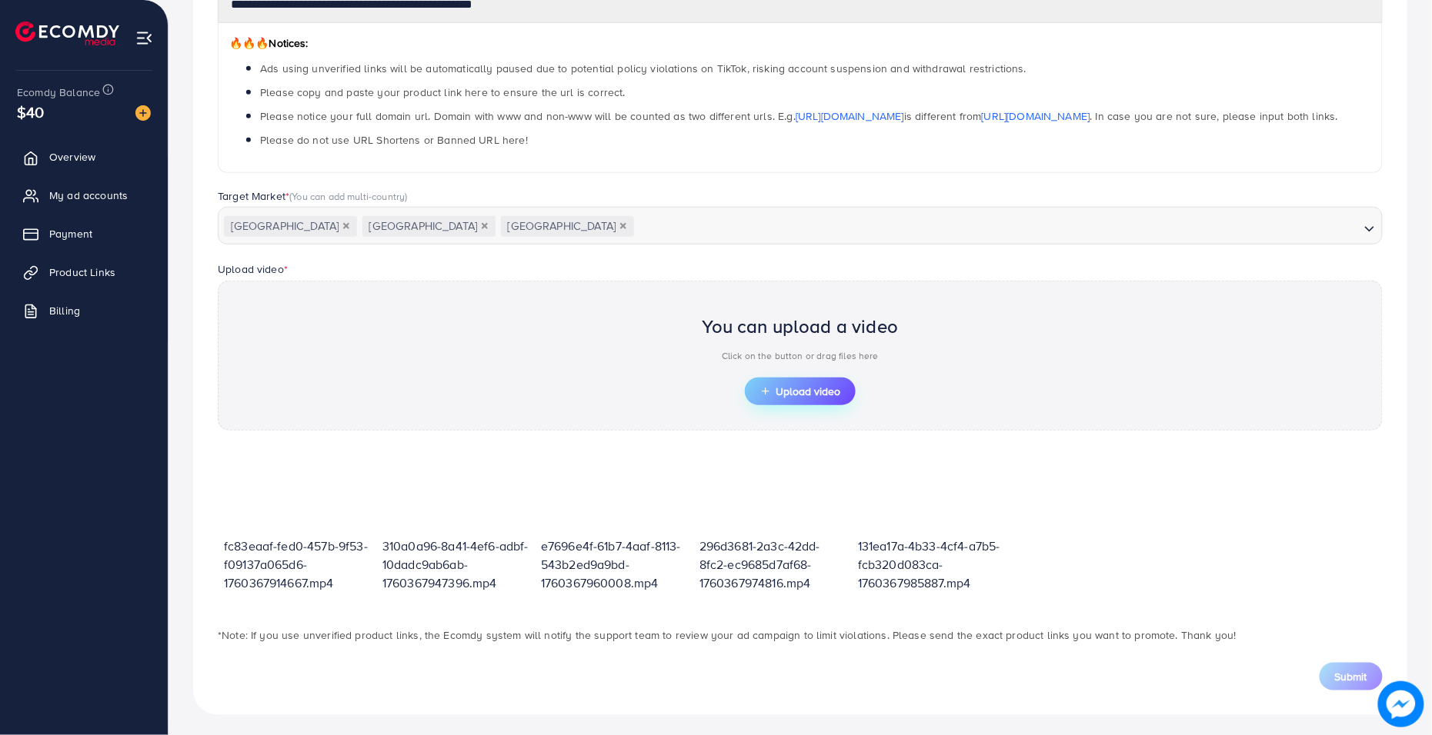
click at [785, 388] on span "Upload video" at bounding box center [800, 391] width 80 height 11
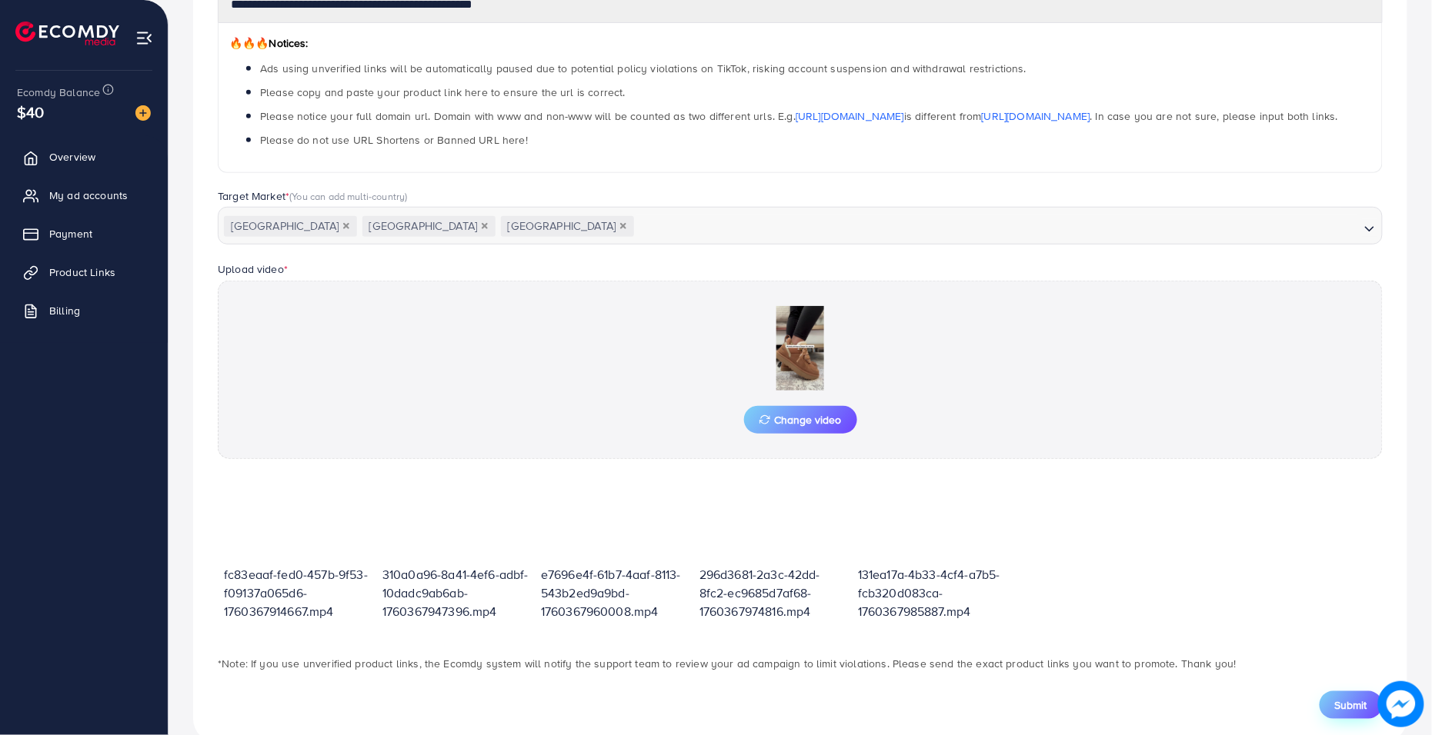
click at [1292, 662] on span "Submit" at bounding box center [1351, 705] width 32 height 15
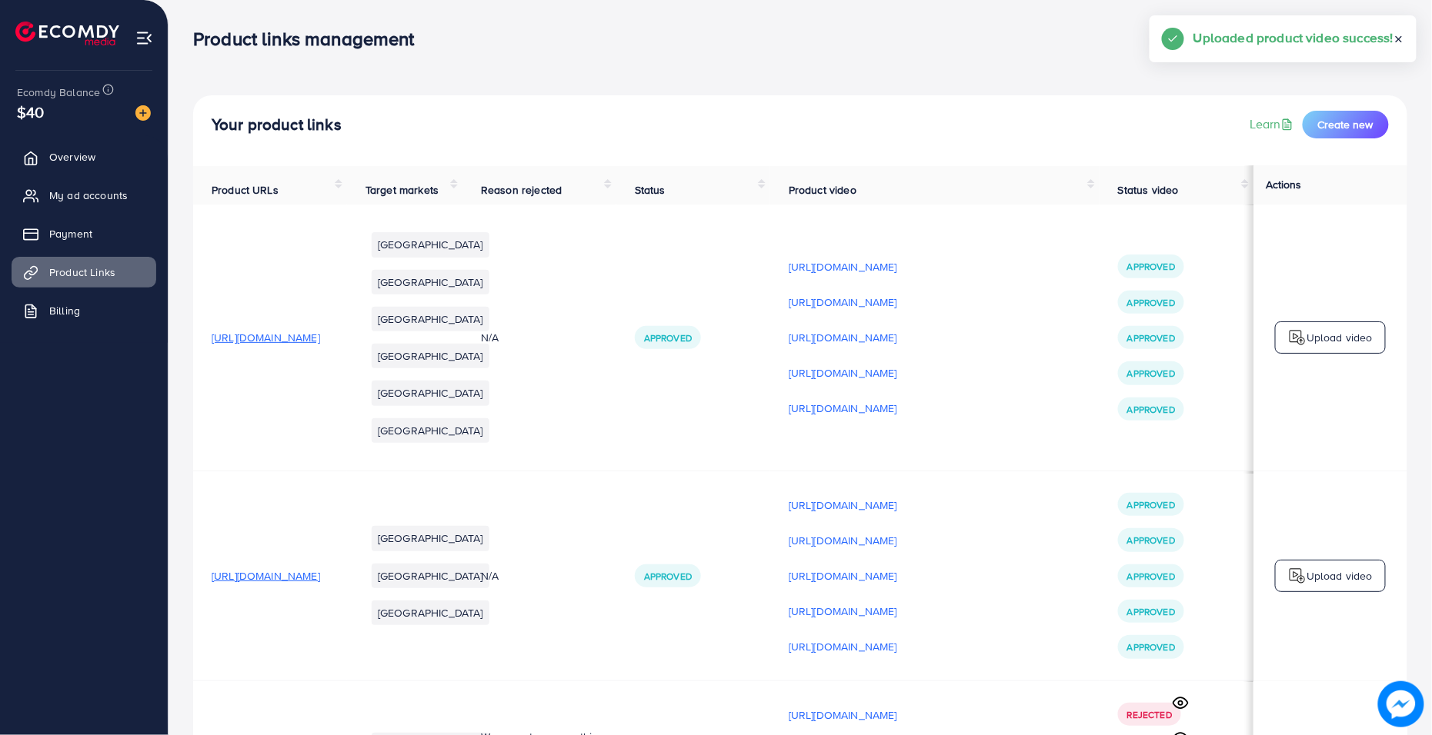
scroll to position [662, 0]
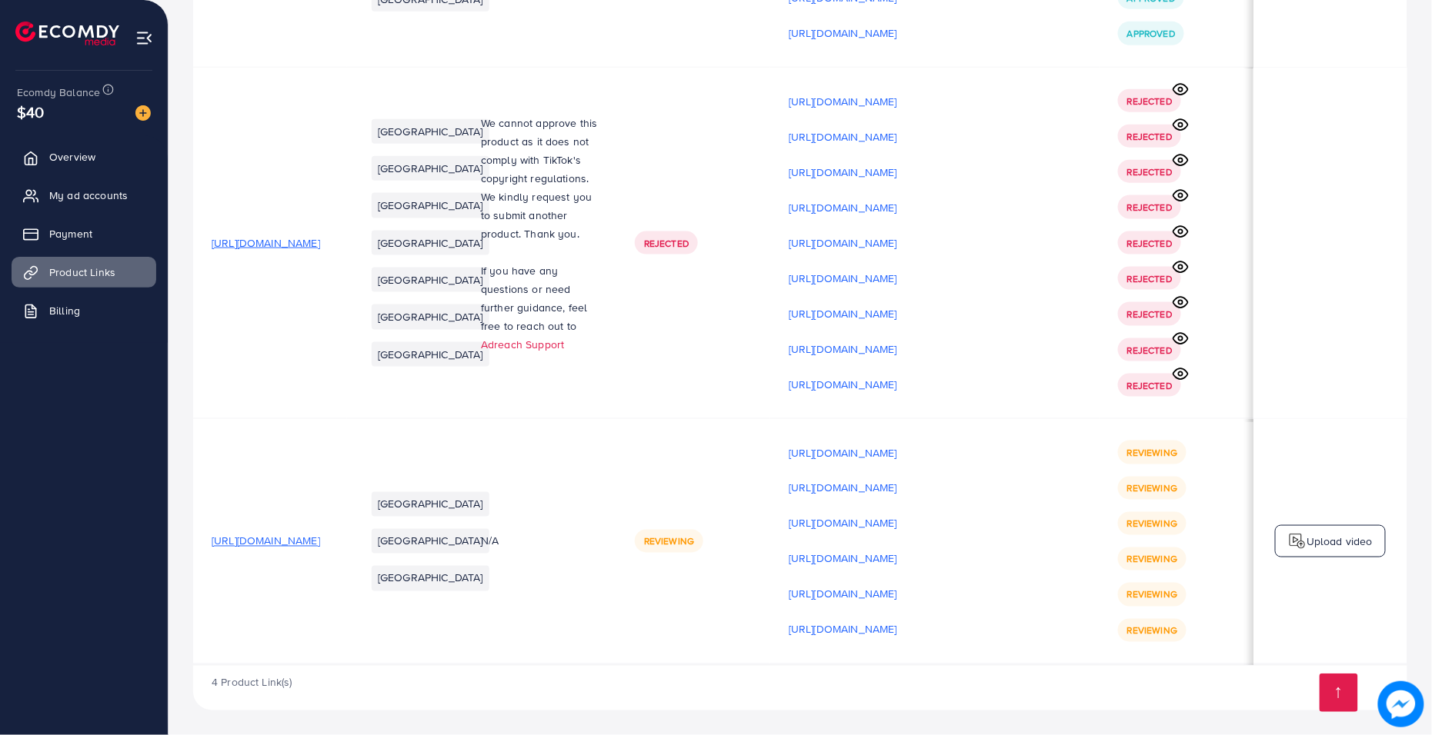
click at [1292, 538] on p "Upload video" at bounding box center [1339, 541] width 66 height 18
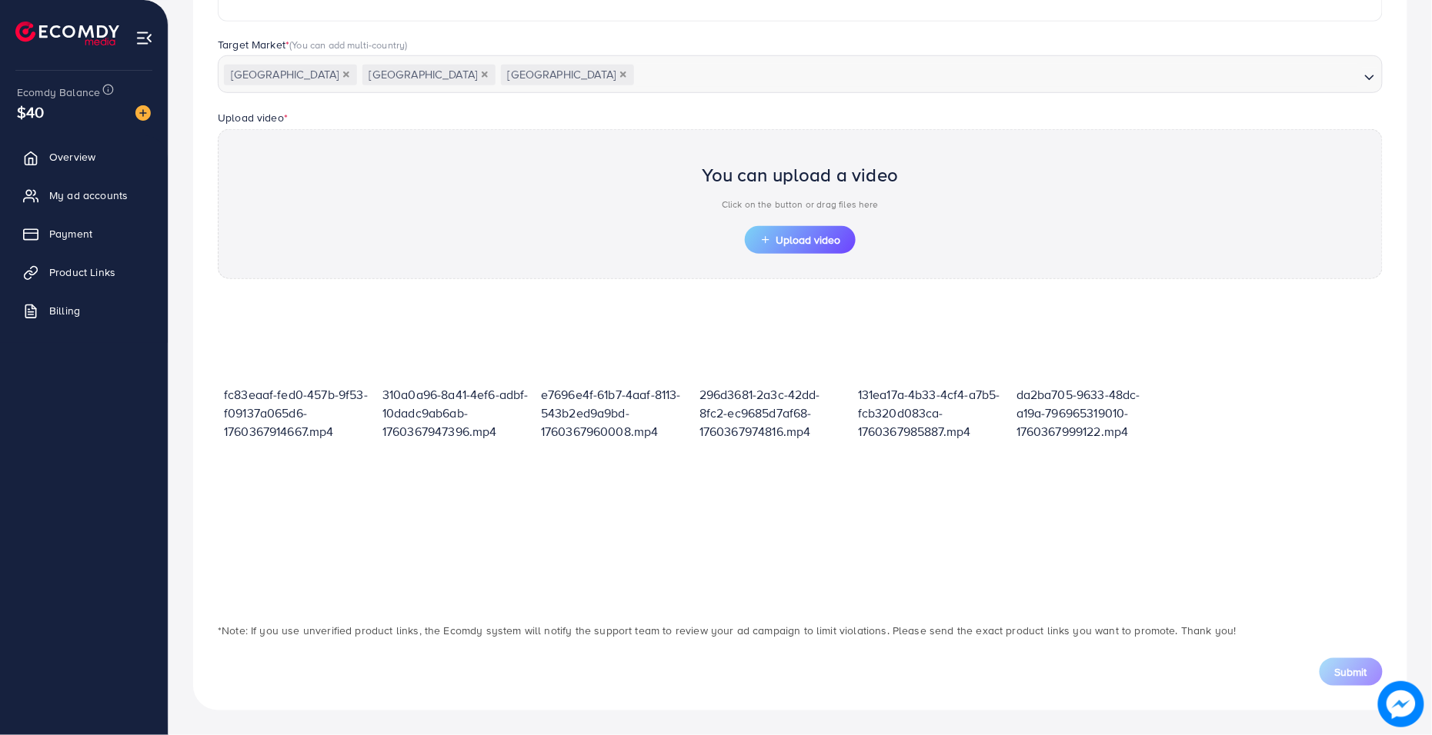
scroll to position [383, 0]
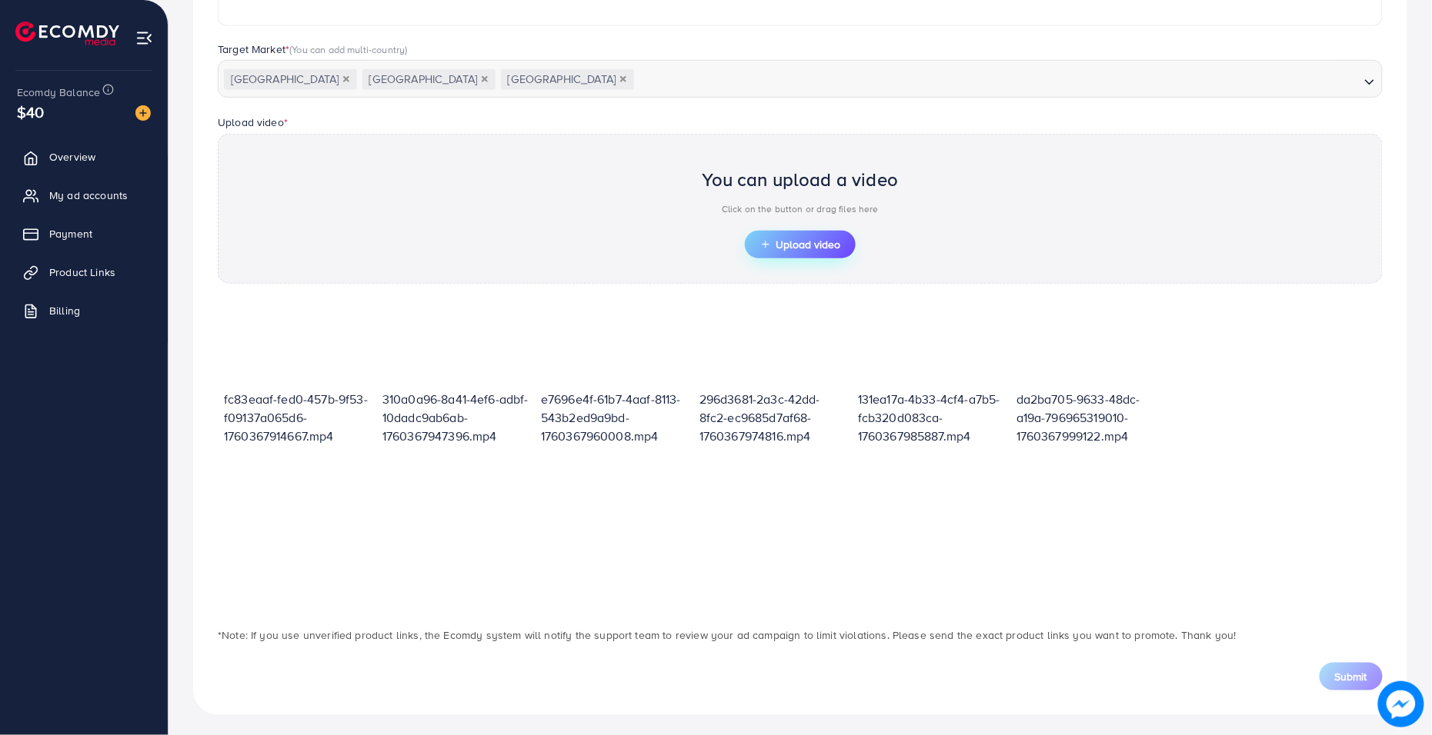
click at [802, 248] on button "Upload video" at bounding box center [800, 245] width 111 height 28
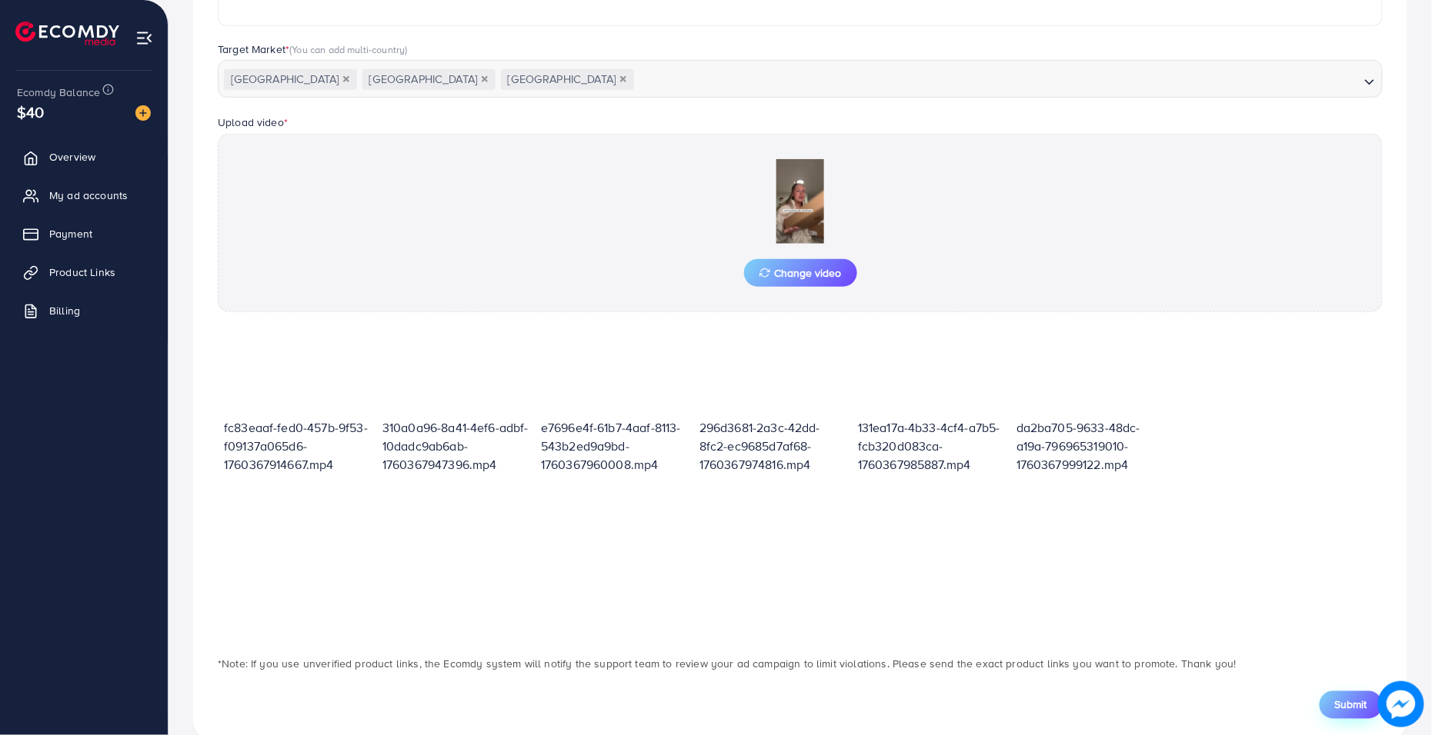
click at [1292, 662] on button "Submit" at bounding box center [1350, 706] width 63 height 28
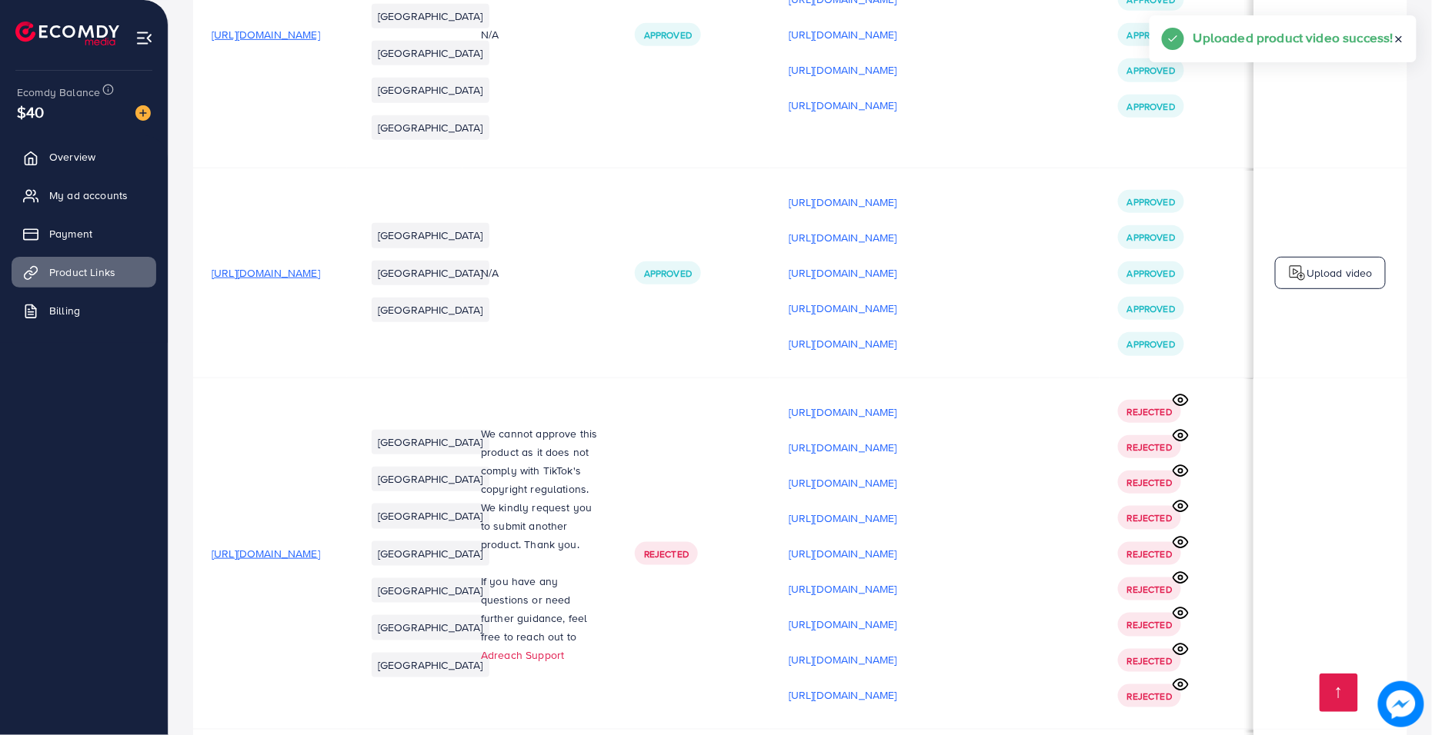
scroll to position [698, 0]
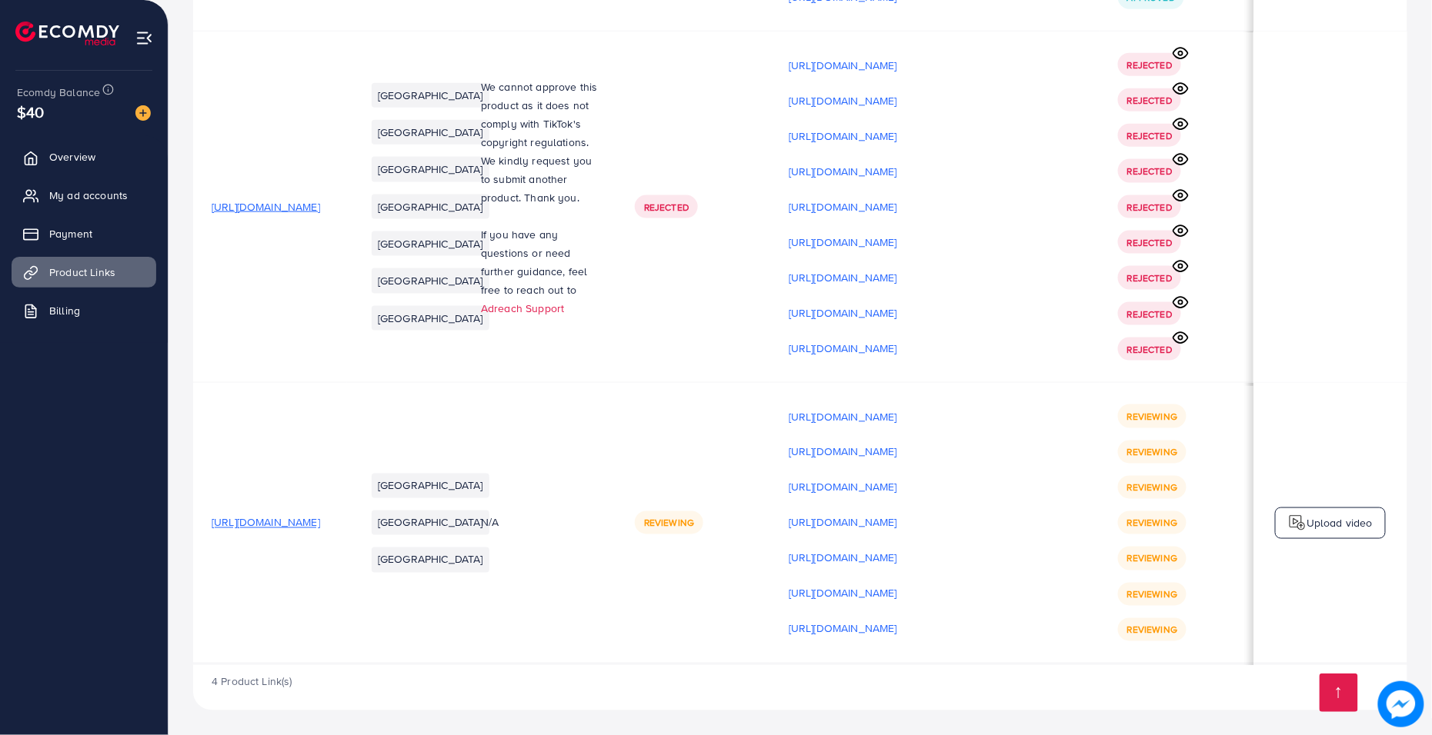
click at [1292, 514] on p "Upload video" at bounding box center [1339, 523] width 66 height 18
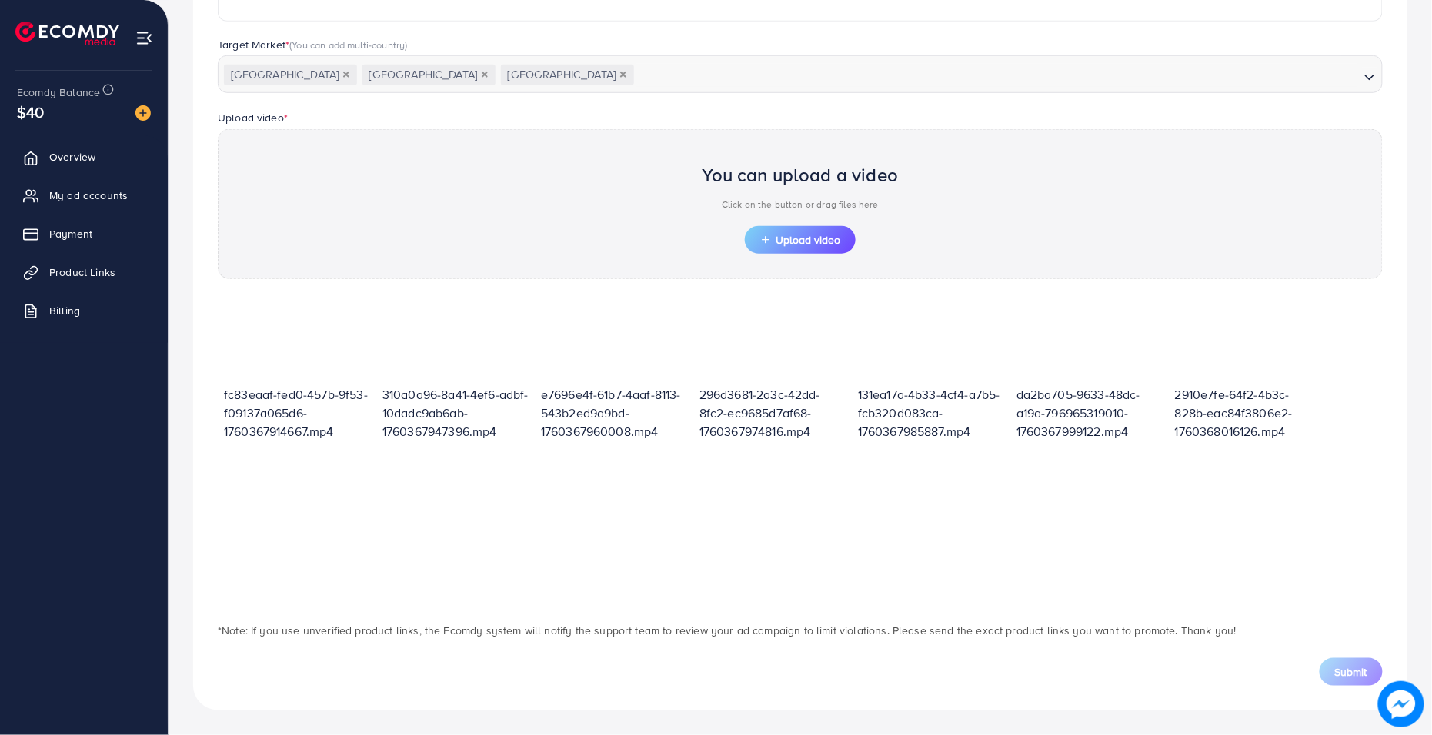
scroll to position [383, 0]
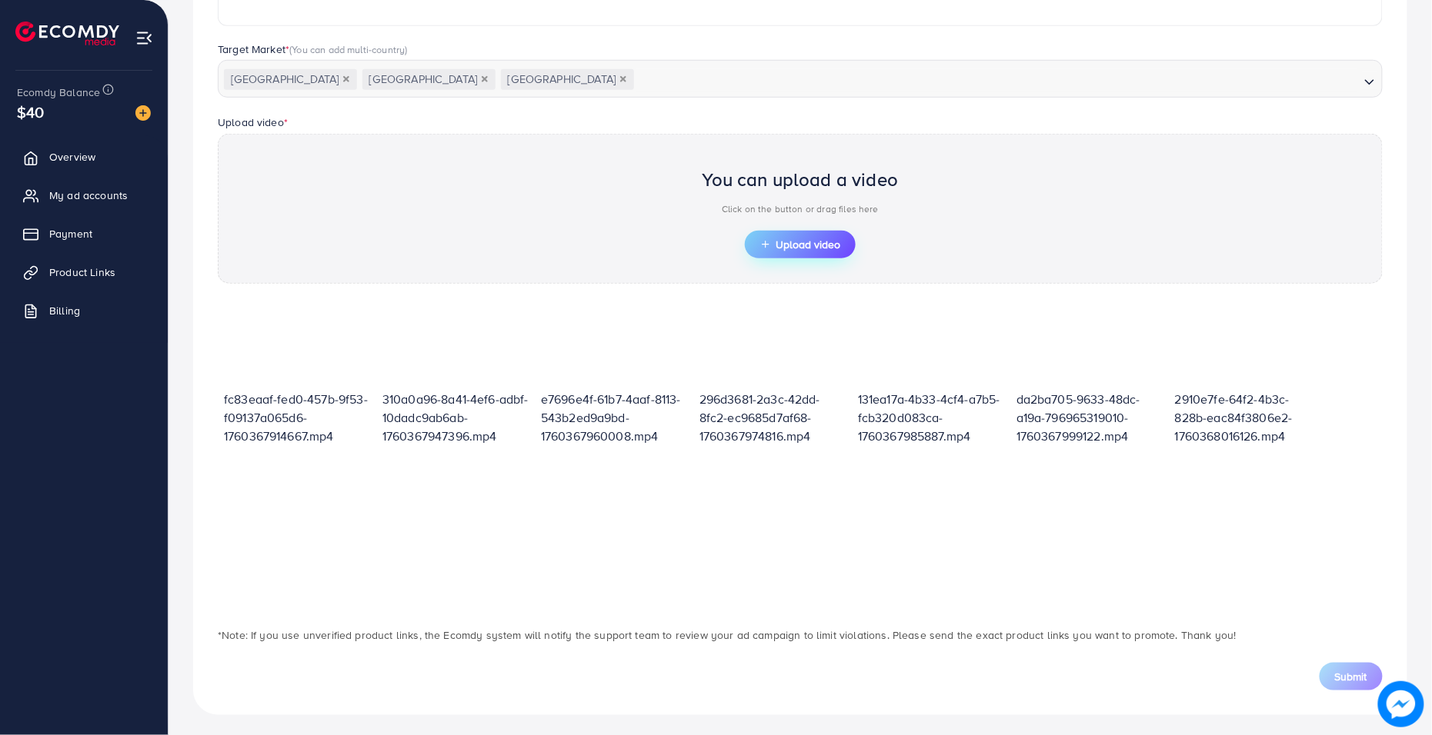
click at [828, 239] on span "Upload video" at bounding box center [800, 244] width 80 height 11
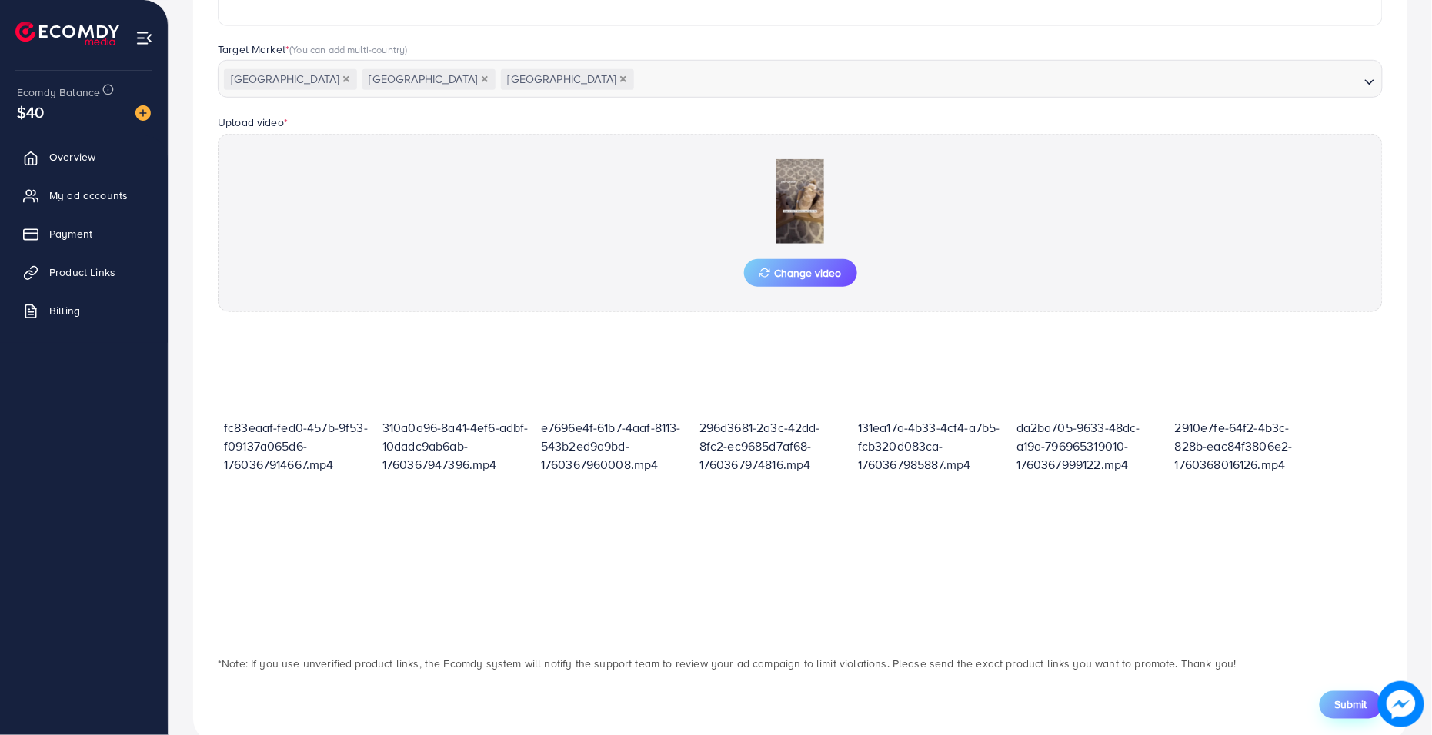
click at [1292, 662] on span "Submit" at bounding box center [1351, 705] width 32 height 15
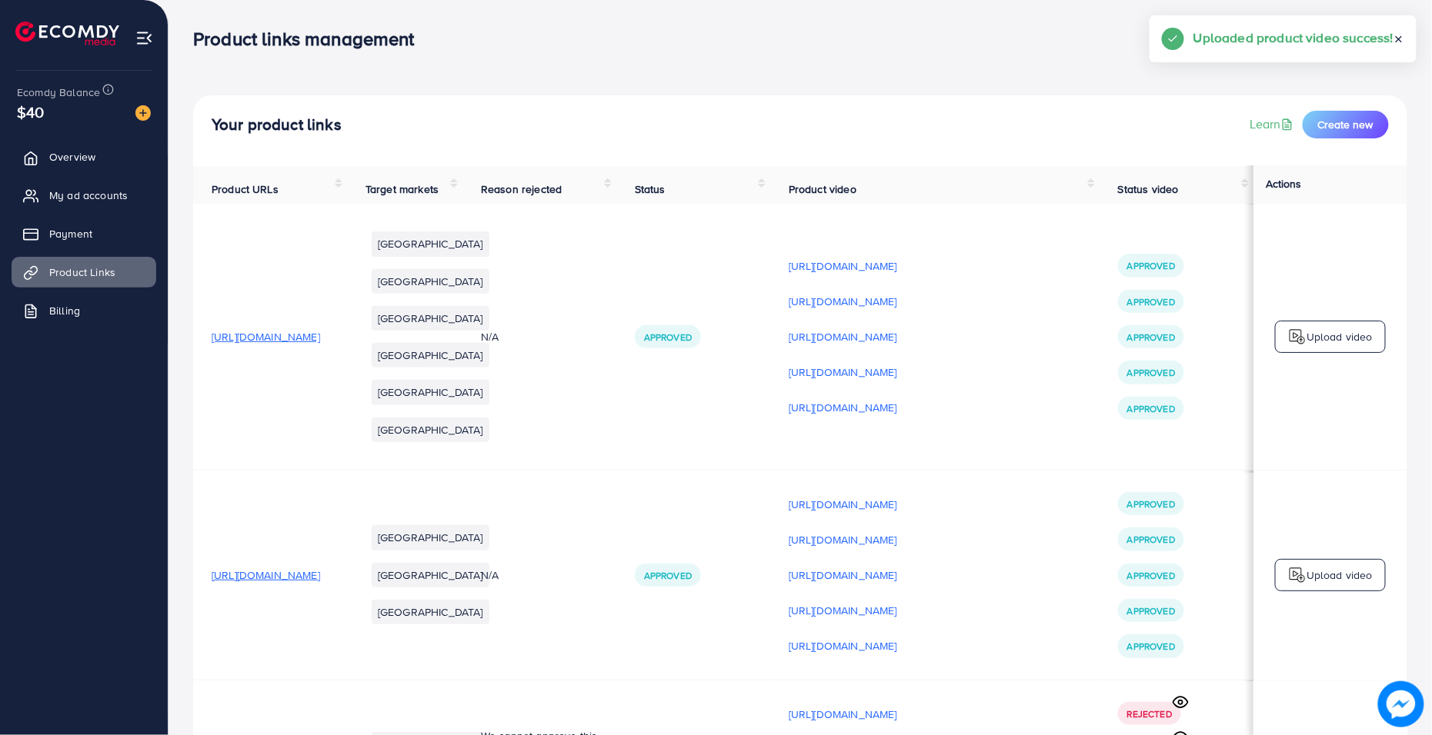
scroll to position [733, 0]
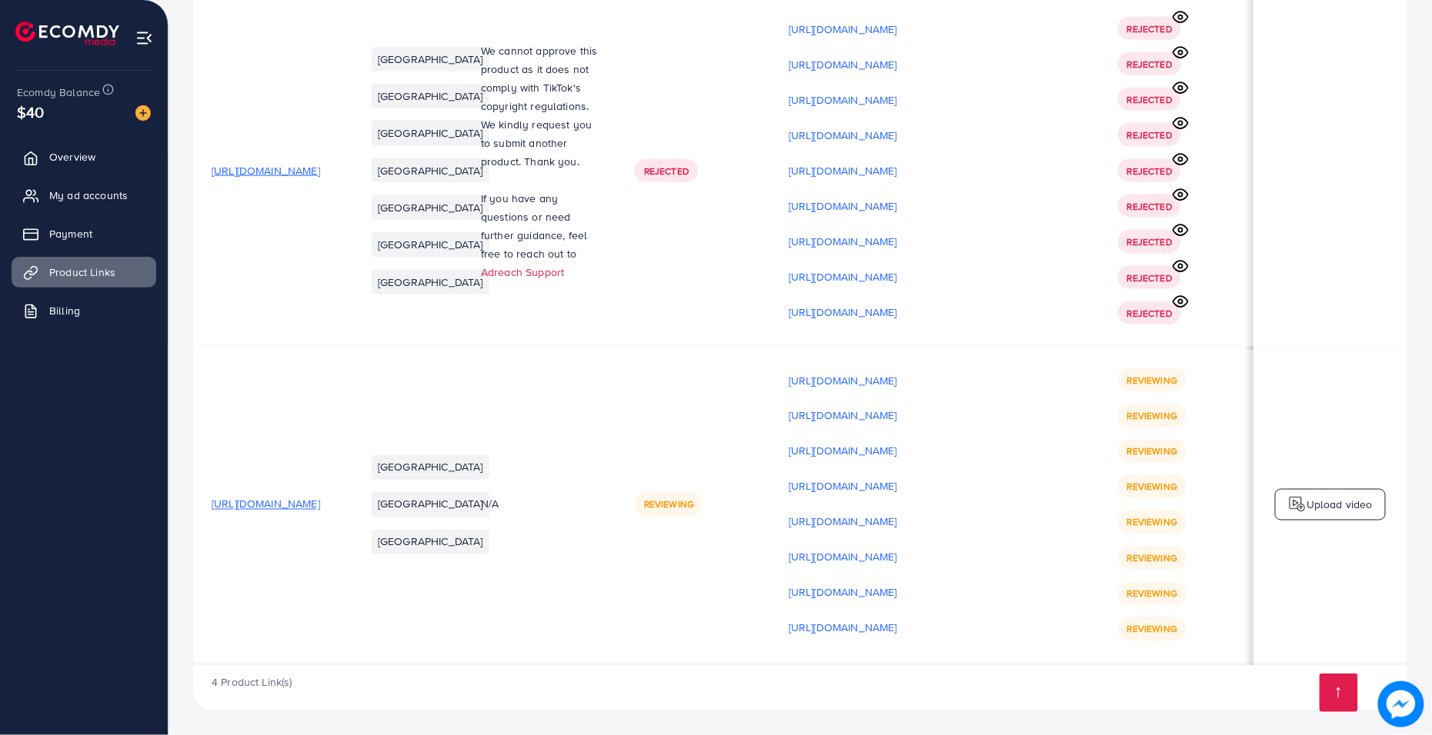
click at [1292, 505] on p "Upload video" at bounding box center [1339, 504] width 66 height 18
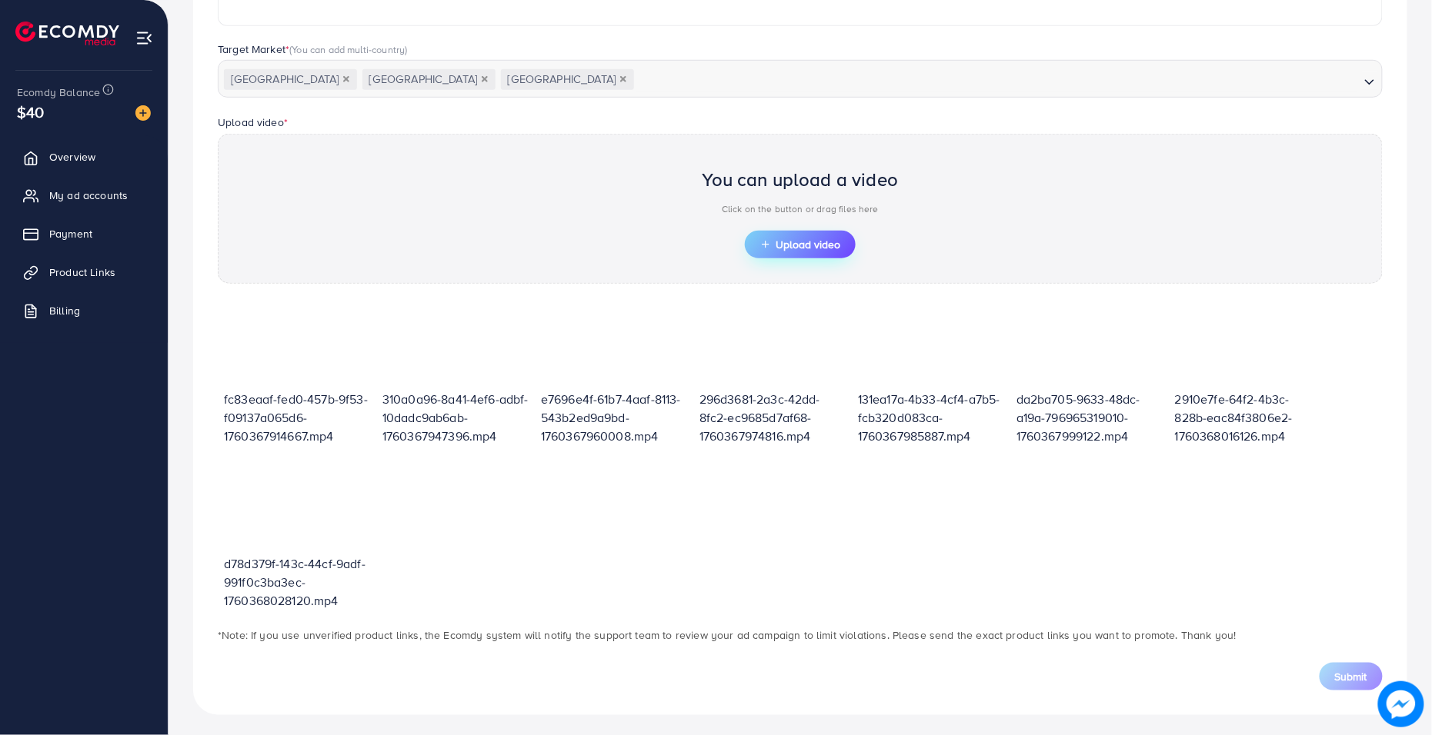
click at [794, 252] on button "Upload video" at bounding box center [800, 245] width 111 height 28
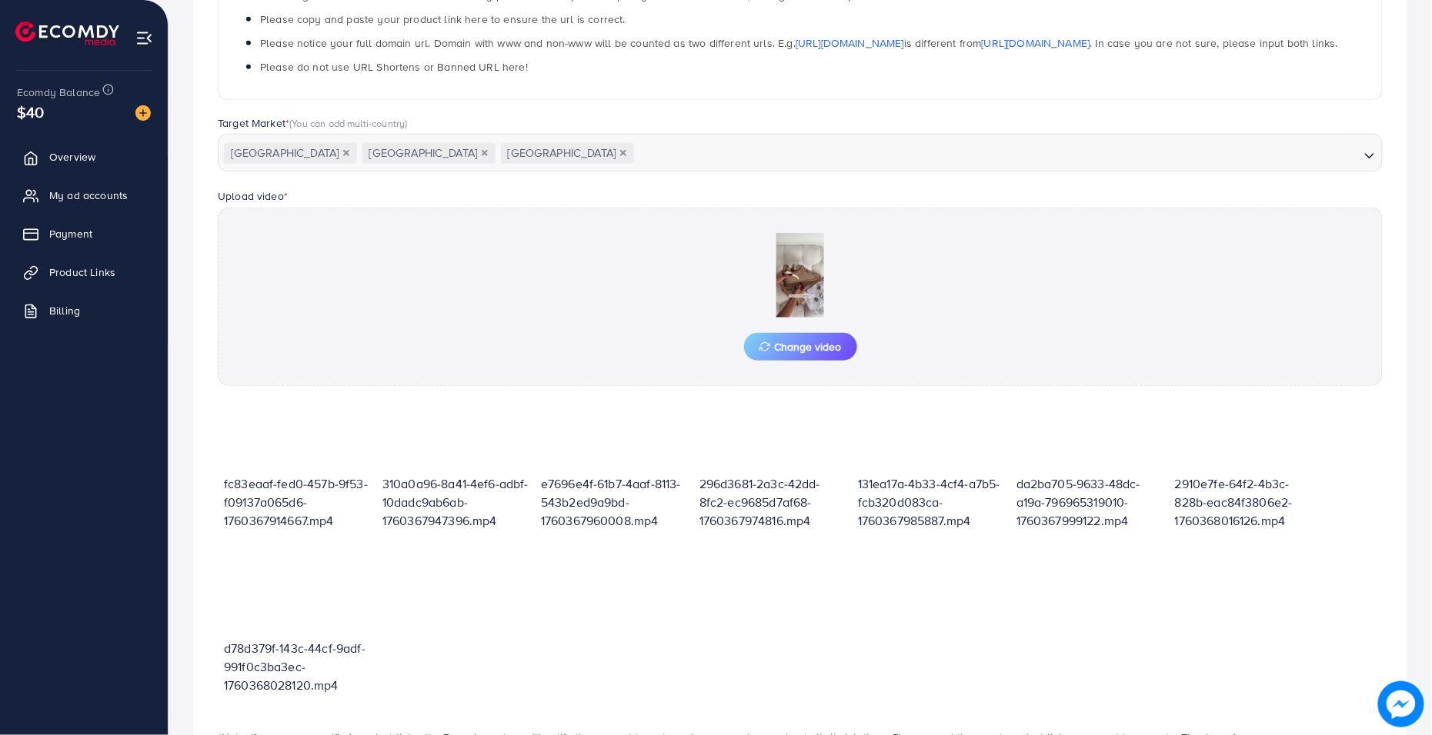
scroll to position [412, 0]
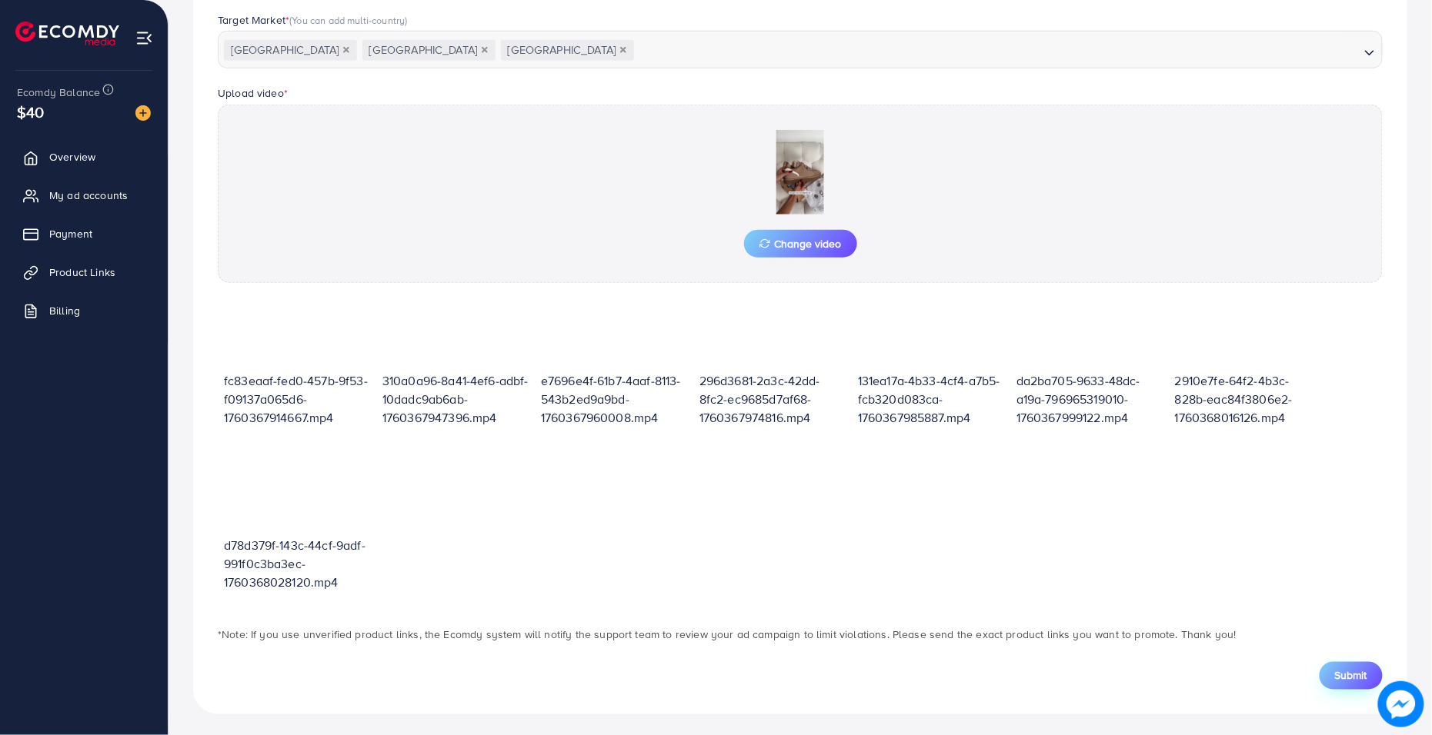
click at [1292, 662] on span "Submit" at bounding box center [1351, 675] width 32 height 15
